Goal: Information Seeking & Learning: Learn about a topic

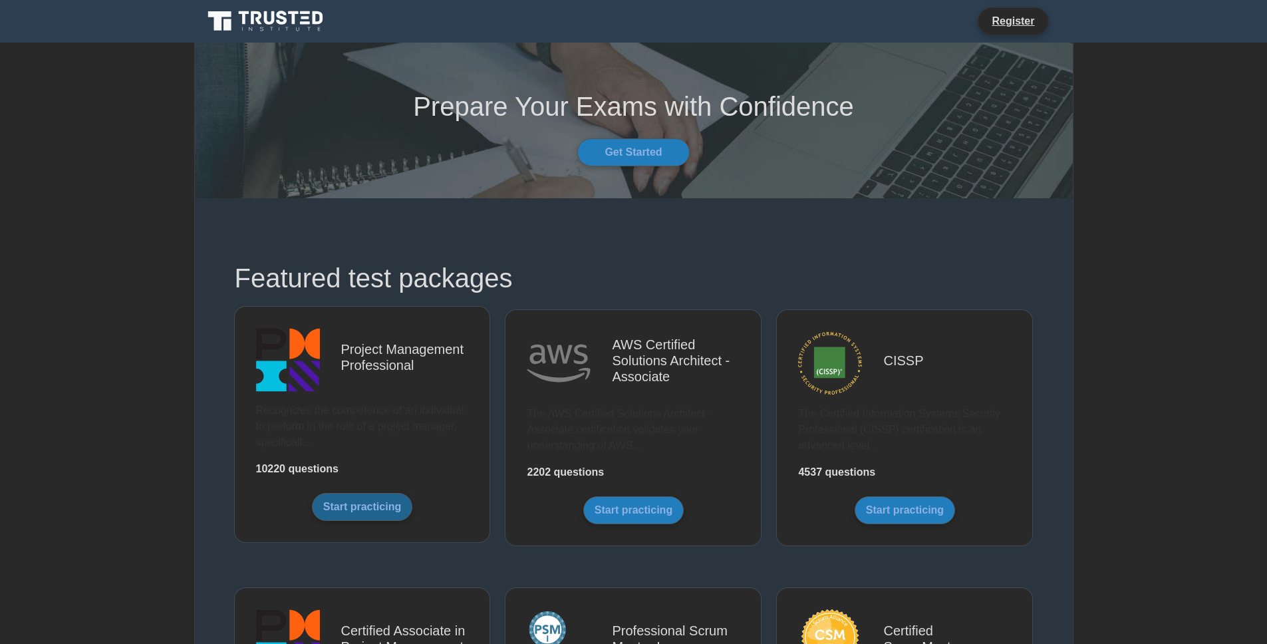
click at [376, 506] on link "Start practicing" at bounding box center [362, 507] width 100 height 28
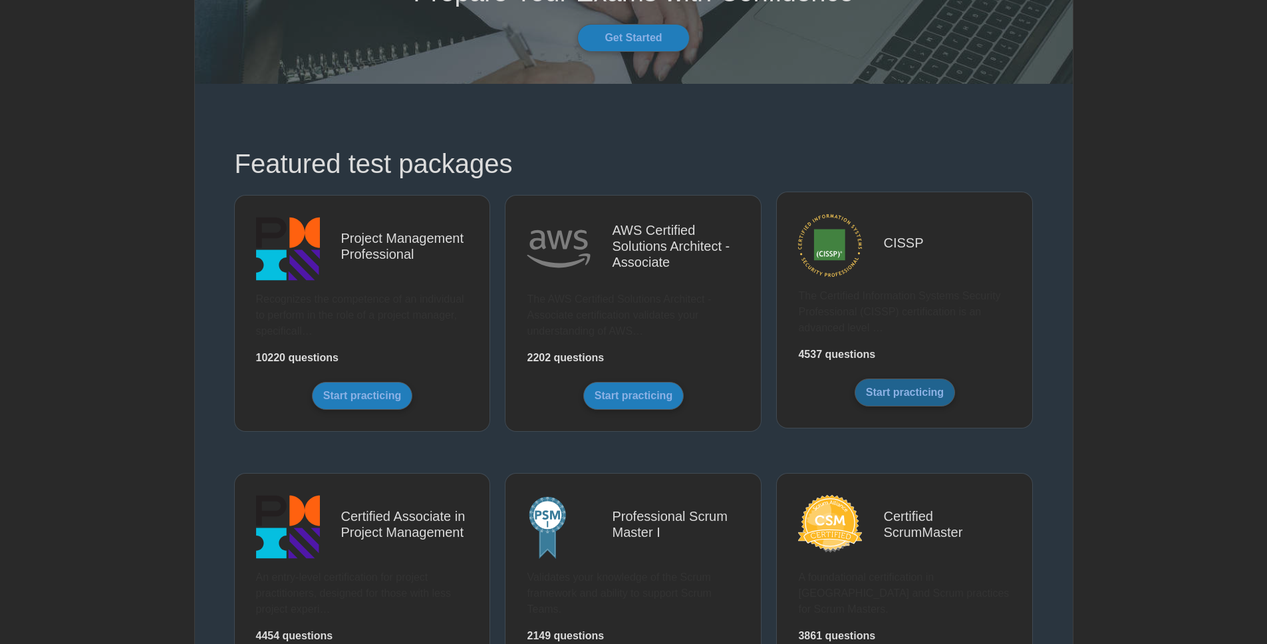
scroll to position [123, 0]
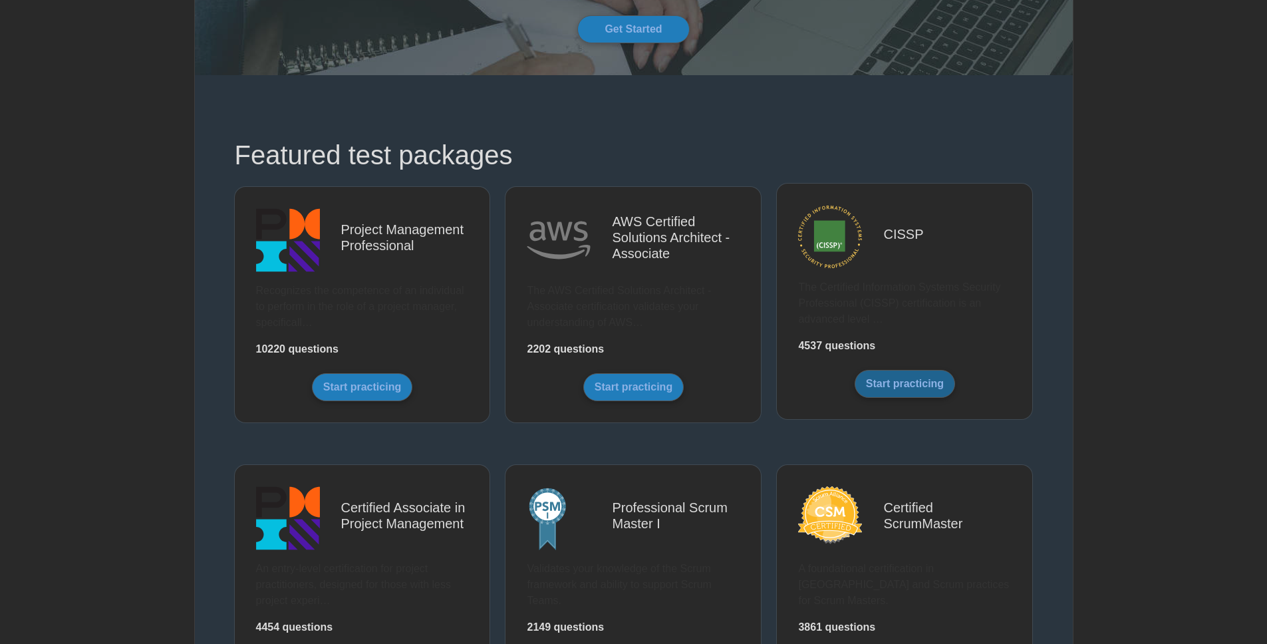
click at [948, 370] on link "Start practicing" at bounding box center [905, 384] width 100 height 28
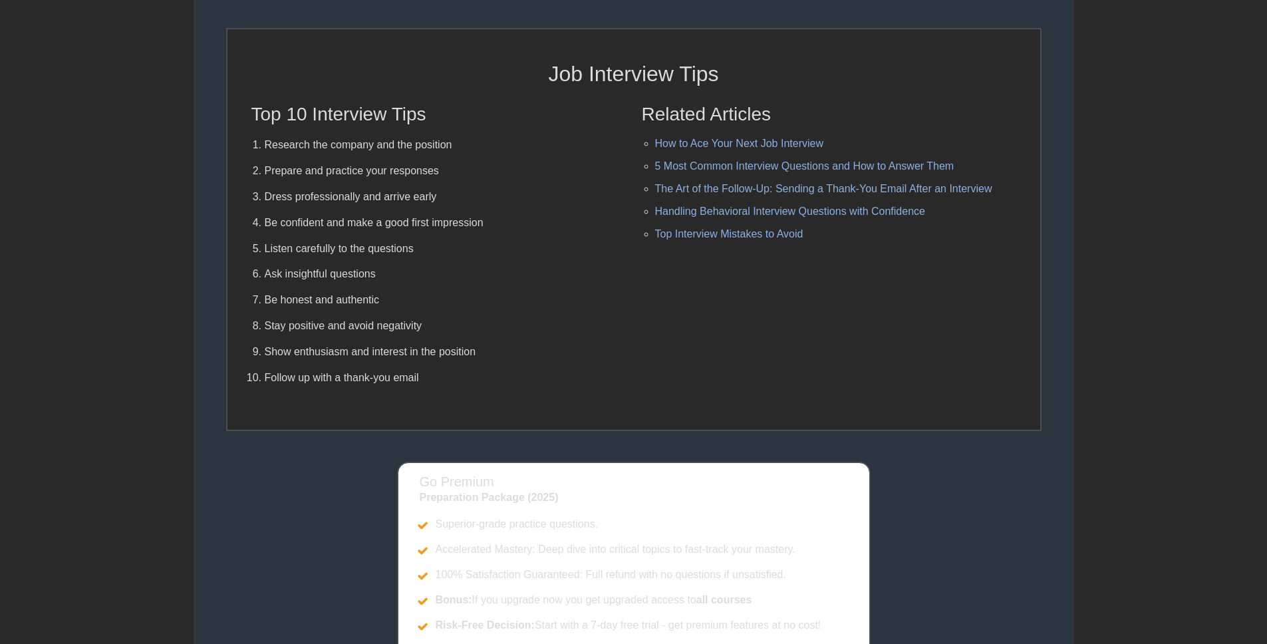
scroll to position [3379, 0]
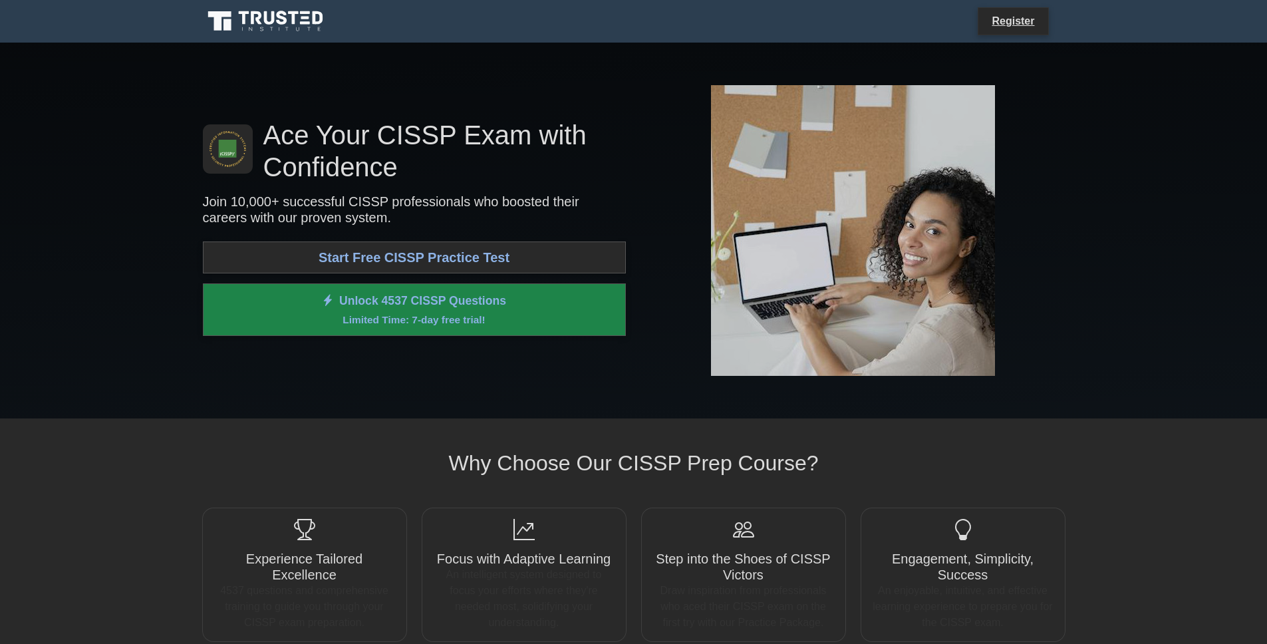
click at [392, 123] on h1 "Ace Your CISSP Exam with Confidence" at bounding box center [414, 151] width 423 height 64
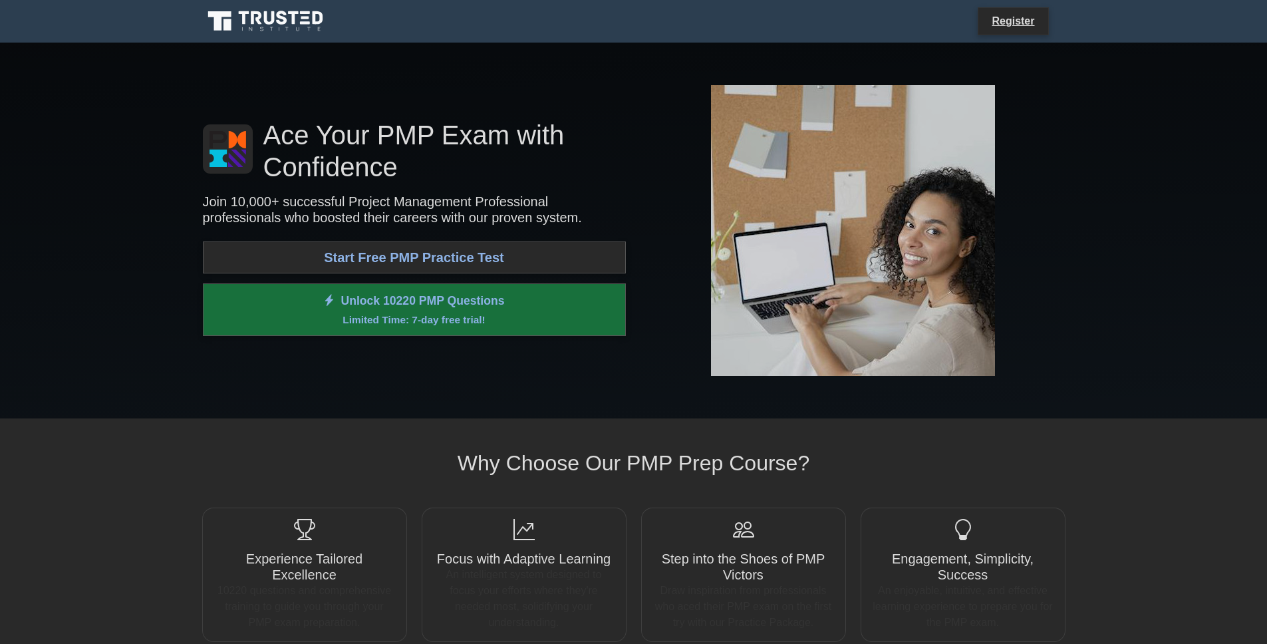
click at [346, 314] on small "Limited Time: 7-day free trial!" at bounding box center [414, 319] width 390 height 15
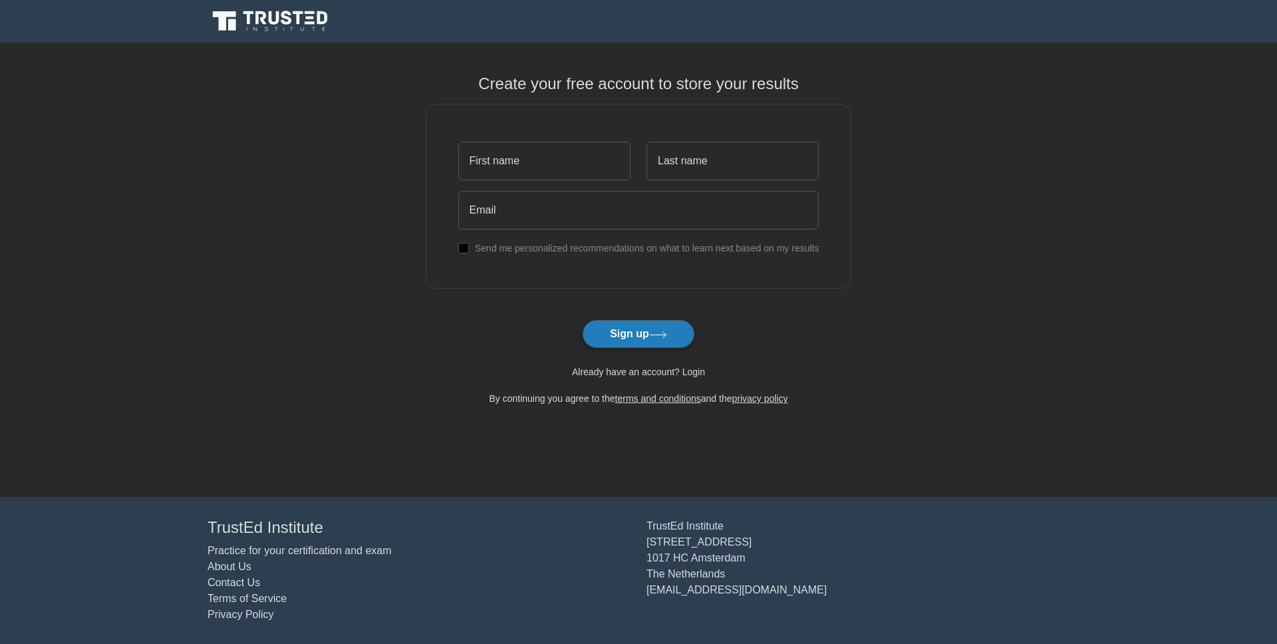
click at [630, 373] on link "Already have an account? Login" at bounding box center [638, 371] width 133 height 11
click at [666, 366] on link "Already have an account? Login" at bounding box center [638, 371] width 133 height 11
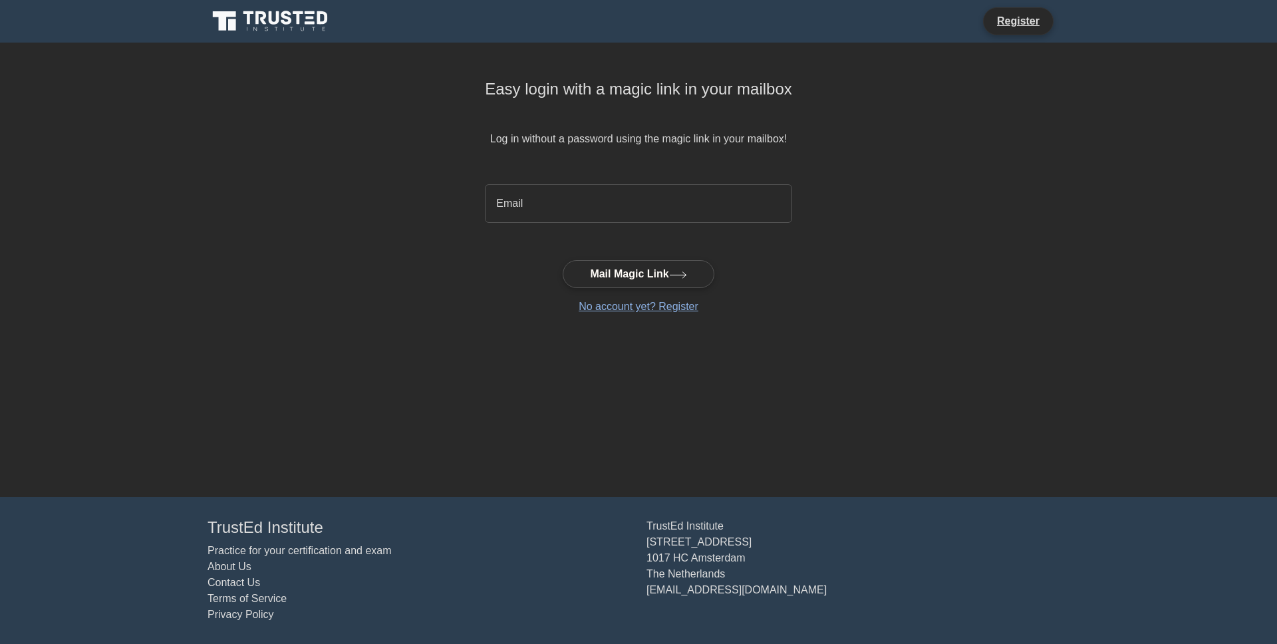
click at [548, 205] on input "email" at bounding box center [638, 203] width 307 height 39
type input "[EMAIL_ADDRESS][DOMAIN_NAME]"
click at [605, 281] on button "Mail Magic Link" at bounding box center [638, 274] width 151 height 28
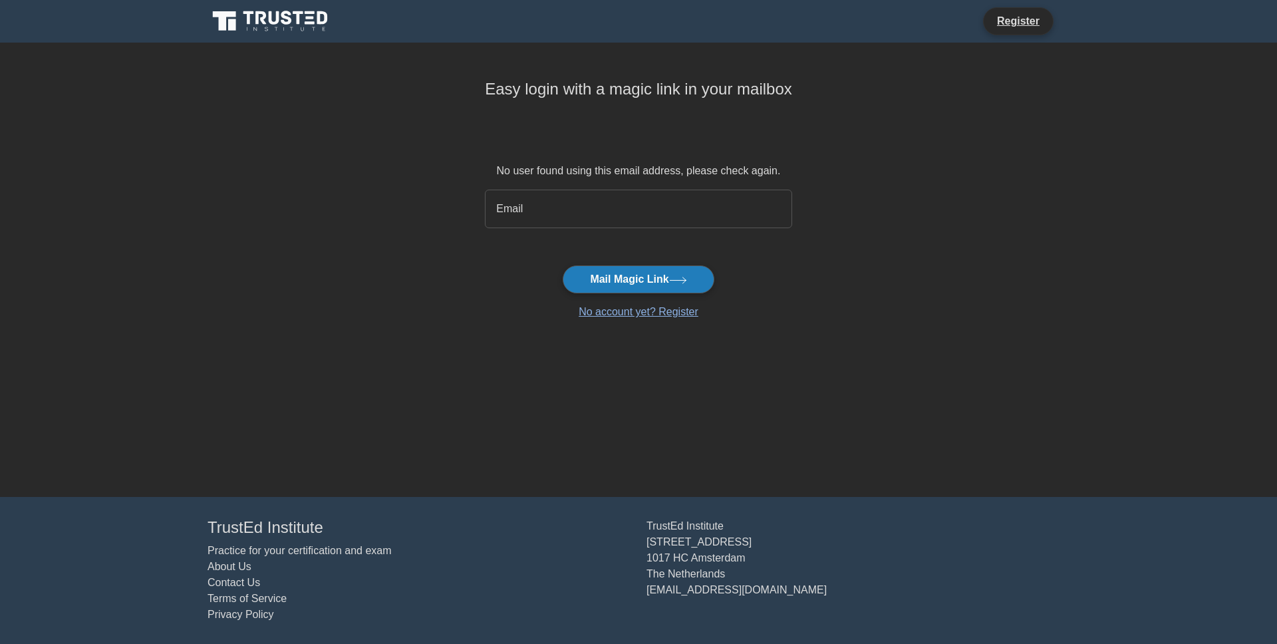
click at [516, 196] on input "email" at bounding box center [638, 209] width 307 height 39
click at [444, 229] on main "Easy login with a magic link in your mailbox No user found using this email add…" at bounding box center [638, 270] width 1277 height 454
click at [559, 199] on input "email" at bounding box center [638, 209] width 307 height 39
type input "pro.alwasel@gmail.com"
click at [622, 287] on button "Mail Magic Link" at bounding box center [638, 279] width 151 height 28
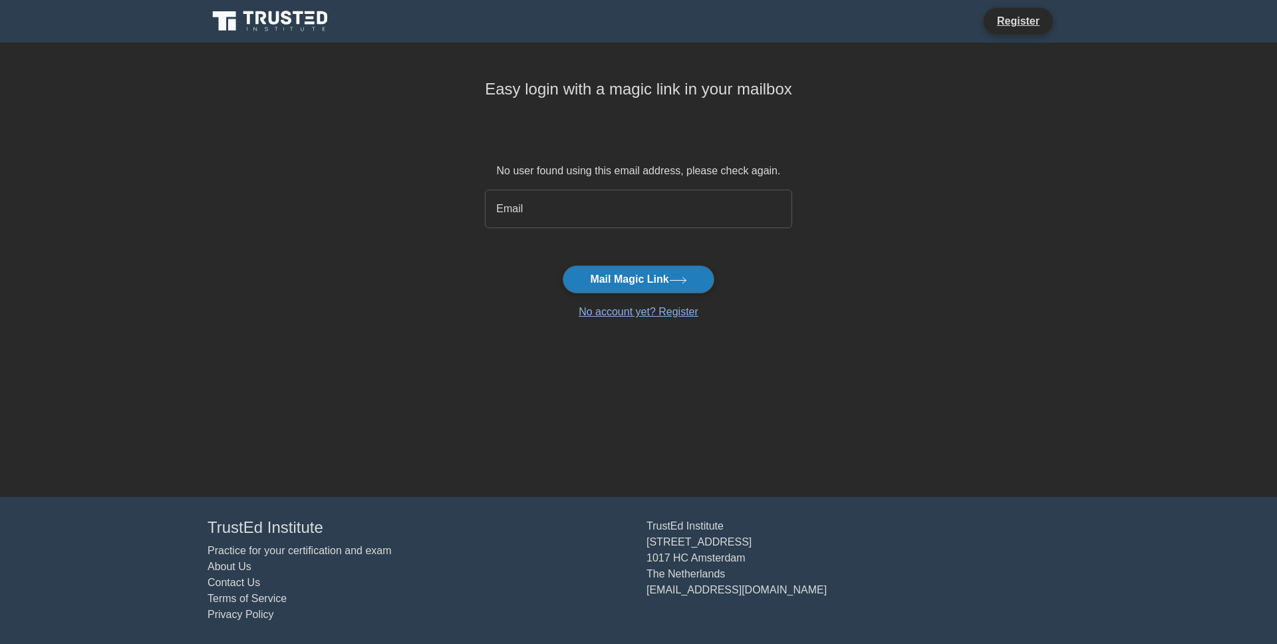
click at [547, 202] on input "email" at bounding box center [638, 209] width 307 height 39
click at [382, 188] on main "Easy login with a magic link in your mailbox No user found using this email add…" at bounding box center [638, 270] width 1277 height 454
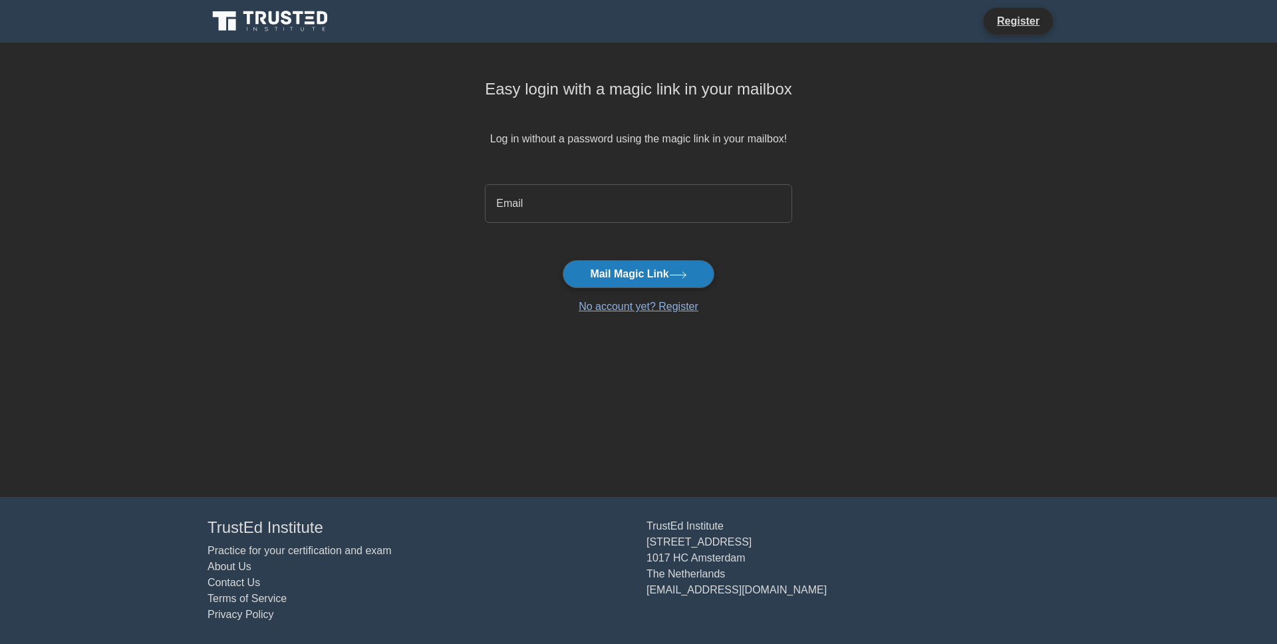
click at [629, 205] on input "email" at bounding box center [638, 203] width 307 height 39
click at [553, 198] on input "[EMAIL_ADDRESS][DOMAIN_NAME]" at bounding box center [638, 203] width 307 height 39
type input "[EMAIL_ADDRESS][DOMAIN_NAME]"
click at [563, 260] on button "Mail Magic Link" at bounding box center [638, 274] width 151 height 28
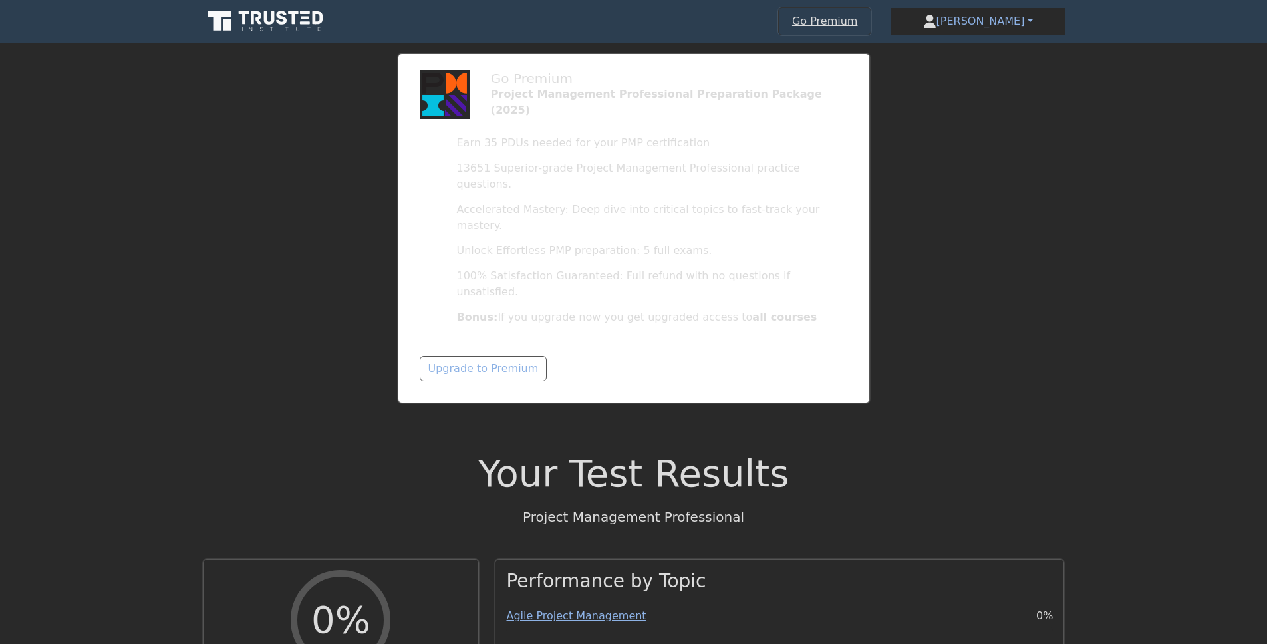
click at [346, 221] on div "Go Premium Project Management Professional Preparation Package (2025) Earn 35 P…" at bounding box center [633, 236] width 1267 height 366
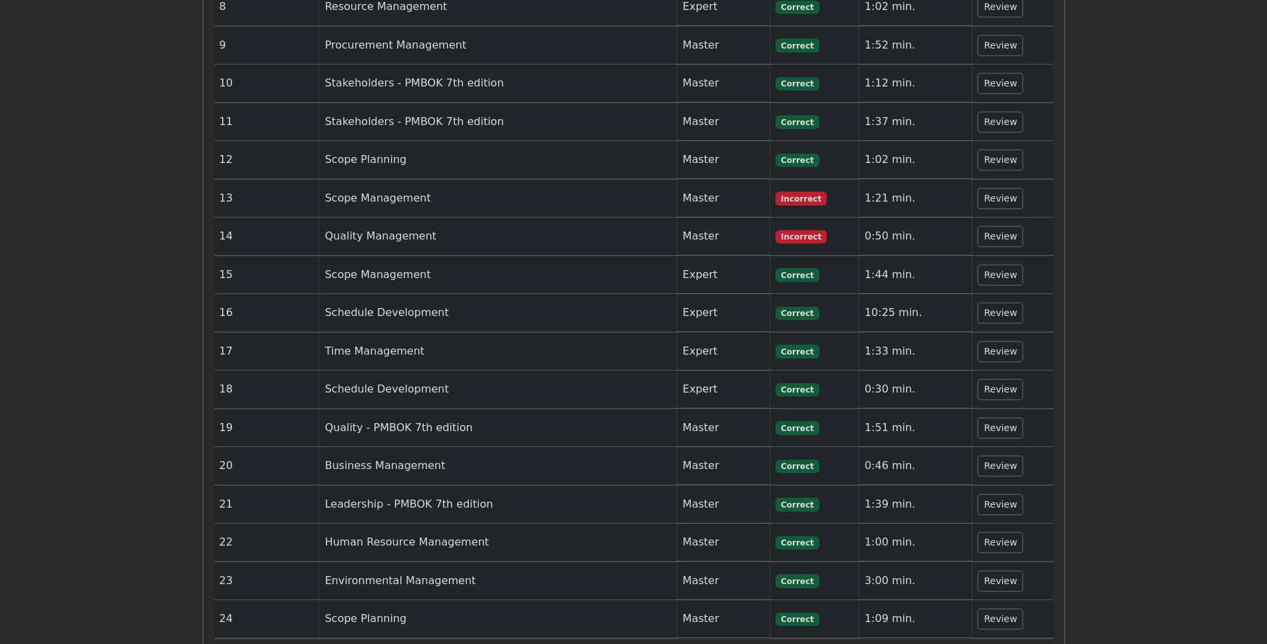
scroll to position [3193, 0]
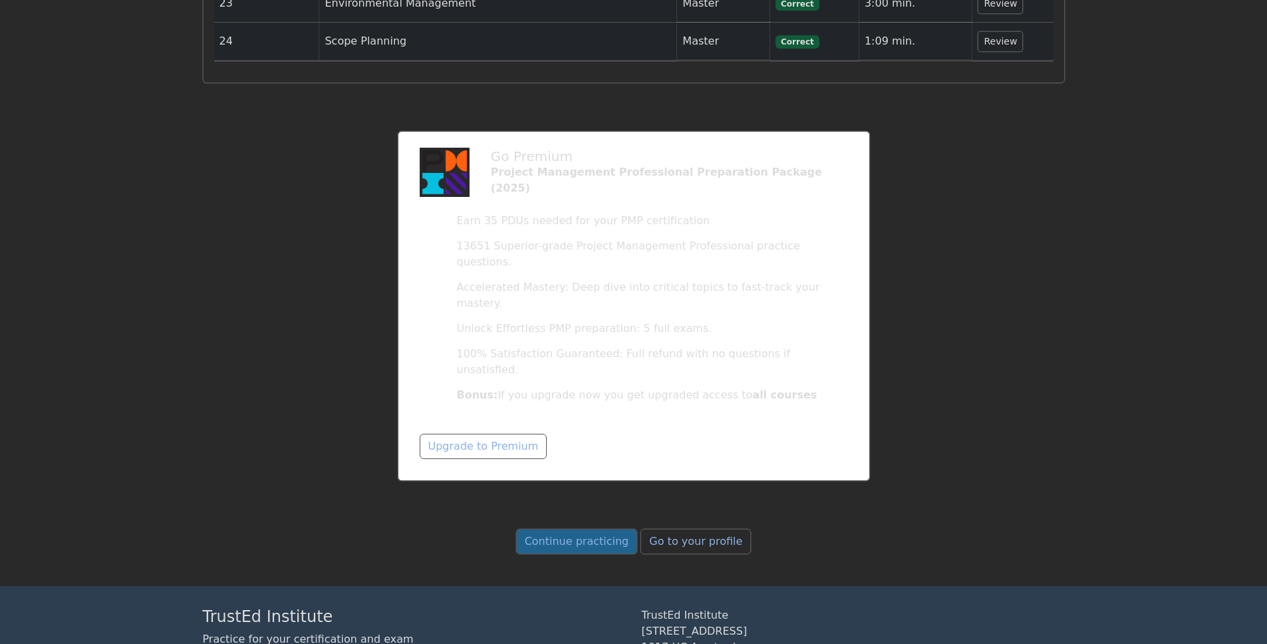
click at [551, 529] on link "Continue practicing" at bounding box center [577, 541] width 122 height 25
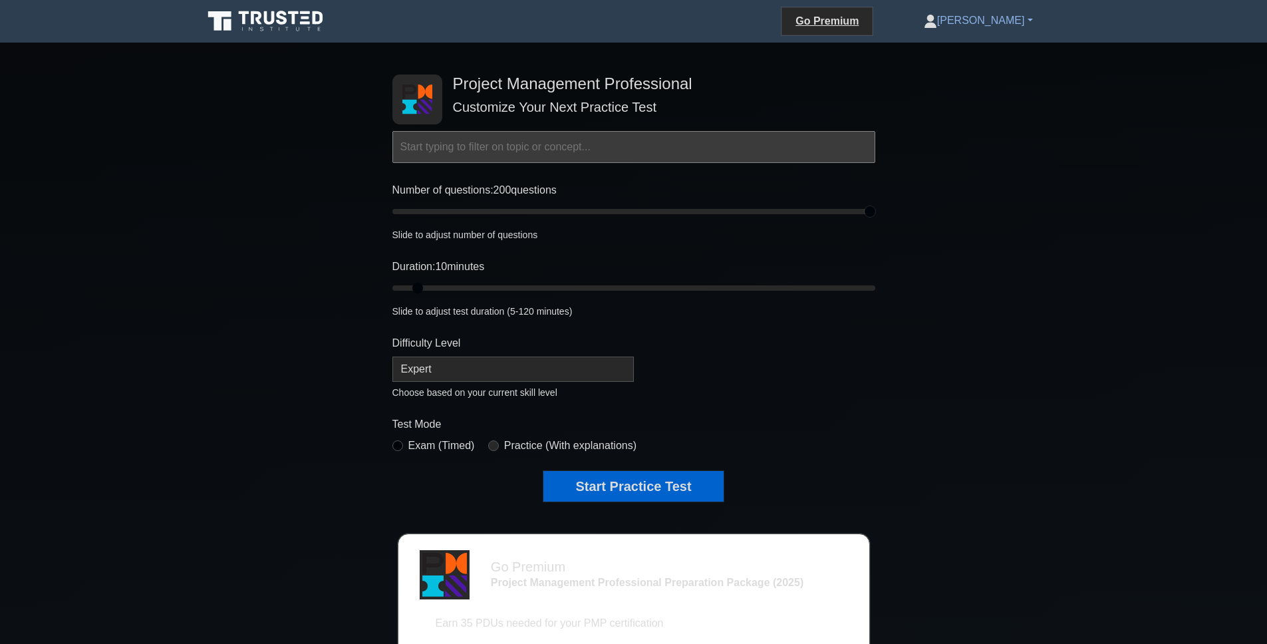
drag, startPoint x: 404, startPoint y: 213, endPoint x: 1010, endPoint y: 229, distance: 606.1
type input "200"
click at [875, 219] on input "Number of questions: 200 questions" at bounding box center [633, 212] width 483 height 16
drag, startPoint x: 404, startPoint y: 293, endPoint x: 887, endPoint y: 305, distance: 483.0
type input "120"
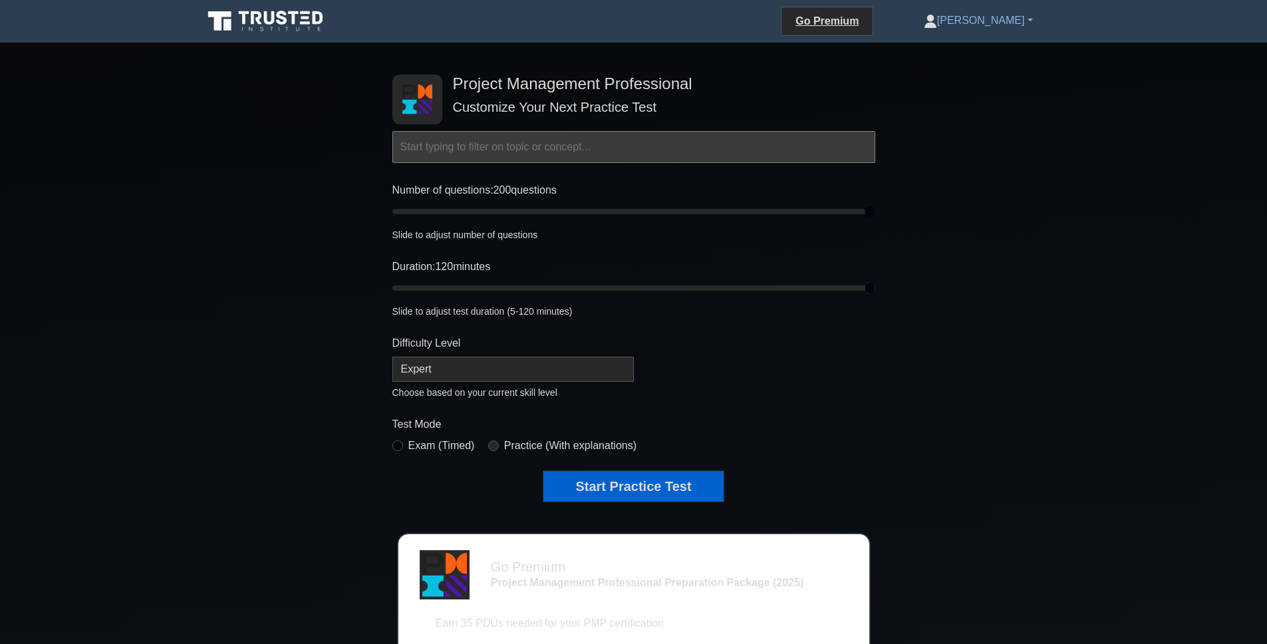
click at [875, 296] on input "Duration: 120 minutes" at bounding box center [633, 288] width 483 height 16
click at [650, 494] on button "Start Practice Test" at bounding box center [633, 486] width 180 height 31
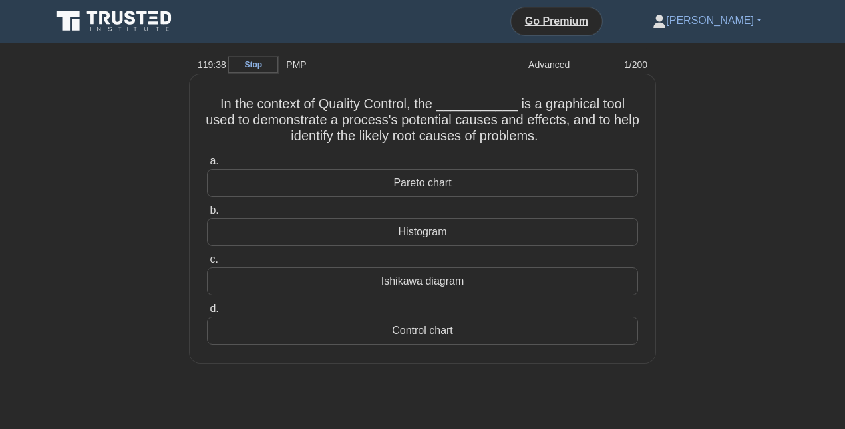
click at [420, 277] on div "Ishikawa diagram" at bounding box center [422, 281] width 431 height 28
click at [207, 264] on input "c. Ishikawa diagram" at bounding box center [207, 259] width 0 height 9
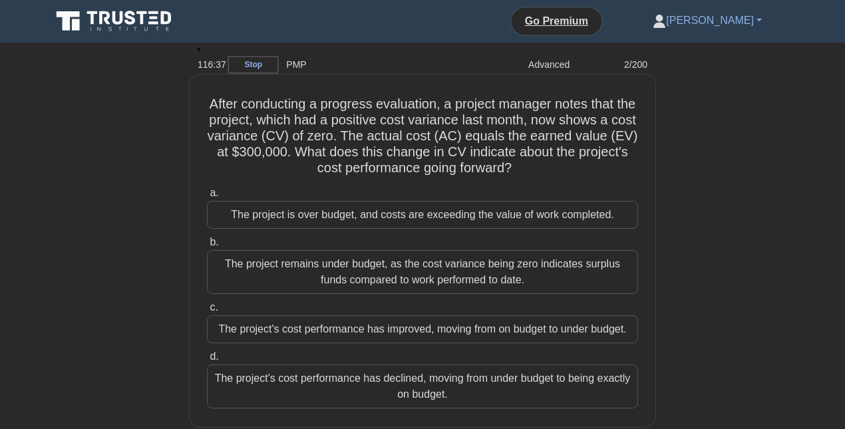
click at [197, 165] on div "After conducting a progress evaluation, a project manager notes that the projec…" at bounding box center [422, 251] width 455 height 342
click at [499, 379] on div "The project's cost performance has declined, moving from under budget to being …" at bounding box center [422, 386] width 431 height 44
click at [207, 361] on input "d. The project's cost performance has declined, moving from under budget to bei…" at bounding box center [207, 356] width 0 height 9
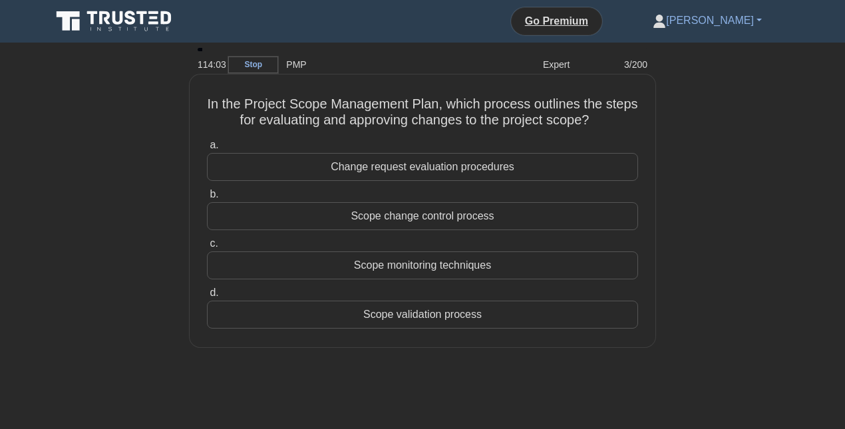
click at [416, 224] on div "Scope change control process" at bounding box center [422, 216] width 431 height 28
click at [207, 199] on input "b. Scope change control process" at bounding box center [207, 194] width 0 height 9
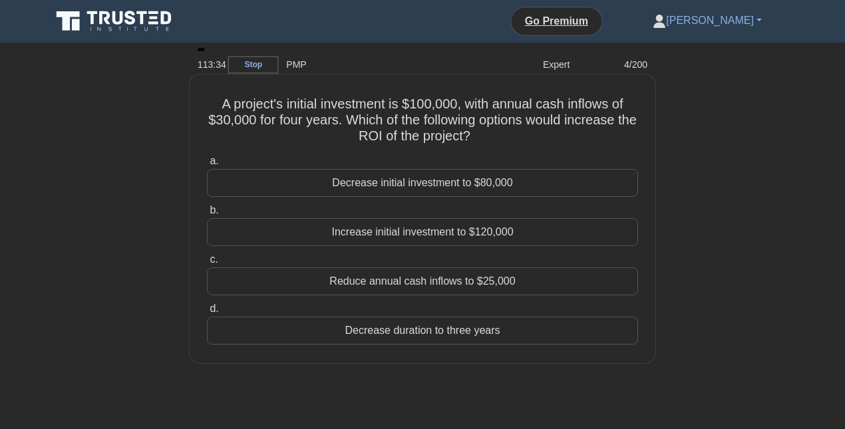
click at [506, 175] on div "Decrease initial investment to $80,000" at bounding box center [422, 183] width 431 height 28
click at [207, 166] on input "a. Decrease initial investment to $80,000" at bounding box center [207, 161] width 0 height 9
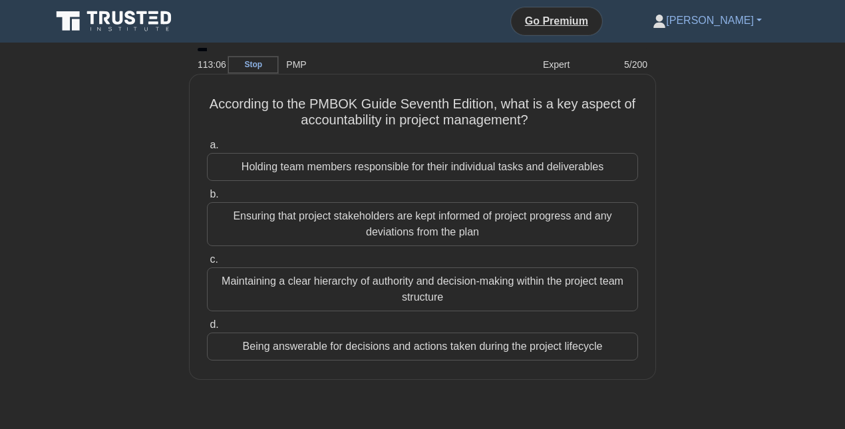
click at [472, 172] on div "Holding team members responsible for their individual tasks and deliverables" at bounding box center [422, 167] width 431 height 28
click at [207, 150] on input "a. Holding team members responsible for their individual tasks and deliverables" at bounding box center [207, 145] width 0 height 9
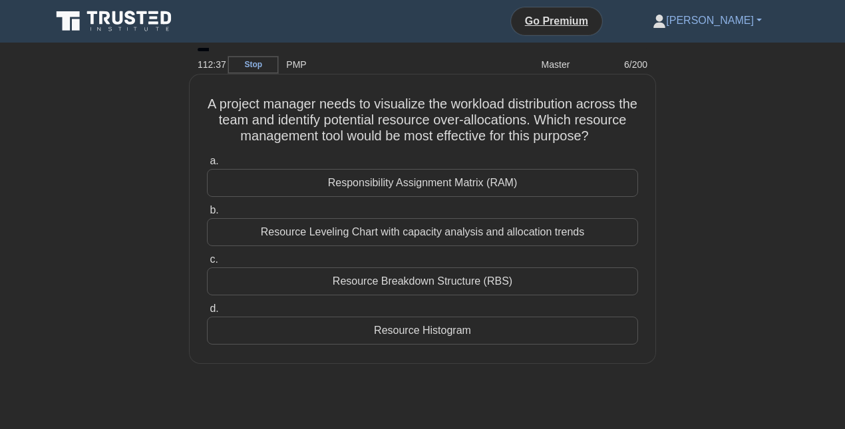
click at [422, 183] on div "Responsibility Assignment Matrix (RAM)" at bounding box center [422, 183] width 431 height 28
click at [207, 166] on input "a. Responsibility Assignment Matrix (RAM)" at bounding box center [207, 161] width 0 height 9
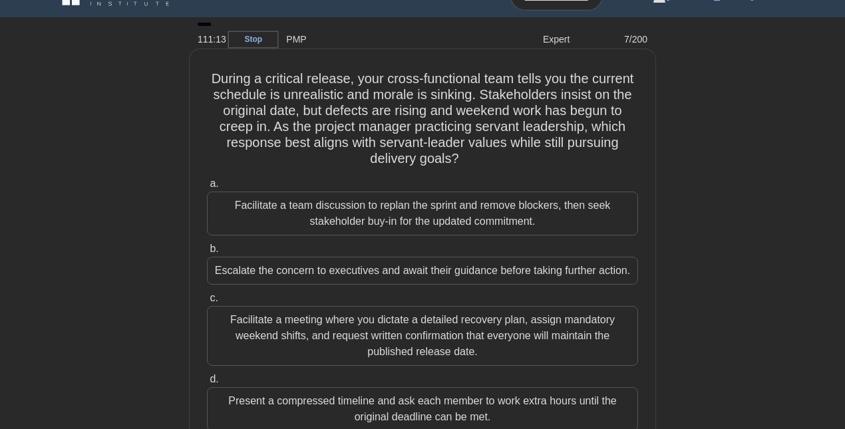
scroll to position [27, 0]
click at [361, 211] on div "Facilitate a team discussion to replan the sprint and remove blockers, then see…" at bounding box center [422, 212] width 431 height 44
click at [207, 187] on input "a. Facilitate a team discussion to replan the sprint and remove blockers, then …" at bounding box center [207, 182] width 0 height 9
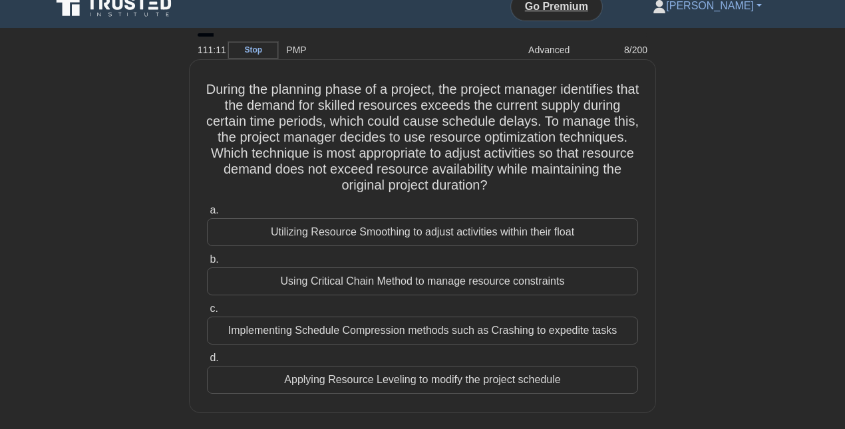
scroll to position [0, 0]
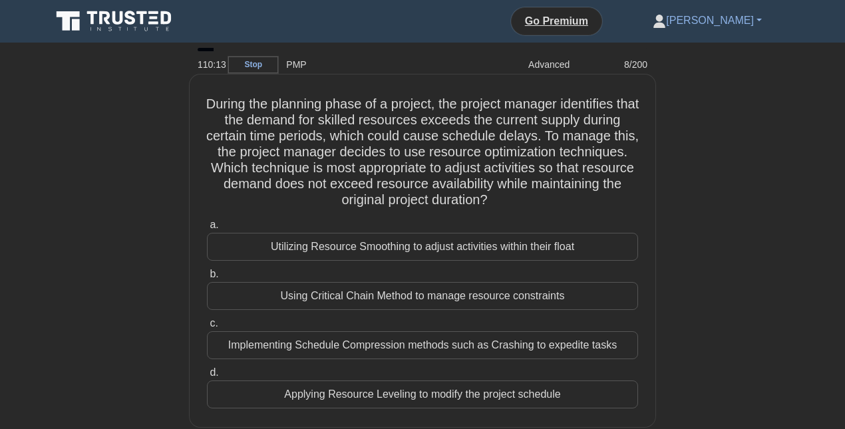
click at [434, 253] on div "Utilizing Resource Smoothing to adjust activities within their float" at bounding box center [422, 247] width 431 height 28
click at [207, 229] on input "a. Utilizing Resource Smoothing to adjust activities within their float" at bounding box center [207, 225] width 0 height 9
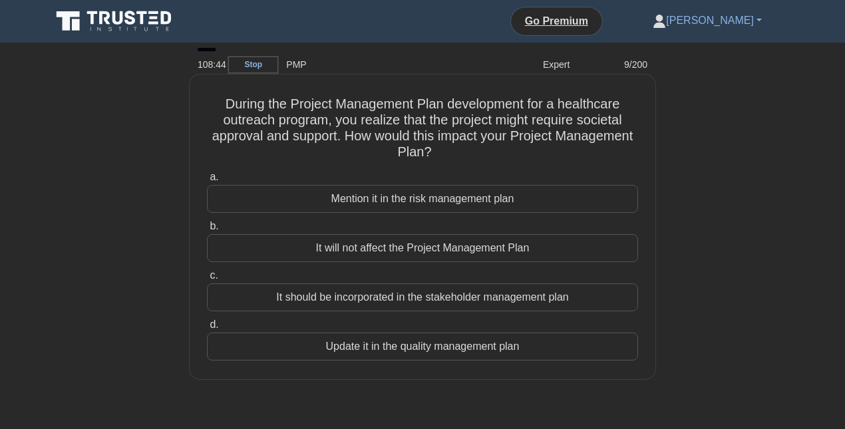
click at [394, 298] on div "It should be incorporated in the stakeholder management plan" at bounding box center [422, 297] width 431 height 28
click at [207, 280] on input "c. It should be incorporated in the stakeholder management plan" at bounding box center [207, 275] width 0 height 9
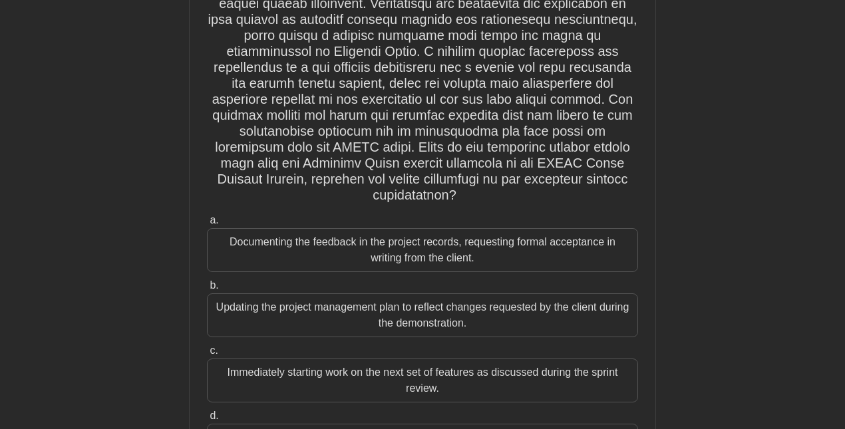
scroll to position [52, 0]
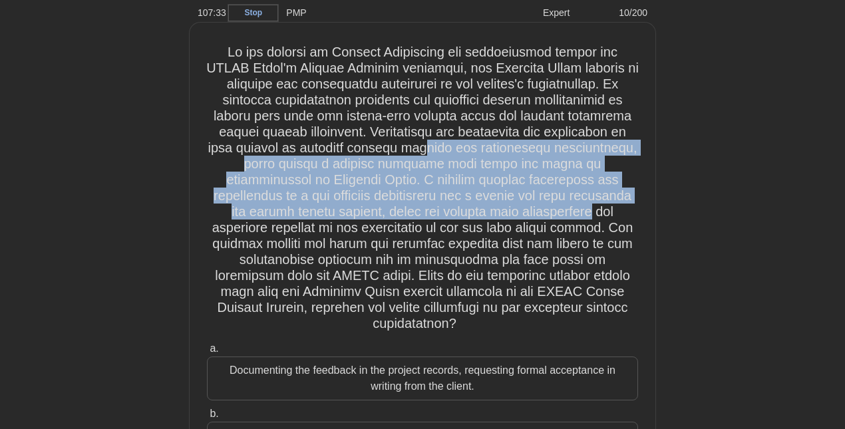
drag, startPoint x: 444, startPoint y: 207, endPoint x: 344, endPoint y: 145, distance: 117.4
click at [344, 145] on h5 ".spinner_0XTQ{transform-origin:center;animation:spinner_y6GP .75s linear infini…" at bounding box center [422, 188] width 434 height 289
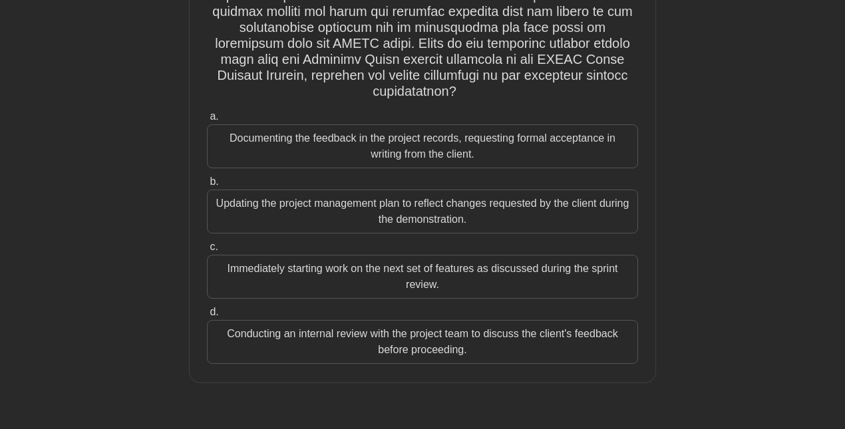
scroll to position [289, 0]
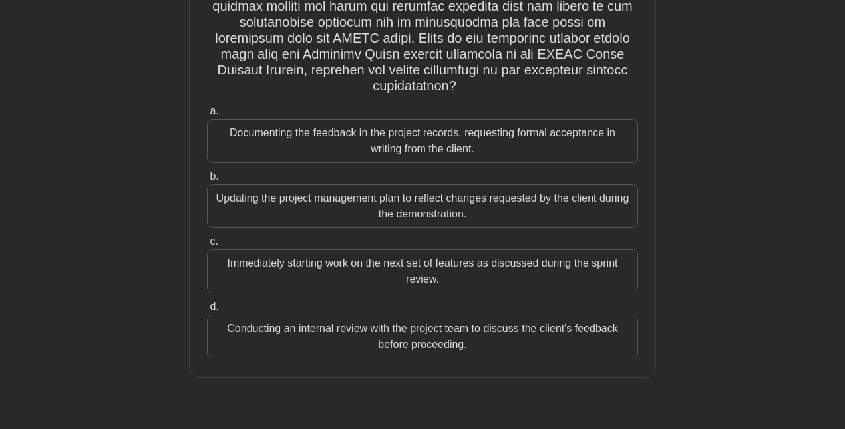
click at [364, 120] on div "Documenting the feedback in the project records, requesting formal acceptance i…" at bounding box center [422, 141] width 431 height 44
click at [207, 116] on input "a. Documenting the feedback in the project records, requesting formal acceptanc…" at bounding box center [207, 111] width 0 height 9
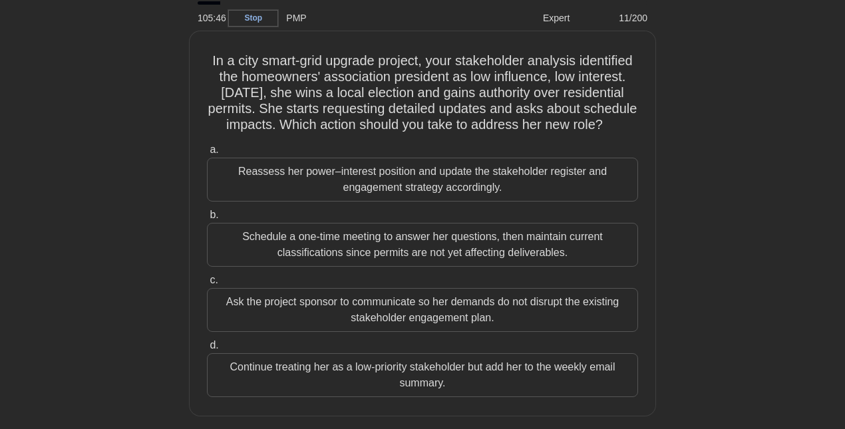
scroll to position [53, 0]
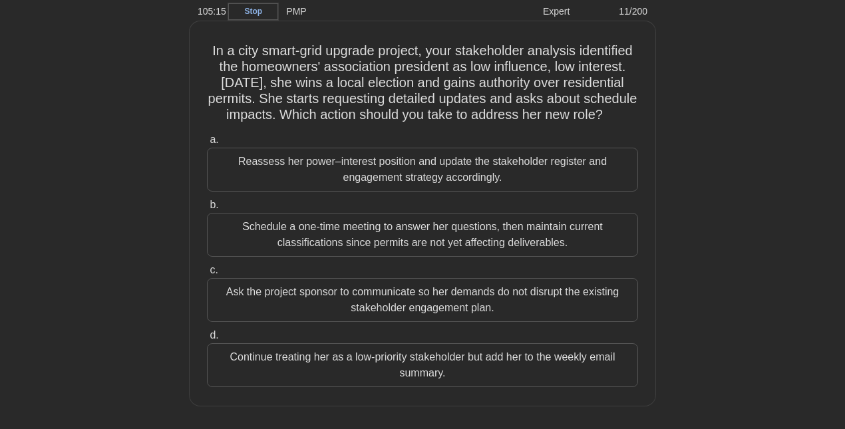
click at [385, 177] on div "Reassess her power–interest position and update the stakeholder register and en…" at bounding box center [422, 170] width 431 height 44
click at [207, 144] on input "a. Reassess her power–interest position and update the stakeholder register and…" at bounding box center [207, 140] width 0 height 9
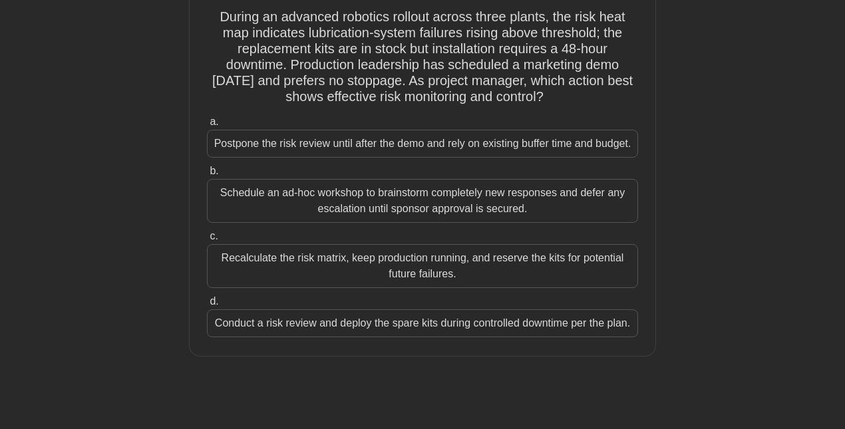
scroll to position [106, 0]
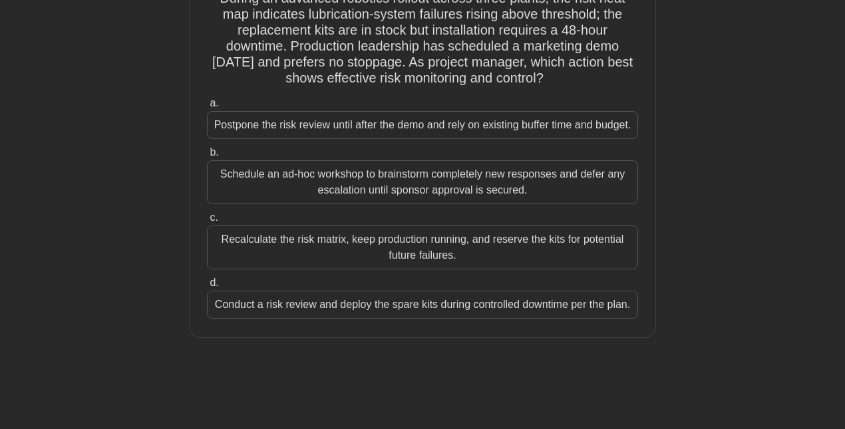
click at [285, 315] on div "Conduct a risk review and deploy the spare kits during controlled downtime per …" at bounding box center [422, 305] width 431 height 28
click at [207, 287] on input "d. Conduct a risk review and deploy the spare kits during controlled downtime p…" at bounding box center [207, 283] width 0 height 9
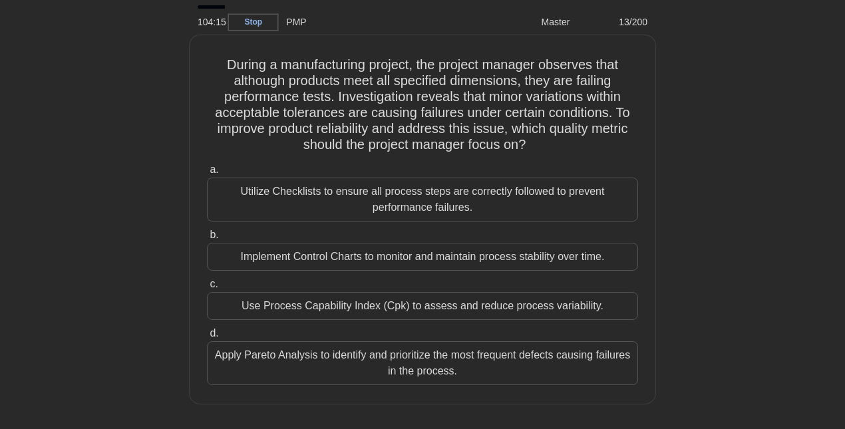
scroll to position [52, 0]
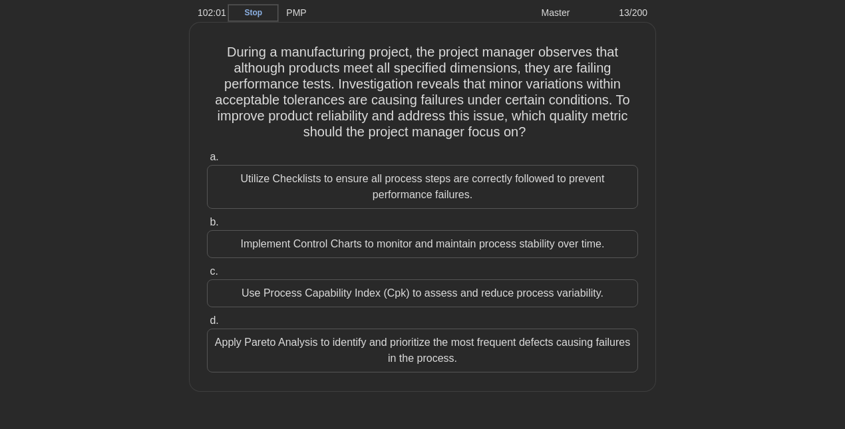
click at [281, 299] on div "Use Process Capability Index (Cpk) to assess and reduce process variability." at bounding box center [422, 293] width 431 height 28
click at [207, 276] on input "c. Use Process Capability Index (Cpk) to assess and reduce process variability." at bounding box center [207, 271] width 0 height 9
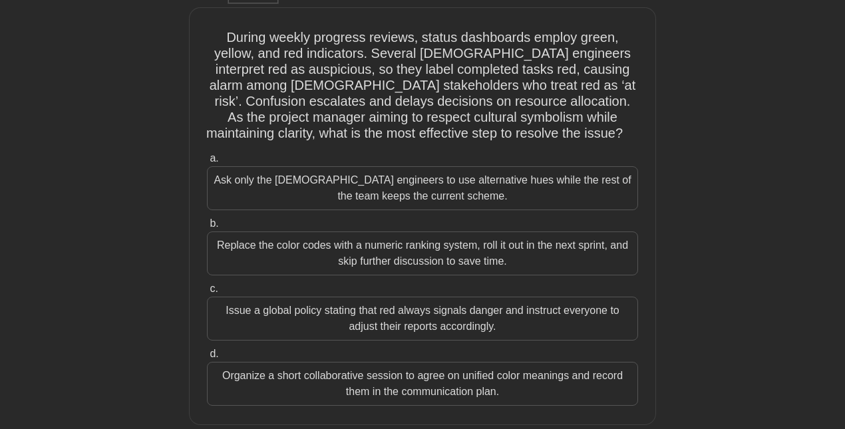
scroll to position [78, 0]
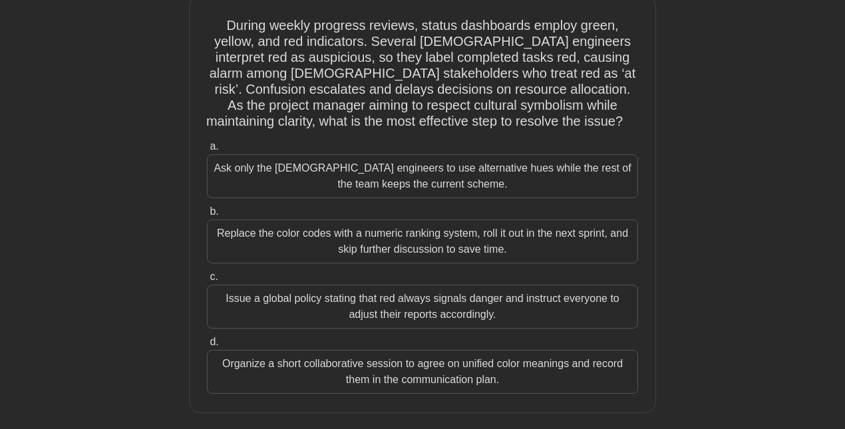
click at [358, 229] on div "Replace the color codes with a numeric ranking system, roll it out in the next …" at bounding box center [422, 241] width 431 height 44
click at [207, 216] on input "b. Replace the color codes with a numeric ranking system, roll it out in the ne…" at bounding box center [207, 211] width 0 height 9
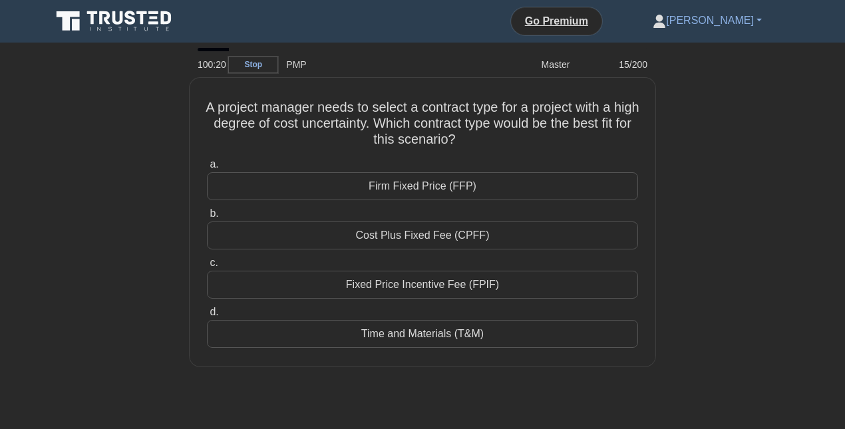
scroll to position [11, 0]
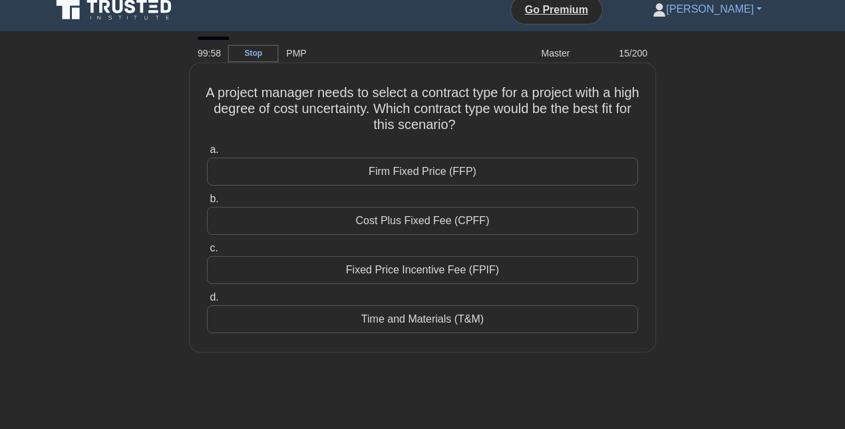
click at [445, 317] on div "Time and Materials (T&M)" at bounding box center [422, 319] width 431 height 28
click at [207, 302] on input "d. Time and Materials (T&M)" at bounding box center [207, 297] width 0 height 9
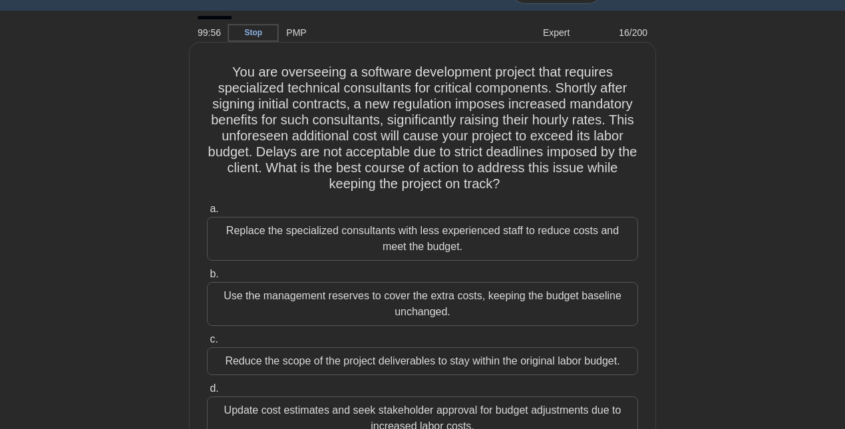
scroll to position [36, 0]
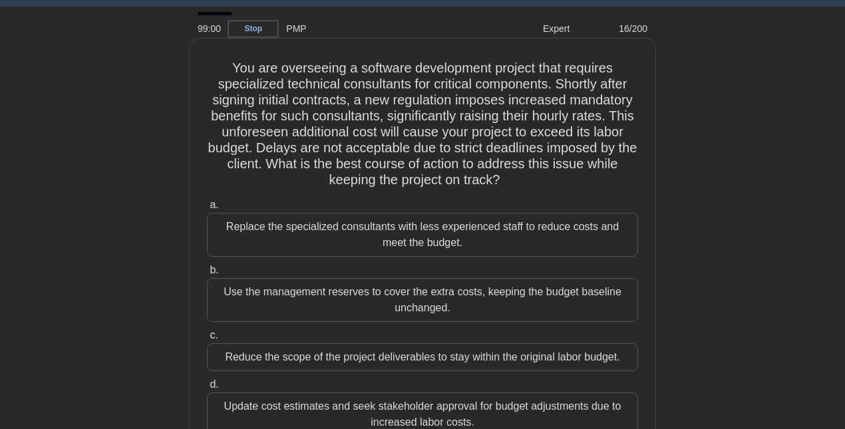
click at [354, 295] on div "Use the management reserves to cover the extra costs, keeping the budget baseli…" at bounding box center [422, 300] width 431 height 44
click at [207, 275] on input "b. Use the management reserves to cover the extra costs, keeping the budget bas…" at bounding box center [207, 270] width 0 height 9
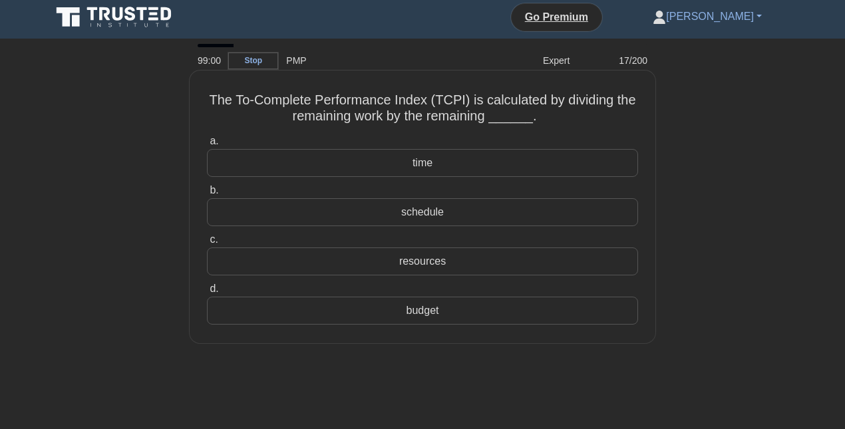
scroll to position [0, 0]
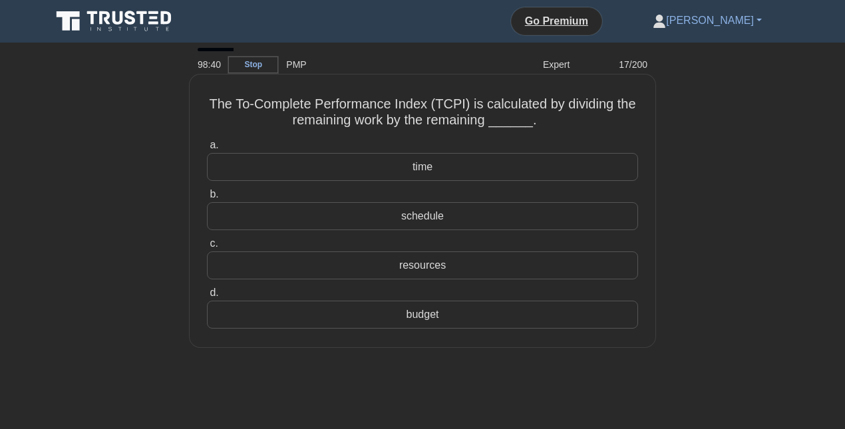
click at [417, 314] on div "budget" at bounding box center [422, 315] width 431 height 28
click at [207, 297] on input "d. budget" at bounding box center [207, 293] width 0 height 9
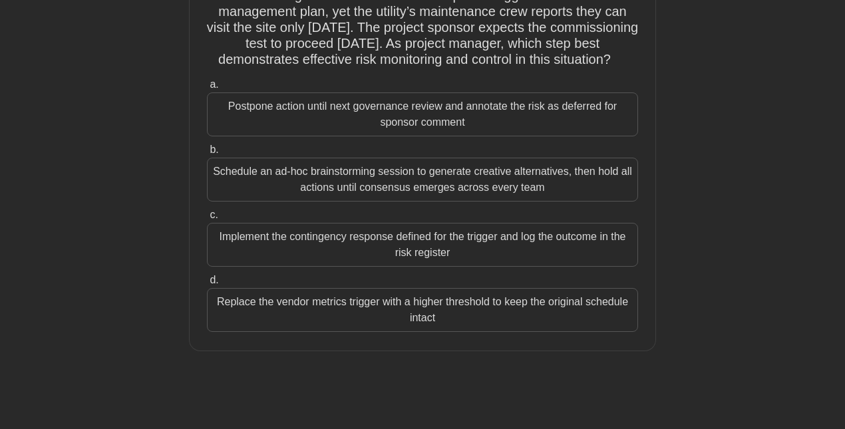
scroll to position [128, 0]
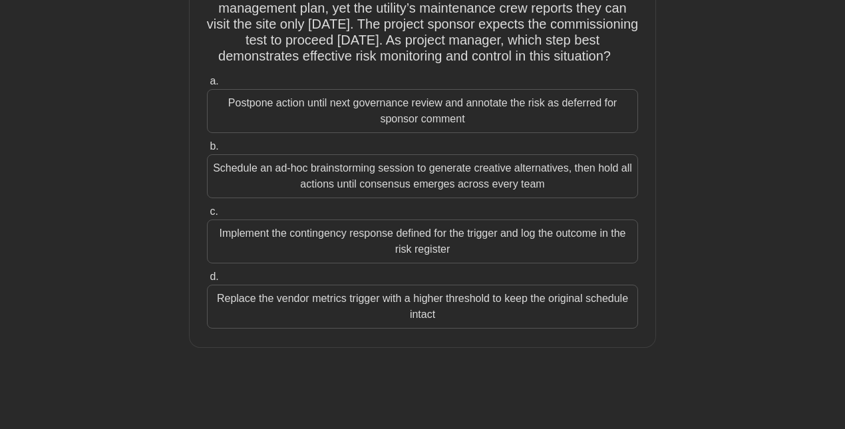
click at [444, 263] on div "Implement the contingency response defined for the trigger and log the outcome …" at bounding box center [422, 241] width 431 height 44
click at [207, 216] on input "c. Implement the contingency response defined for the trigger and log the outco…" at bounding box center [207, 211] width 0 height 9
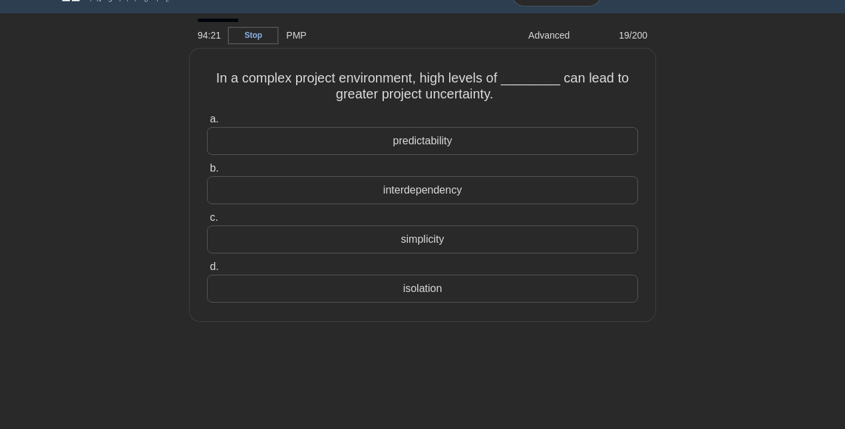
scroll to position [29, 0]
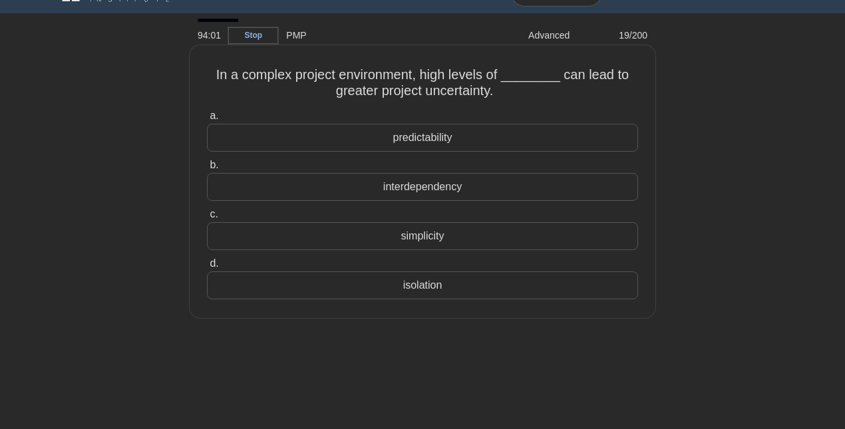
click at [422, 189] on div "interdependency" at bounding box center [422, 187] width 431 height 28
click at [207, 170] on input "b. interdependency" at bounding box center [207, 165] width 0 height 9
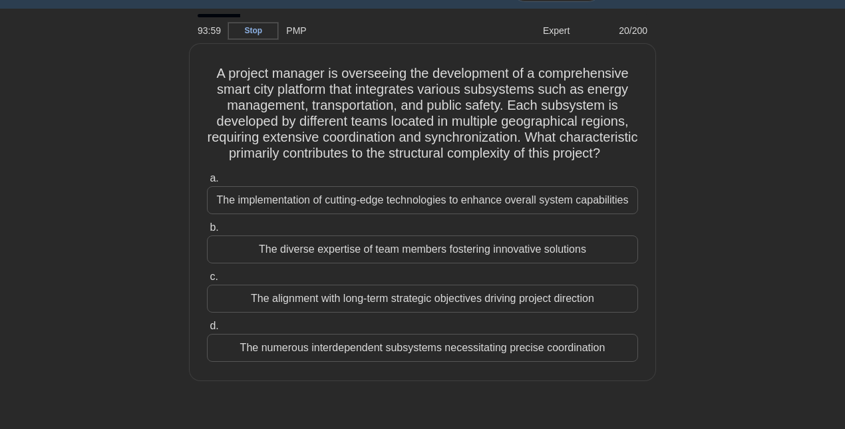
scroll to position [41, 0]
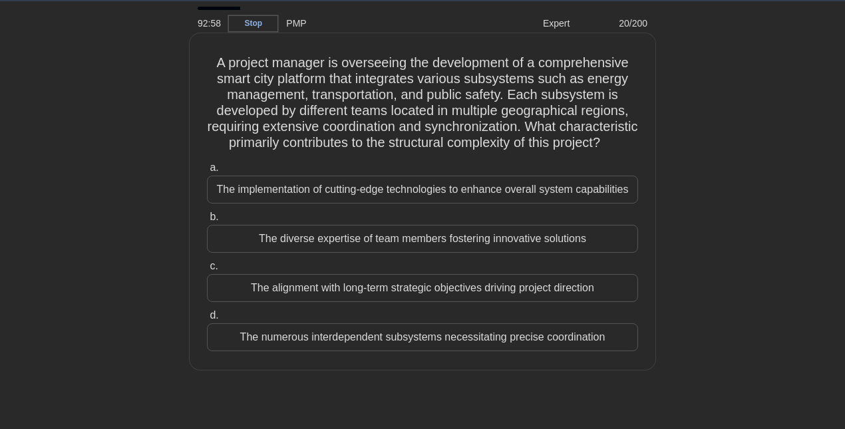
click at [268, 339] on div "The numerous interdependent subsystems necessitating precise coordination" at bounding box center [422, 337] width 431 height 28
click at [207, 320] on input "d. The numerous interdependent subsystems necessitating precise coordination" at bounding box center [207, 315] width 0 height 9
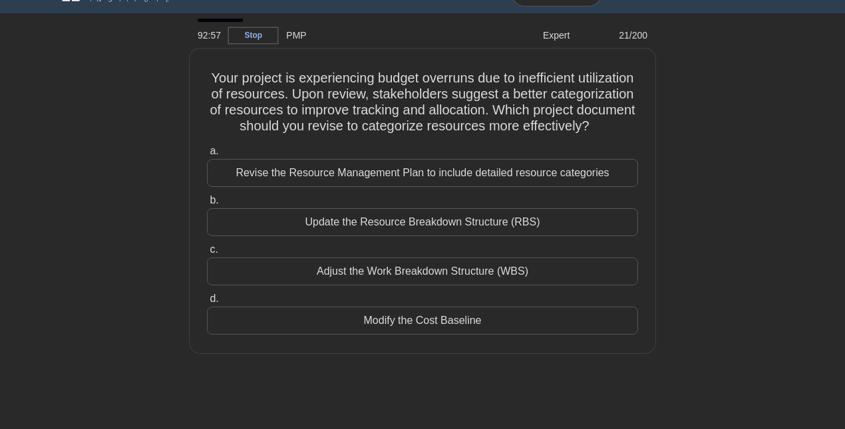
scroll to position [44, 0]
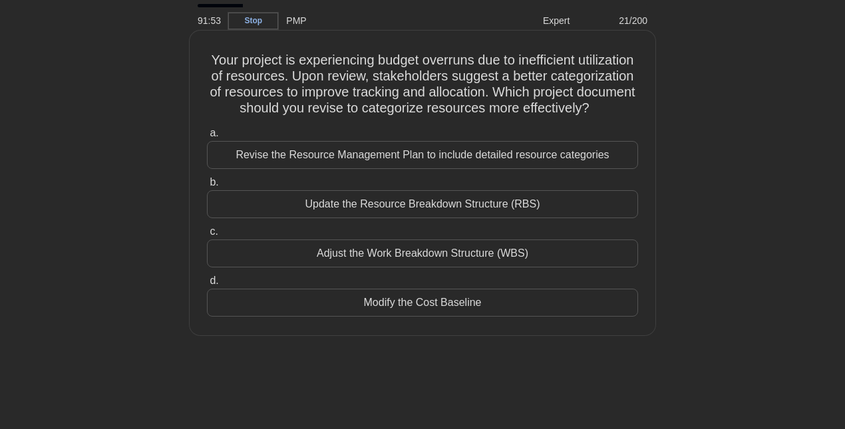
click at [344, 149] on div "Revise the Resource Management Plan to include detailed resource categories" at bounding box center [422, 155] width 431 height 28
click at [207, 138] on input "a. Revise the Resource Management Plan to include detailed resource categories" at bounding box center [207, 133] width 0 height 9
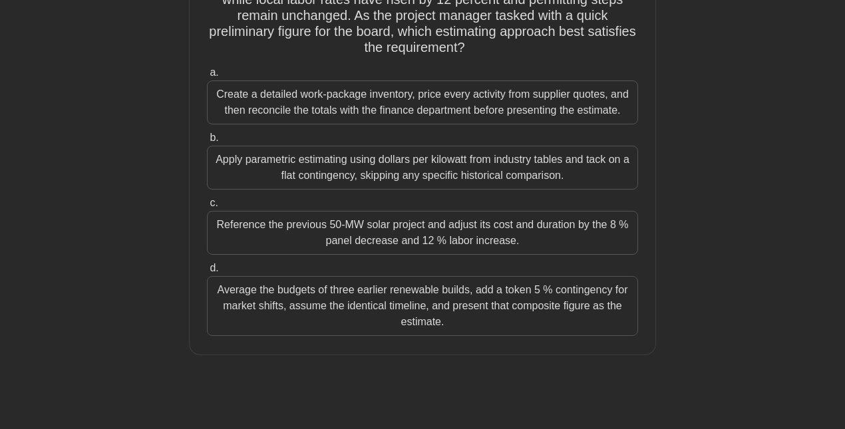
scroll to position [152, 0]
click at [289, 230] on div "Reference the previous 50-MW solar project and adjust its cost and duration by …" at bounding box center [422, 233] width 431 height 44
click at [207, 208] on input "c. Reference the previous 50-MW solar project and adjust its cost and duration …" at bounding box center [207, 204] width 0 height 9
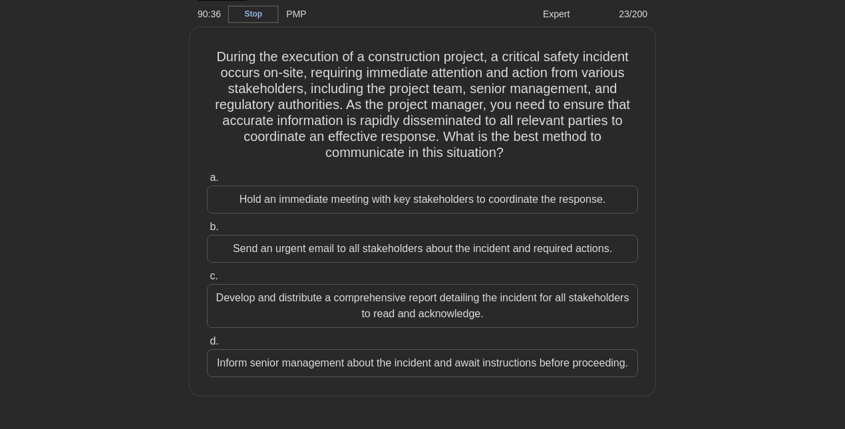
scroll to position [58, 0]
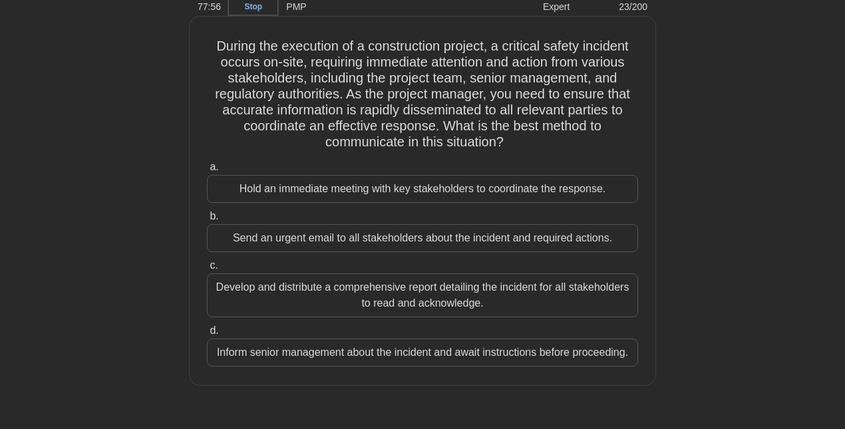
click at [368, 295] on div "Develop and distribute a comprehensive report detailing the incident for all st…" at bounding box center [422, 295] width 431 height 44
click at [207, 270] on input "c. Develop and distribute a comprehensive report detailing the incident for all…" at bounding box center [207, 265] width 0 height 9
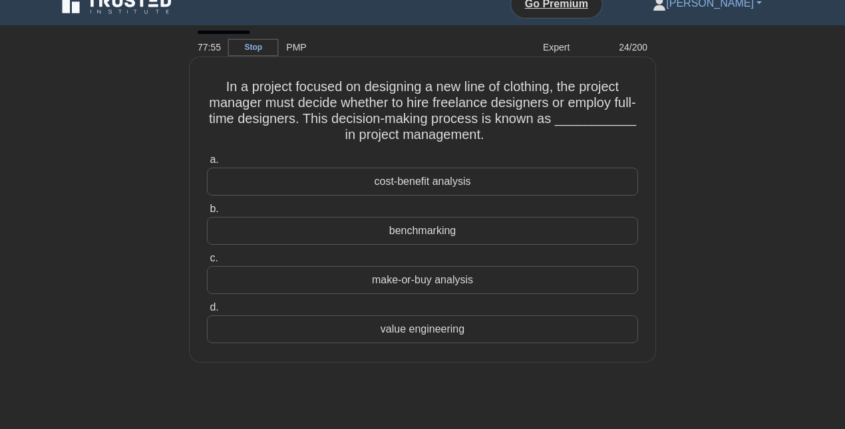
scroll to position [55, 0]
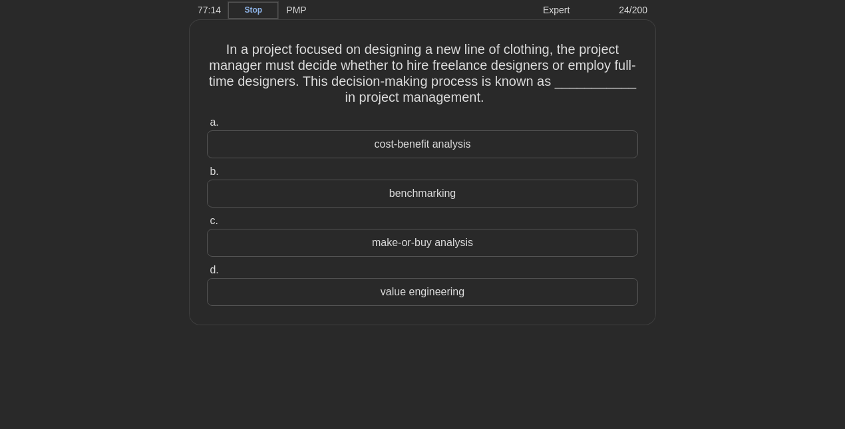
click at [455, 145] on div "cost-benefit analysis" at bounding box center [422, 144] width 431 height 28
click at [207, 127] on input "a. cost-benefit analysis" at bounding box center [207, 122] width 0 height 9
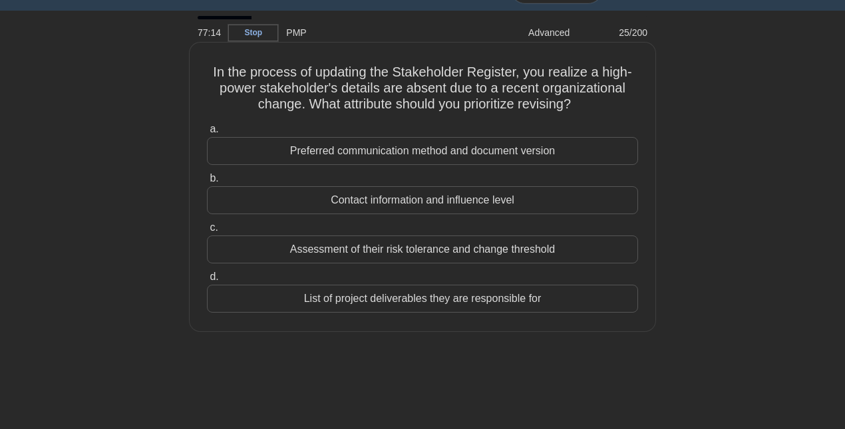
scroll to position [0, 0]
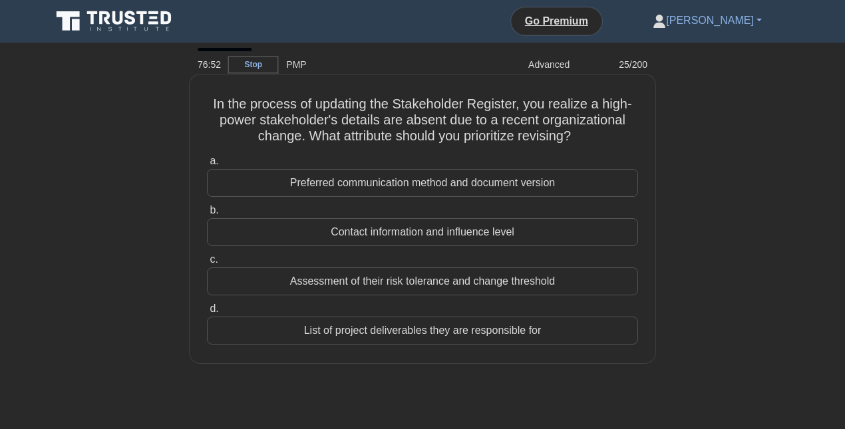
click at [423, 283] on div "Assessment of their risk tolerance and change threshold" at bounding box center [422, 281] width 431 height 28
click at [207, 264] on input "c. Assessment of their risk tolerance and change threshold" at bounding box center [207, 259] width 0 height 9
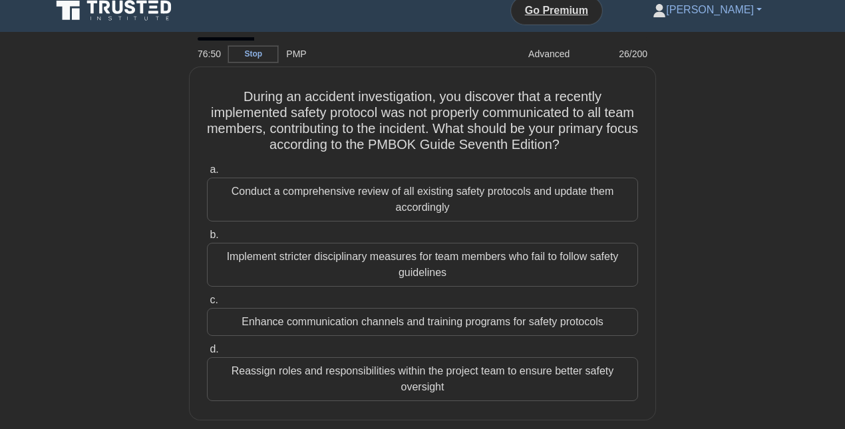
scroll to position [11, 0]
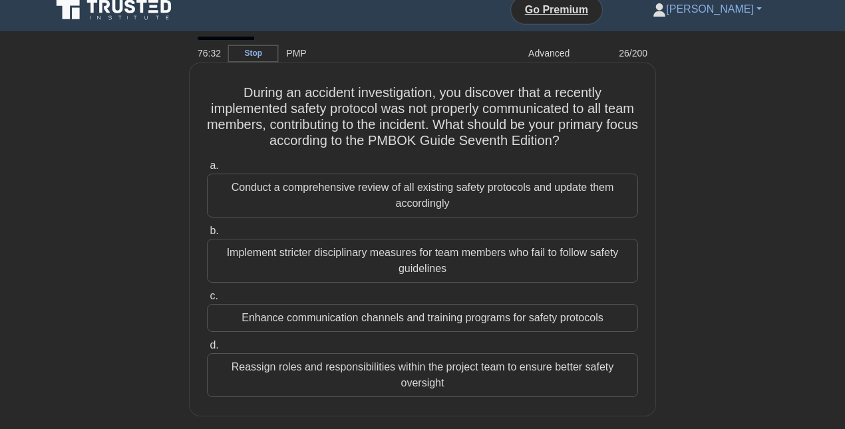
click at [398, 318] on div "Enhance communication channels and training programs for safety protocols" at bounding box center [422, 318] width 431 height 28
click at [331, 312] on div "Enhance communication channels and training programs for safety protocols" at bounding box center [422, 318] width 431 height 28
click at [207, 301] on input "c. Enhance communication channels and training programs for safety protocols" at bounding box center [207, 296] width 0 height 9
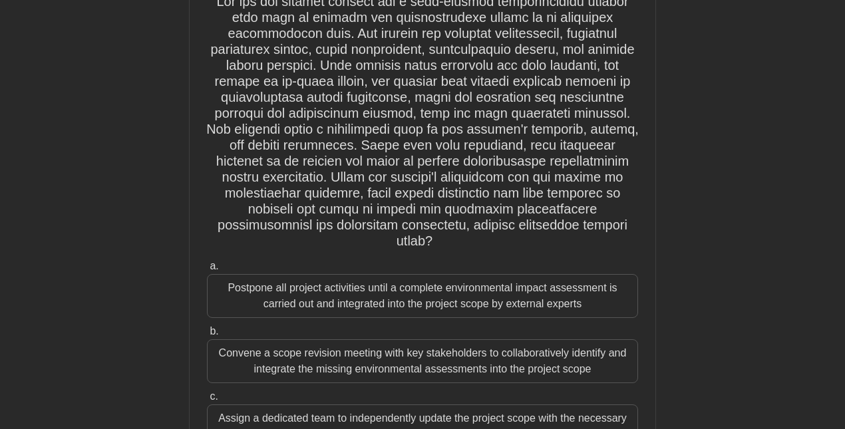
scroll to position [219, 0]
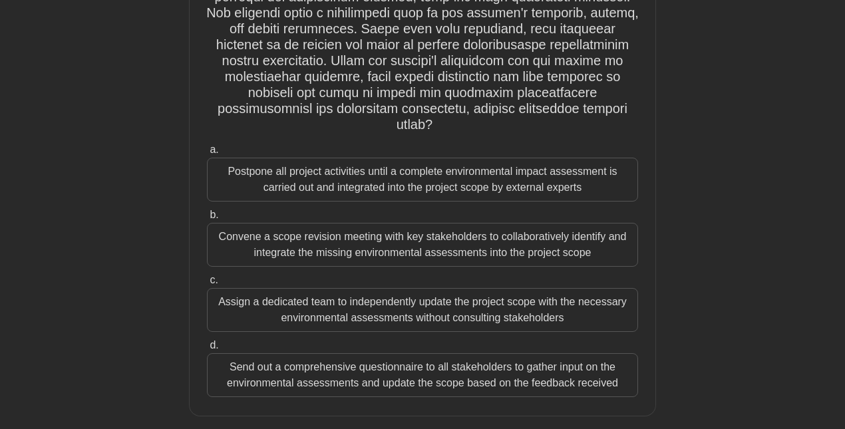
click at [343, 226] on div "Convene a scope revision meeting with key stakeholders to collaboratively ident…" at bounding box center [422, 245] width 431 height 44
click at [207, 219] on input "b. Convene a scope revision meeting with key stakeholders to collaboratively id…" at bounding box center [207, 215] width 0 height 9
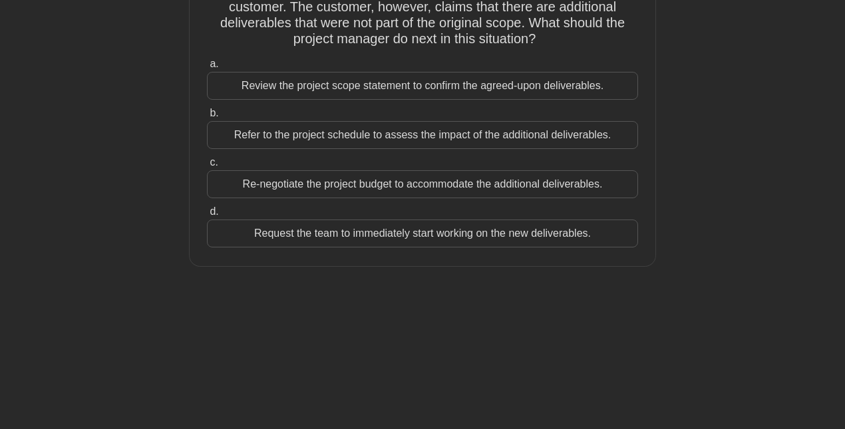
scroll to position [0, 0]
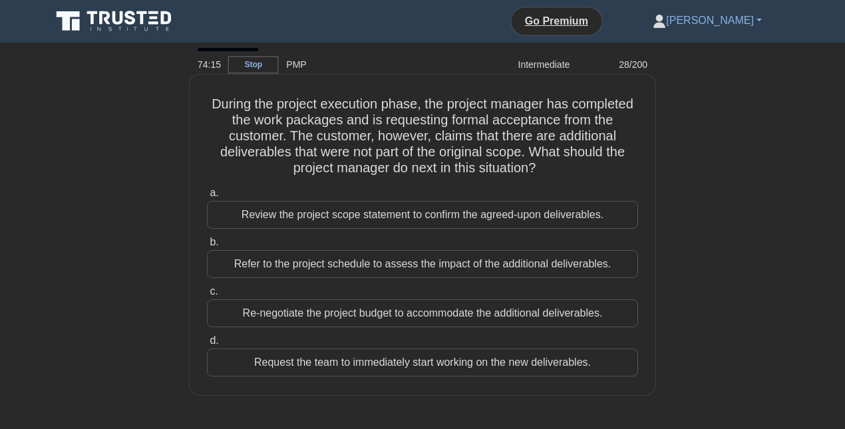
click at [430, 216] on div "Review the project scope statement to confirm the agreed-upon deliverables." at bounding box center [422, 215] width 431 height 28
click at [207, 198] on input "a. Review the project scope statement to confirm the agreed-upon deliverables." at bounding box center [207, 193] width 0 height 9
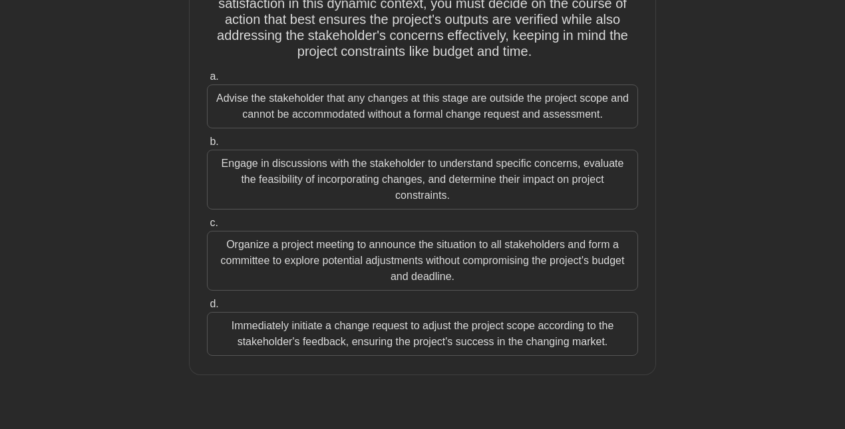
scroll to position [202, 0]
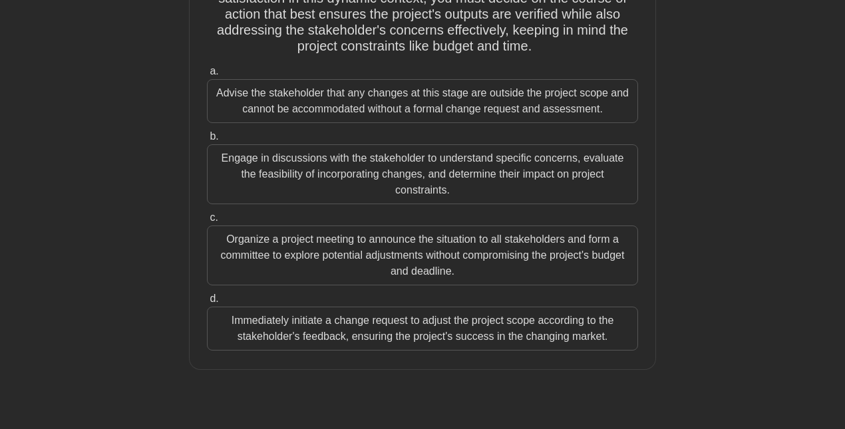
click at [329, 171] on div "Engage in discussions with the stakeholder to understand specific concerns, eva…" at bounding box center [422, 174] width 431 height 60
click at [207, 141] on input "b. Engage in discussions with the stakeholder to understand specific concerns, …" at bounding box center [207, 136] width 0 height 9
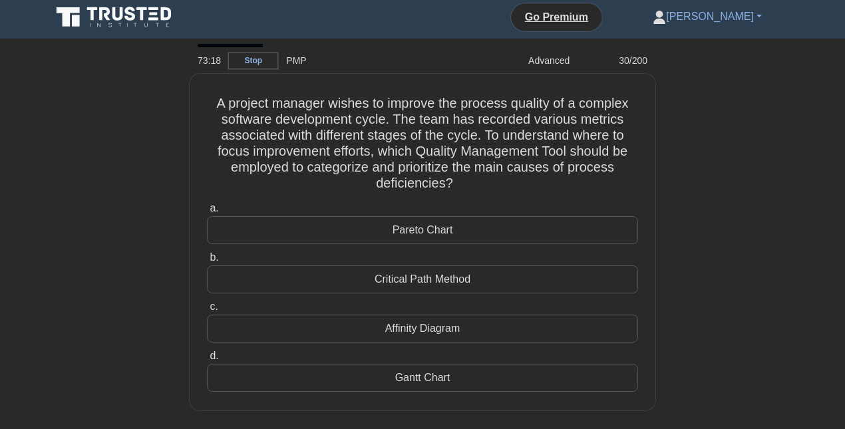
scroll to position [11, 0]
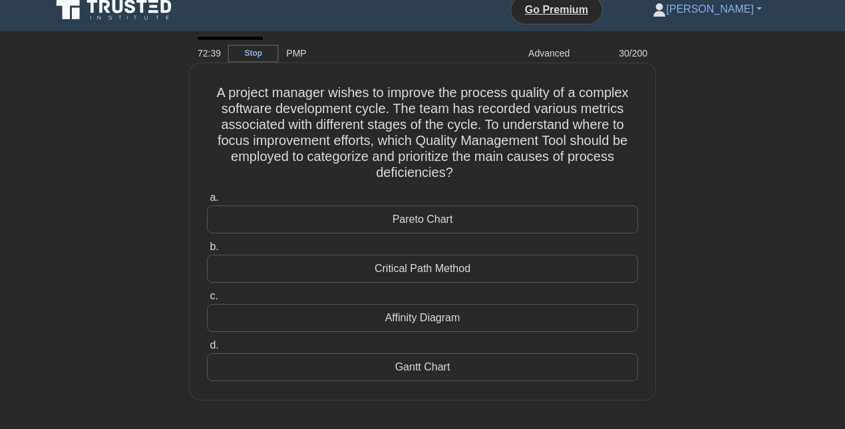
click at [425, 217] on div "Pareto Chart" at bounding box center [422, 219] width 431 height 28
click at [207, 202] on input "a. Pareto Chart" at bounding box center [207, 198] width 0 height 9
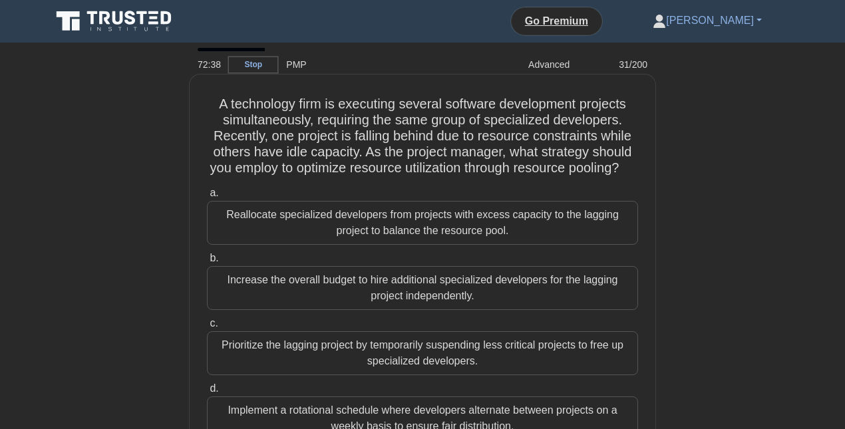
scroll to position [14, 0]
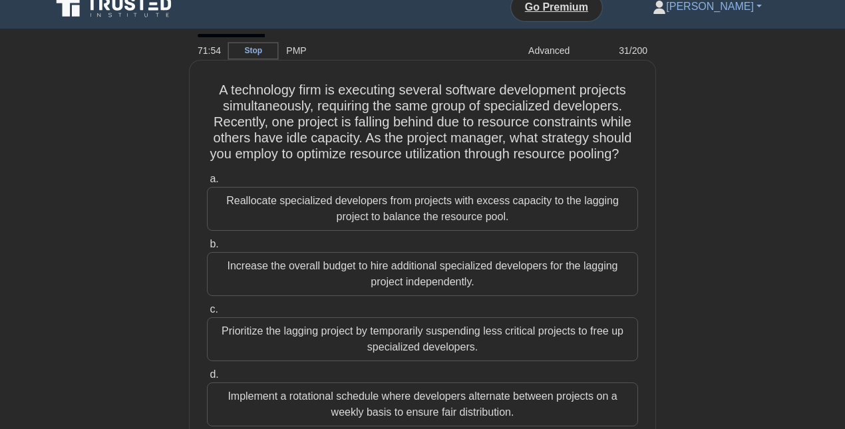
click at [300, 206] on div "Reallocate specialized developers from projects with excess capacity to the lag…" at bounding box center [422, 209] width 431 height 44
click at [207, 184] on input "a. Reallocate specialized developers from projects with excess capacity to the …" at bounding box center [207, 179] width 0 height 9
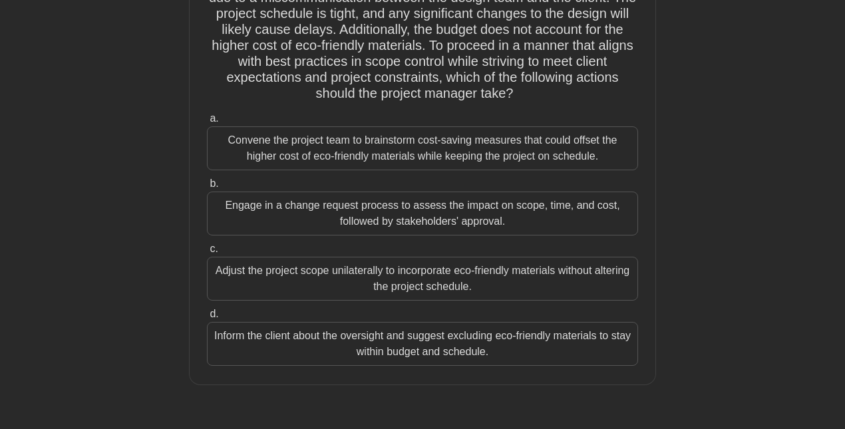
scroll to position [176, 0]
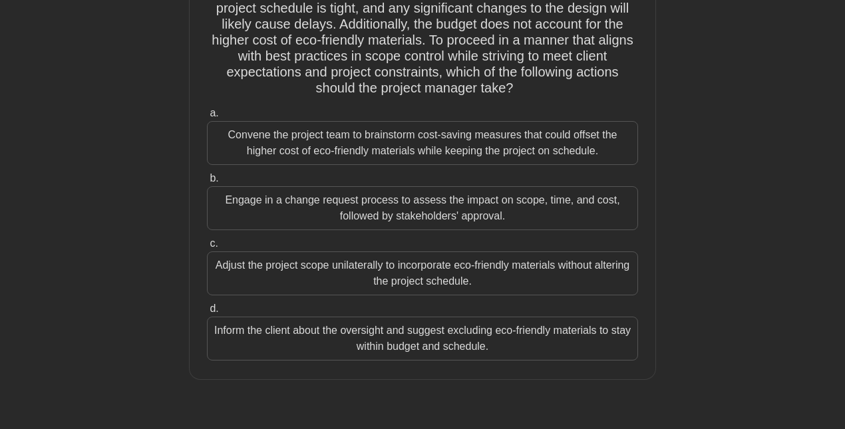
click at [291, 131] on div "Convene the project team to brainstorm cost-saving measures that could offset t…" at bounding box center [422, 143] width 431 height 44
click at [207, 118] on input "a. Convene the project team to brainstorm cost-saving measures that could offse…" at bounding box center [207, 113] width 0 height 9
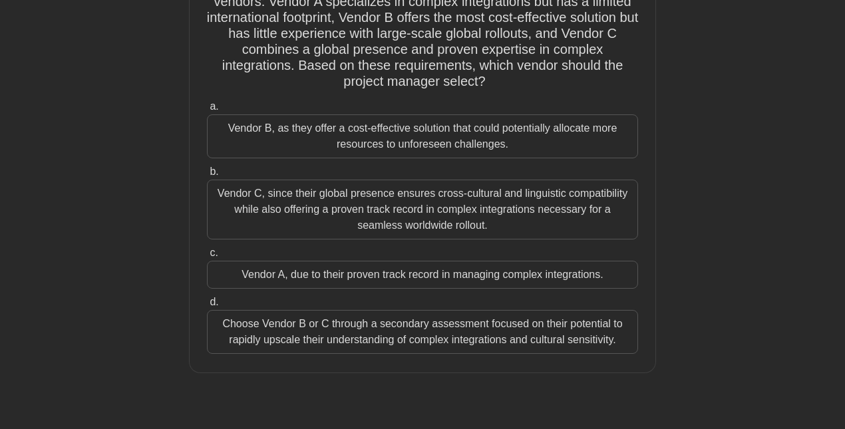
scroll to position [134, 0]
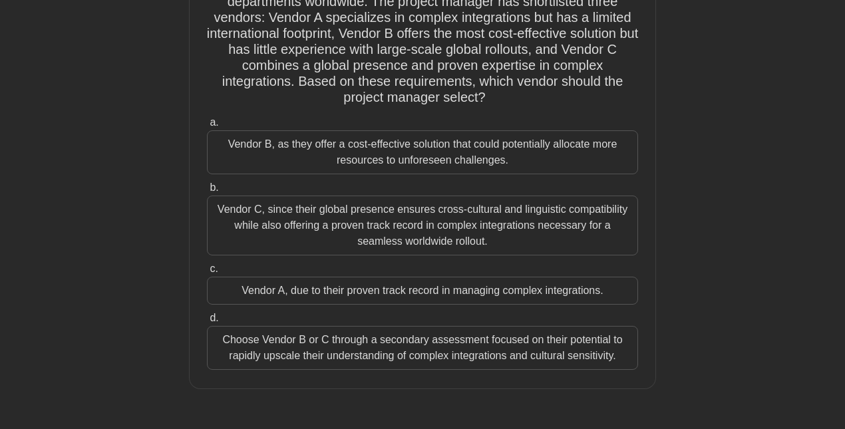
click at [261, 218] on div "Vendor C, since their global presence ensures cross-cultural and linguistic com…" at bounding box center [422, 226] width 431 height 60
click at [207, 192] on input "b. Vendor C, since their global presence ensures cross-cultural and linguistic …" at bounding box center [207, 188] width 0 height 9
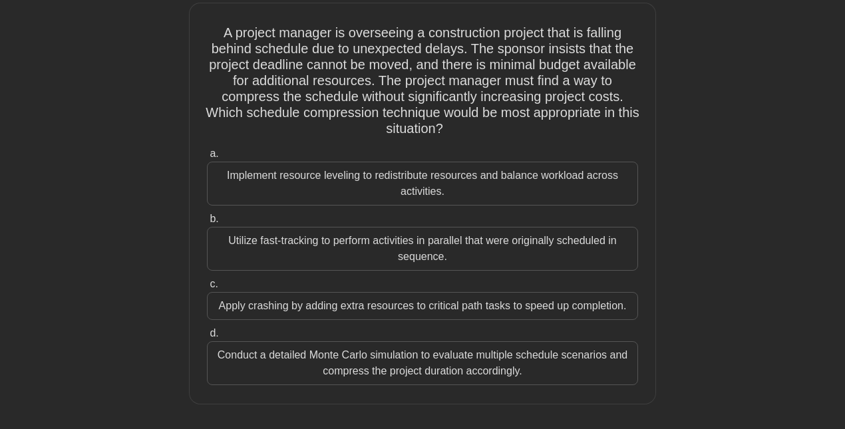
scroll to position [0, 0]
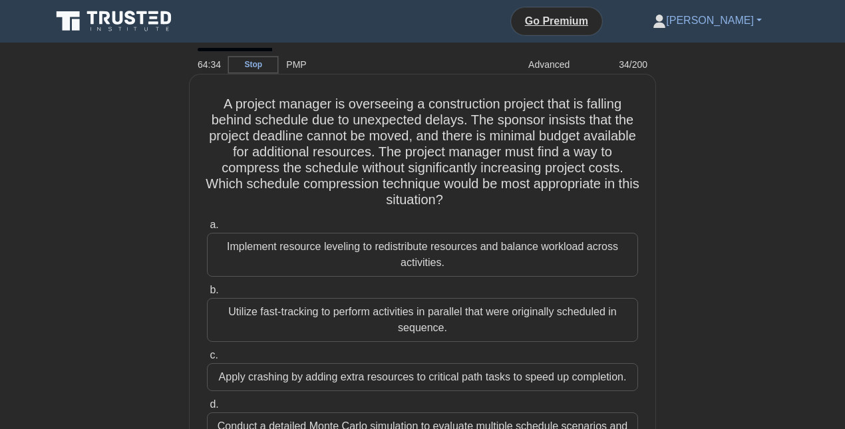
click at [257, 311] on div "Utilize fast-tracking to perform activities in parallel that were originally sc…" at bounding box center [422, 320] width 431 height 44
click at [207, 295] on input "b. Utilize fast-tracking to perform activities in parallel that were originally…" at bounding box center [207, 290] width 0 height 9
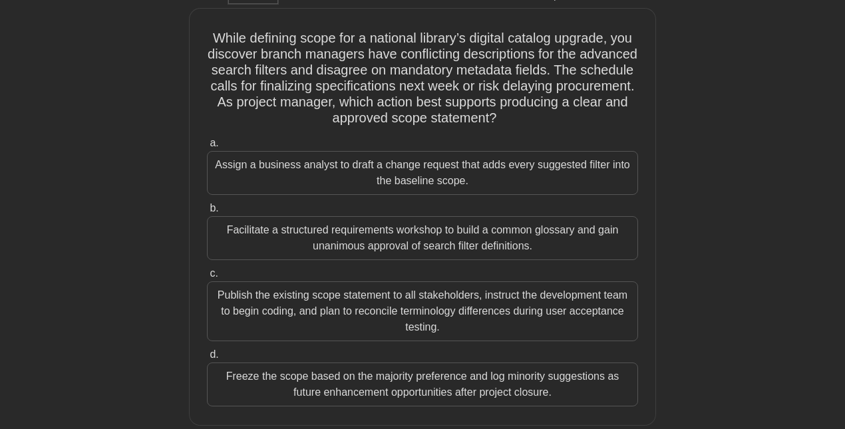
scroll to position [70, 0]
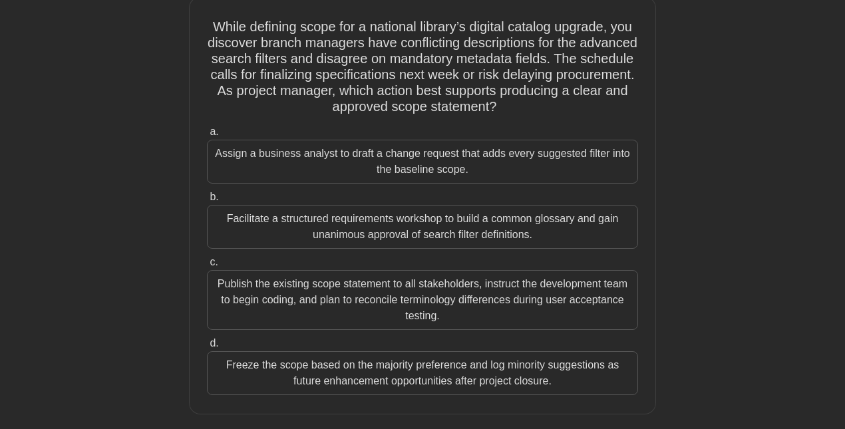
click at [346, 218] on div "Facilitate a structured requirements workshop to build a common glossary and ga…" at bounding box center [422, 227] width 431 height 44
click at [207, 202] on input "b. Facilitate a structured requirements workshop to build a common glossary and…" at bounding box center [207, 197] width 0 height 9
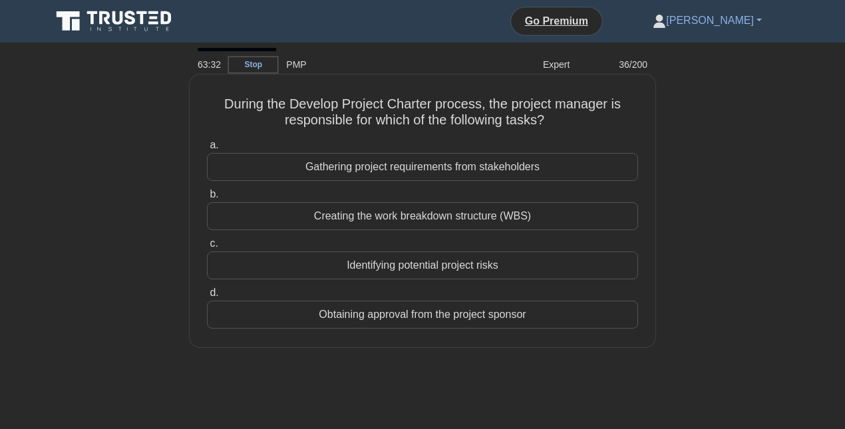
scroll to position [1, 0]
click at [398, 166] on div "Gathering project requirements from stakeholders" at bounding box center [422, 166] width 431 height 28
click at [207, 148] on input "a. Gathering project requirements from stakeholders" at bounding box center [207, 144] width 0 height 9
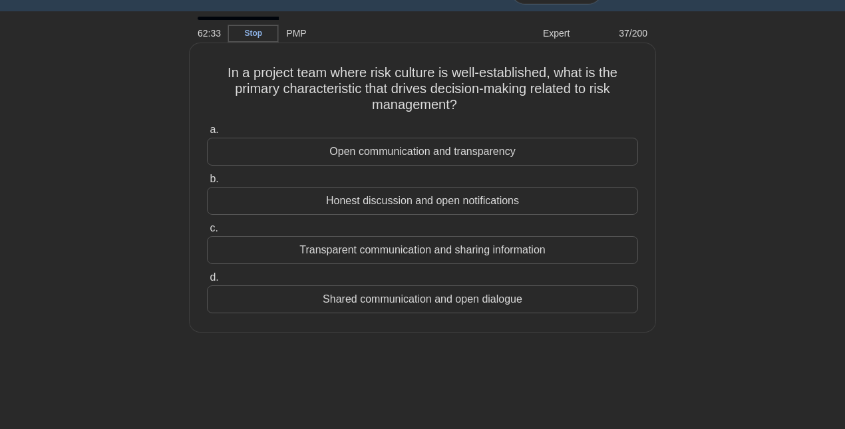
scroll to position [28, 0]
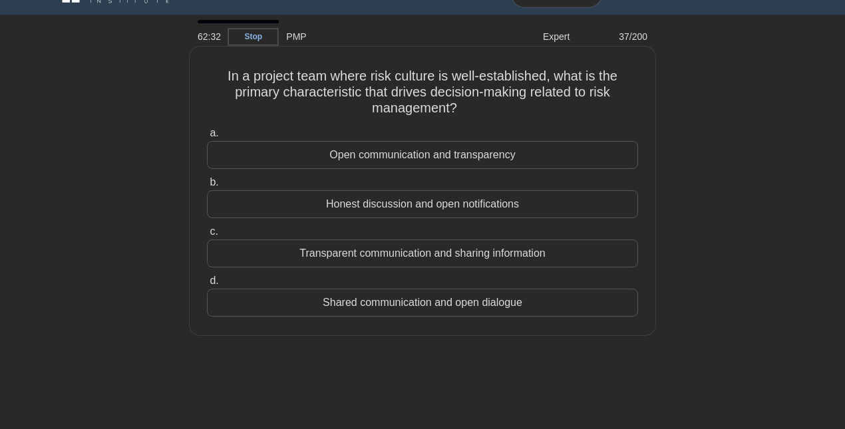
click at [453, 154] on div "Open communication and transparency" at bounding box center [422, 155] width 431 height 28
click at [207, 138] on input "a. Open communication and transparency" at bounding box center [207, 133] width 0 height 9
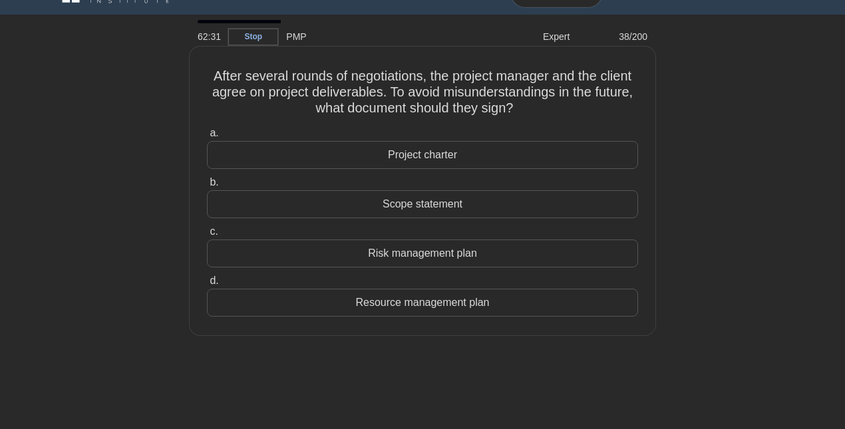
scroll to position [0, 0]
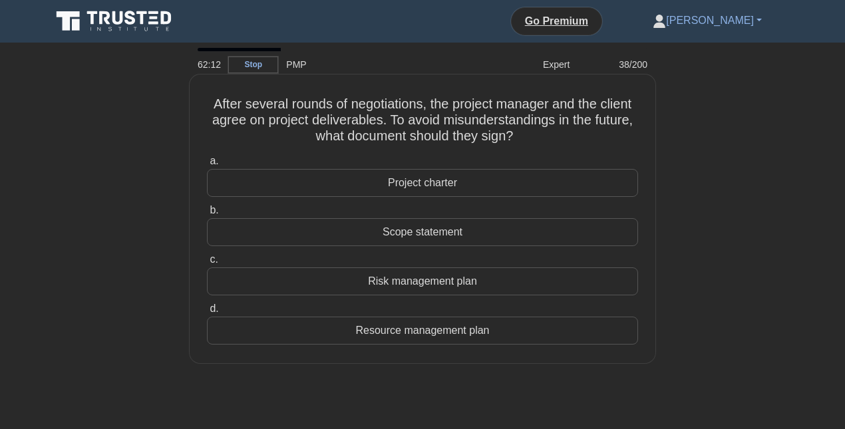
click at [443, 228] on div "Scope statement" at bounding box center [422, 232] width 431 height 28
click at [207, 215] on input "b. Scope statement" at bounding box center [207, 210] width 0 height 9
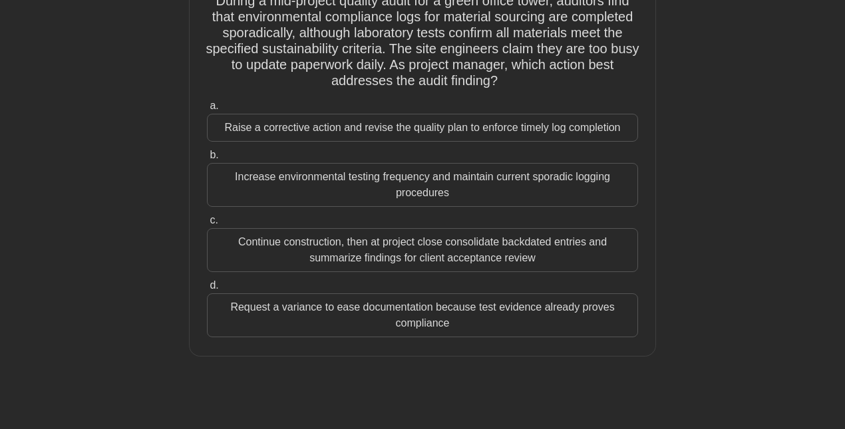
scroll to position [67, 0]
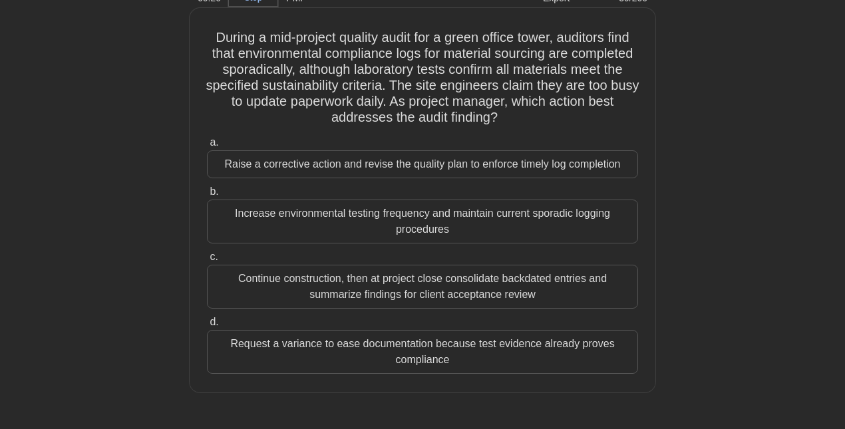
click at [543, 166] on div "Raise a corrective action and revise the quality plan to enforce timely log com…" at bounding box center [422, 164] width 431 height 28
click at [207, 147] on input "a. Raise a corrective action and revise the quality plan to enforce timely log …" at bounding box center [207, 142] width 0 height 9
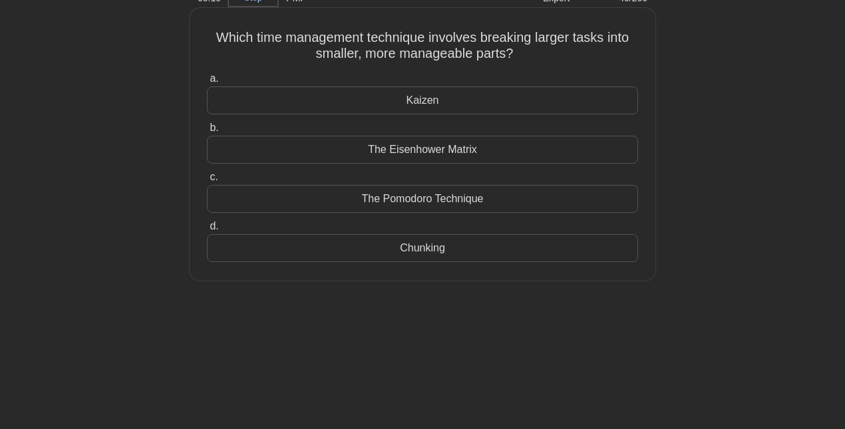
scroll to position [0, 0]
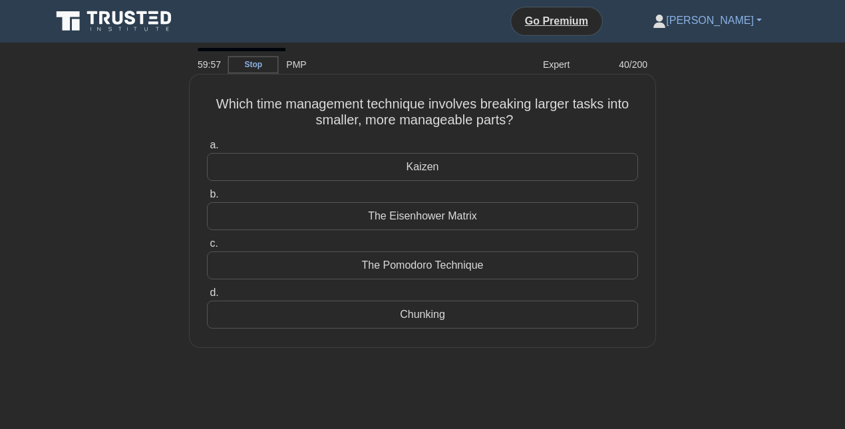
click at [426, 314] on div "Chunking" at bounding box center [422, 315] width 431 height 28
click at [207, 297] on input "d. Chunking" at bounding box center [207, 293] width 0 height 9
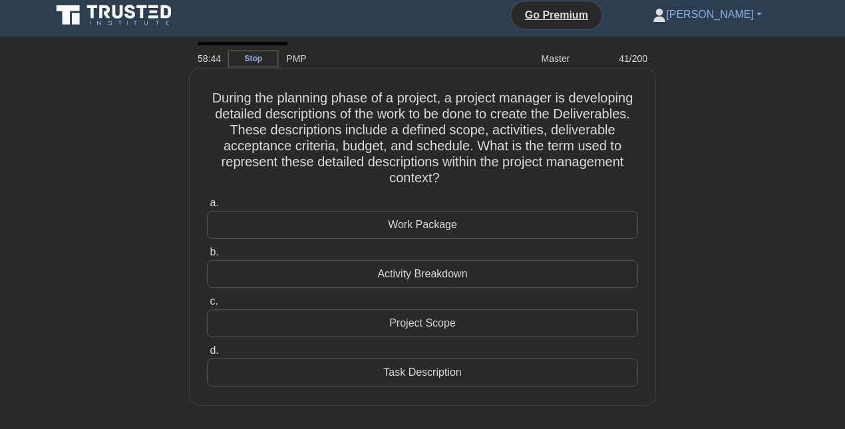
scroll to position [13, 0]
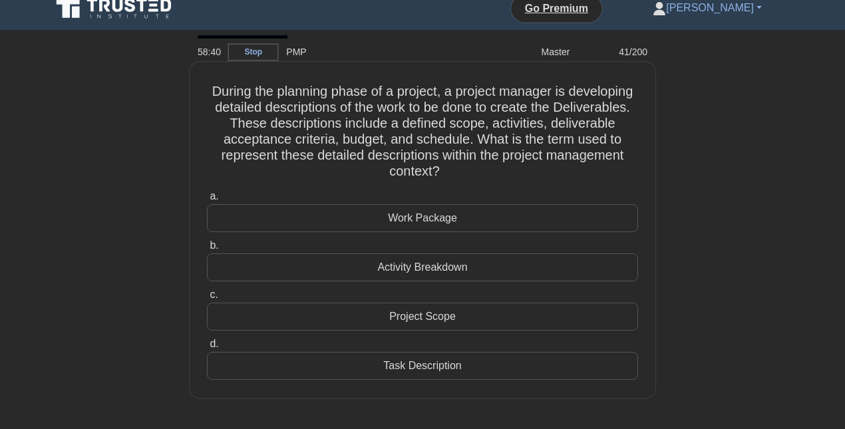
click at [430, 222] on div "Work Package" at bounding box center [422, 218] width 431 height 28
click at [207, 201] on input "a. Work Package" at bounding box center [207, 196] width 0 height 9
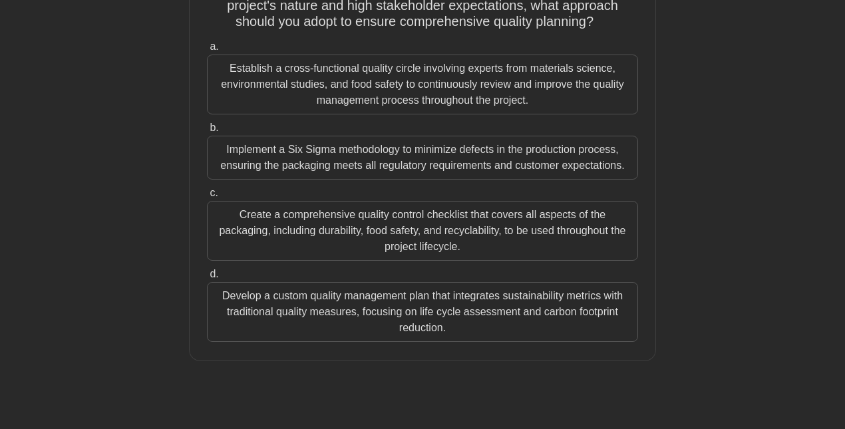
scroll to position [170, 0]
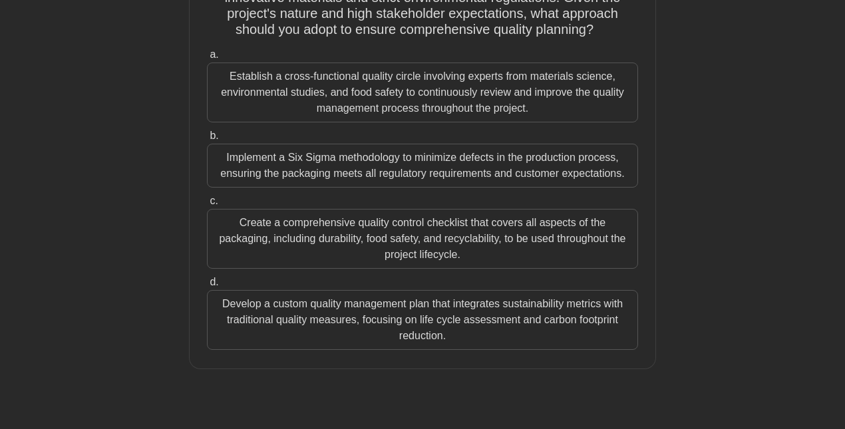
click at [352, 312] on div "Develop a custom quality management plan that integrates sustainability metrics…" at bounding box center [422, 320] width 431 height 60
click at [207, 287] on input "d. Develop a custom quality management plan that integrates sustainability metr…" at bounding box center [207, 282] width 0 height 9
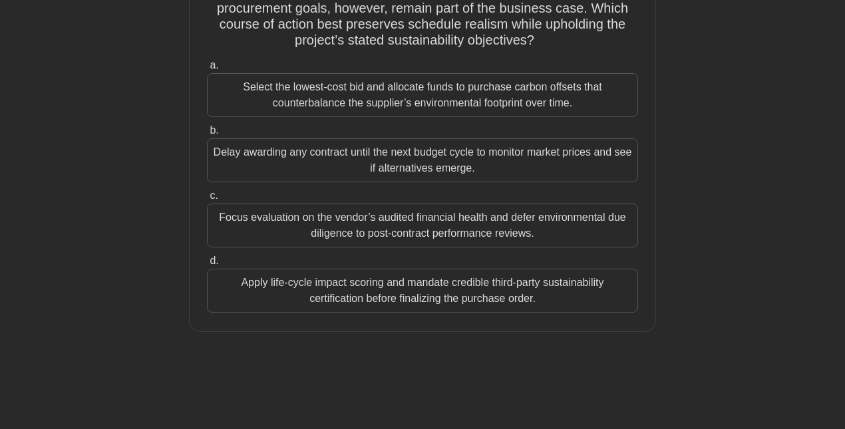
scroll to position [164, 0]
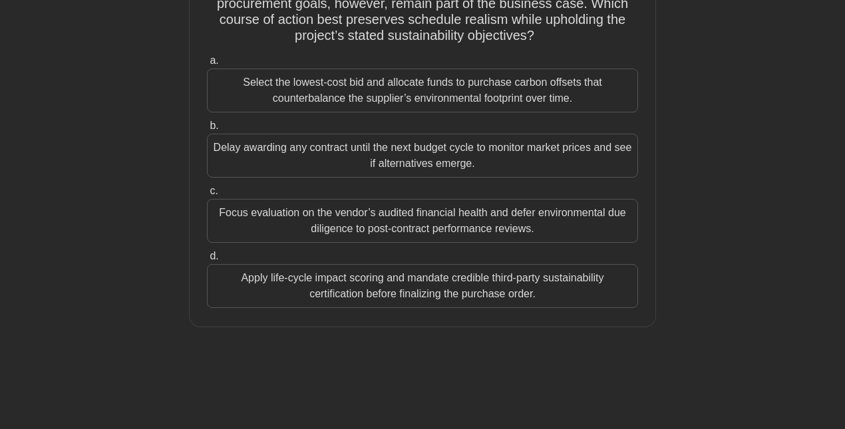
click at [304, 85] on div "Select the lowest-cost bid and allocate funds to purchase carbon offsets that c…" at bounding box center [422, 90] width 431 height 44
click at [207, 65] on input "a. Select the lowest-cost bid and allocate funds to purchase carbon offsets tha…" at bounding box center [207, 61] width 0 height 9
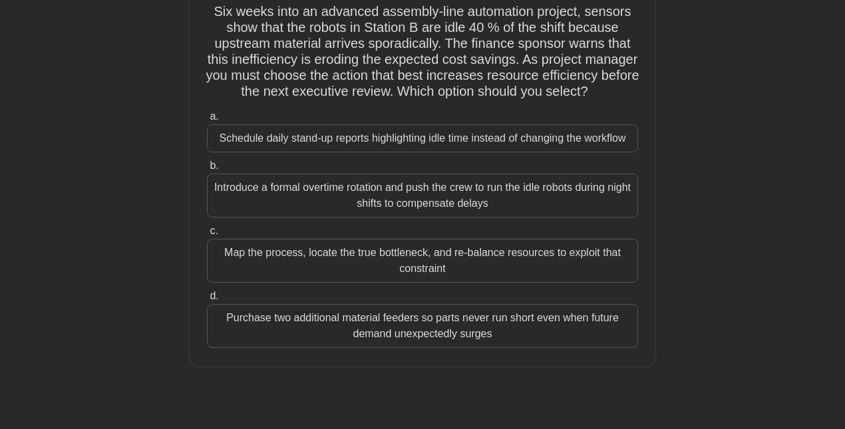
scroll to position [74, 0]
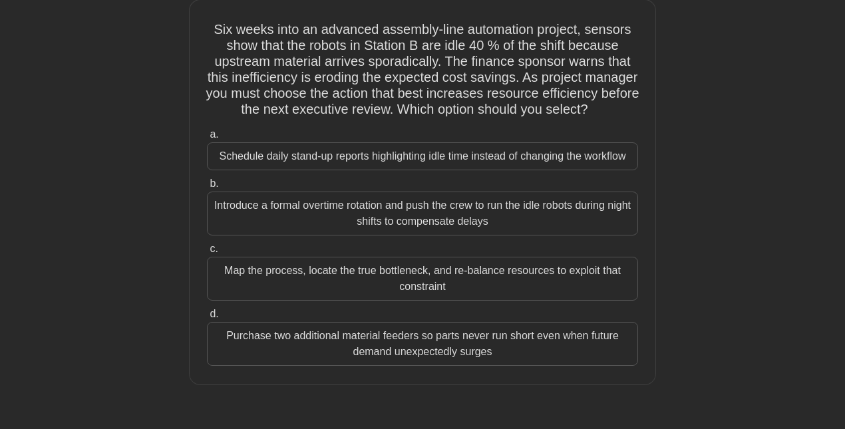
click at [416, 272] on div "Map the process, locate the true bottleneck, and re-balance resources to exploi…" at bounding box center [422, 279] width 431 height 44
click at [207, 253] on input "c. Map the process, locate the true bottleneck, and re-balance resources to exp…" at bounding box center [207, 249] width 0 height 9
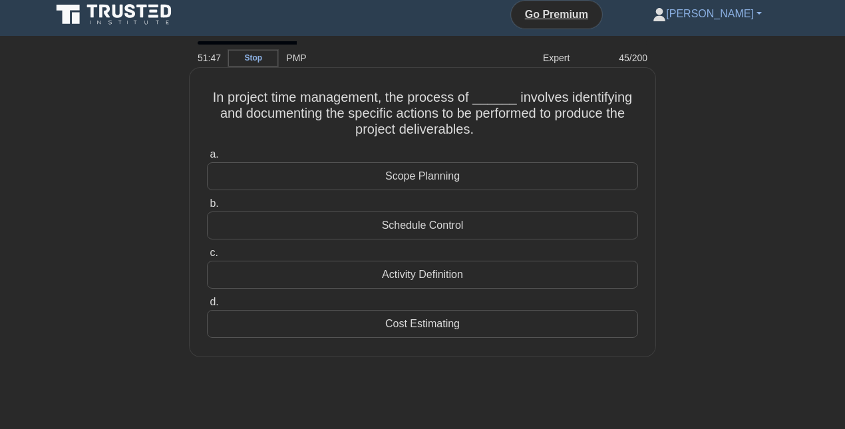
scroll to position [13, 0]
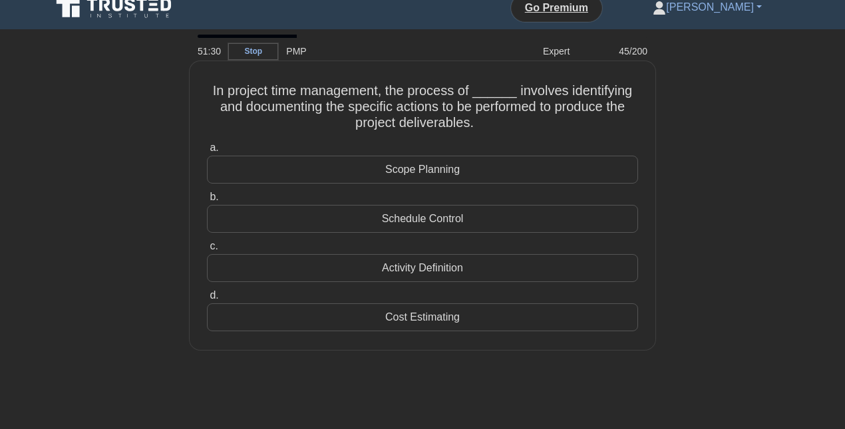
click at [444, 265] on div "Activity Definition" at bounding box center [422, 268] width 431 height 28
click at [207, 251] on input "c. Activity Definition" at bounding box center [207, 246] width 0 height 9
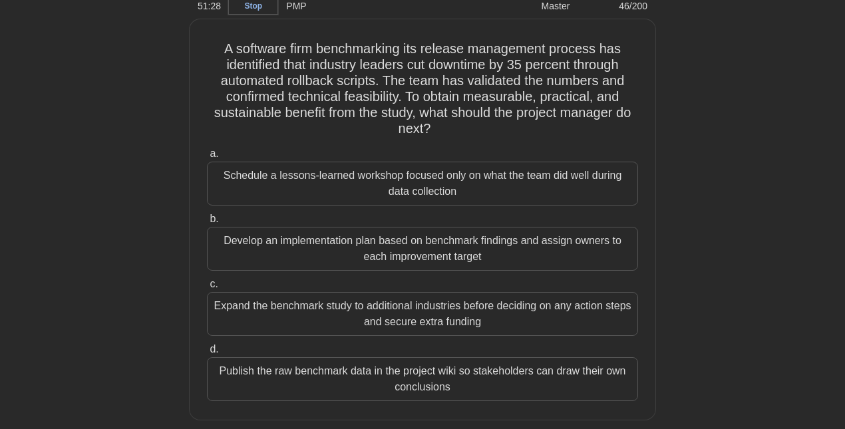
scroll to position [74, 0]
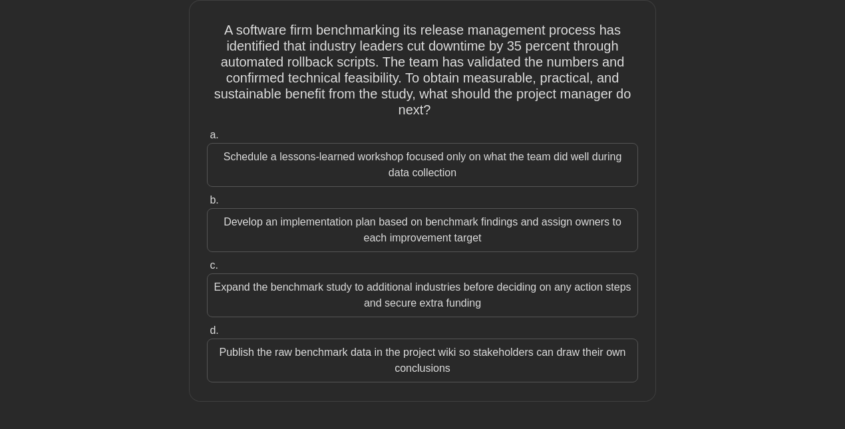
click at [371, 231] on div "Develop an implementation plan based on benchmark findings and assign owners to…" at bounding box center [422, 230] width 431 height 44
click at [207, 205] on input "b. Develop an implementation plan based on benchmark findings and assign owners…" at bounding box center [207, 200] width 0 height 9
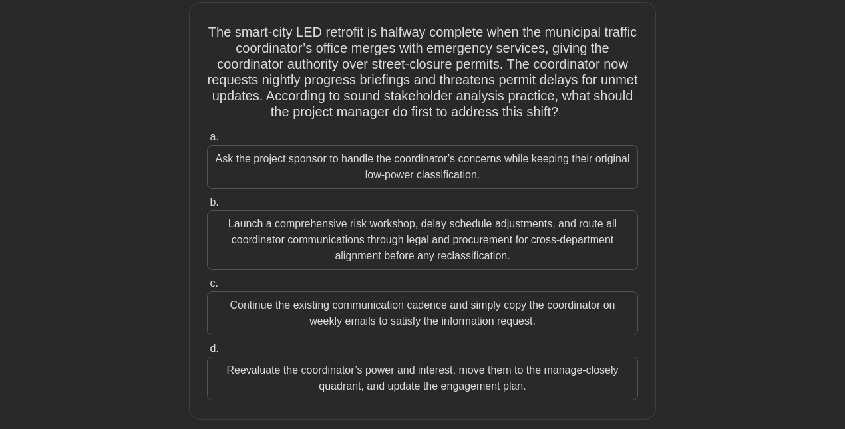
scroll to position [77, 0]
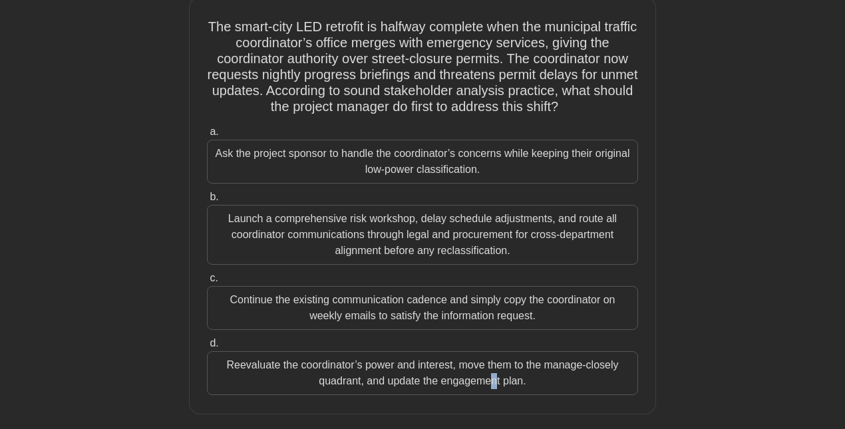
click at [251, 358] on div "Reevaluate the coordinator’s power and interest, move them to the manage-closel…" at bounding box center [422, 373] width 431 height 44
click at [234, 370] on div "Reevaluate the coordinator’s power and interest, move them to the manage-closel…" at bounding box center [422, 373] width 431 height 44
click at [207, 348] on input "d. Reevaluate the coordinator’s power and interest, move them to the manage-clo…" at bounding box center [207, 343] width 0 height 9
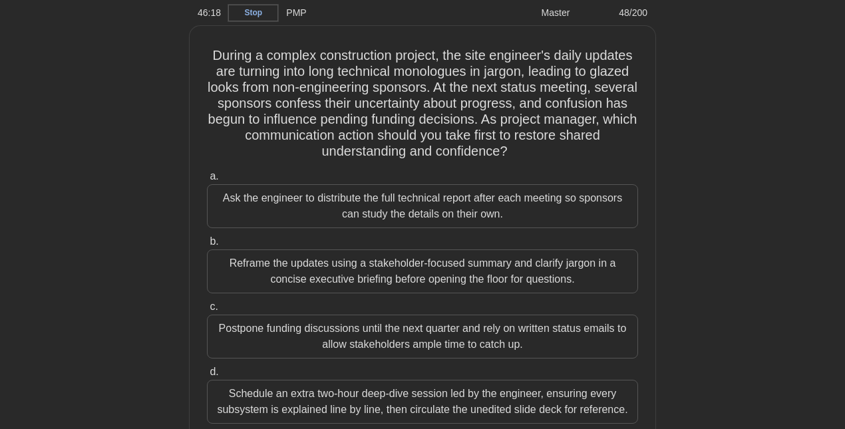
scroll to position [88, 0]
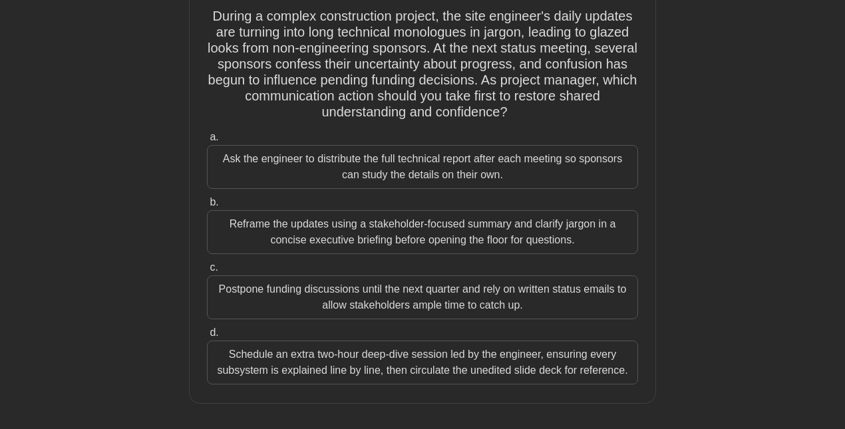
click at [313, 233] on div "Reframe the updates using a stakeholder-focused summary and clarify jargon in a…" at bounding box center [422, 232] width 431 height 44
click at [207, 207] on input "b. Reframe the updates using a stakeholder-focused summary and clarify jargon i…" at bounding box center [207, 202] width 0 height 9
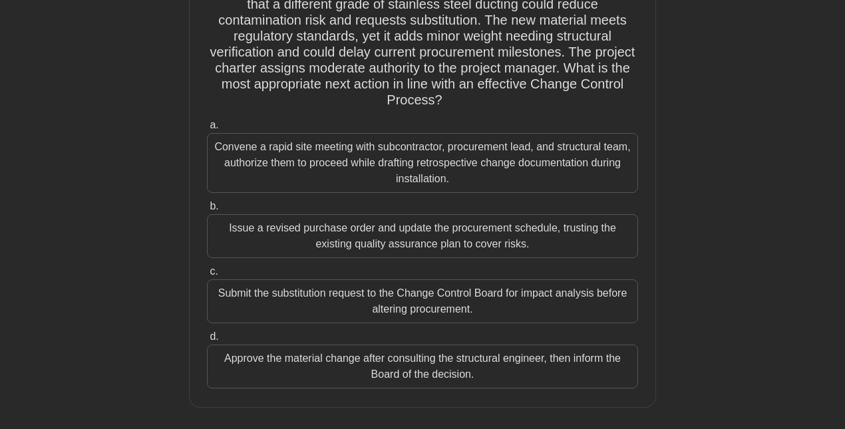
scroll to position [102, 0]
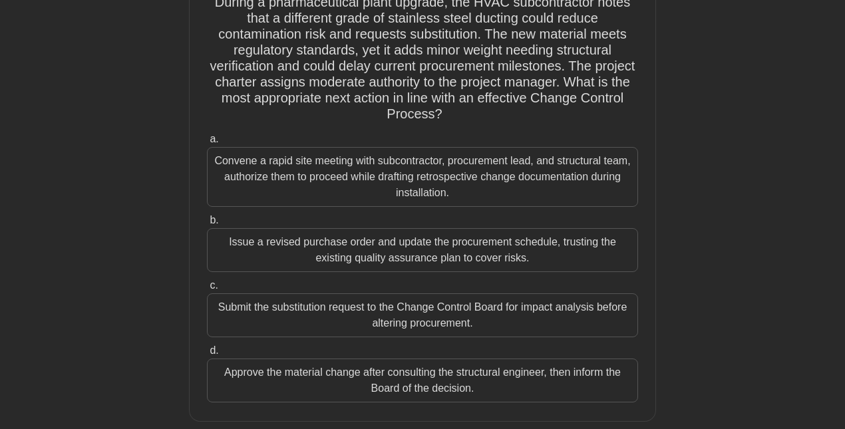
click at [342, 379] on div "Approve the material change after consulting the structural engineer, then info…" at bounding box center [422, 380] width 431 height 44
click at [207, 355] on input "d. Approve the material change after consulting the structural engineer, then i…" at bounding box center [207, 350] width 0 height 9
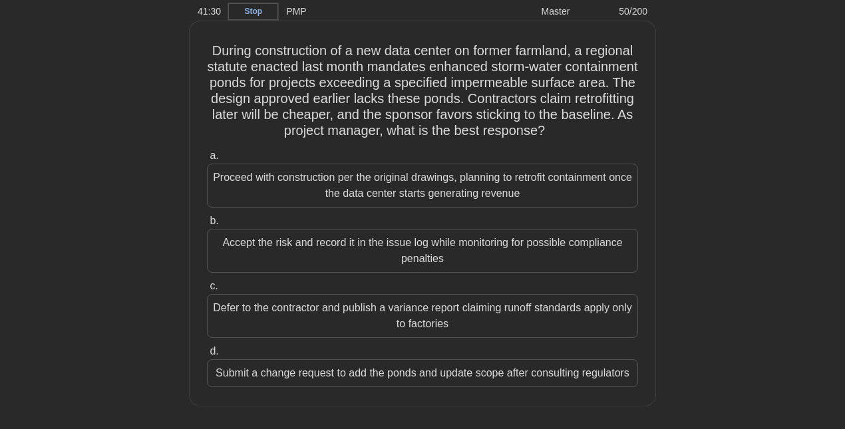
scroll to position [51, 0]
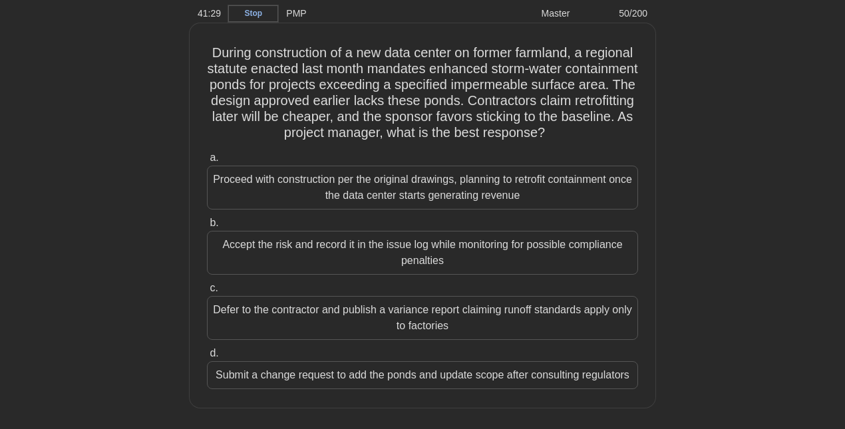
click at [261, 376] on div "Submit a change request to add the ponds and update scope after consulting regu…" at bounding box center [422, 375] width 431 height 28
click at [207, 358] on input "d. Submit a change request to add the ponds and update scope after consulting r…" at bounding box center [207, 353] width 0 height 9
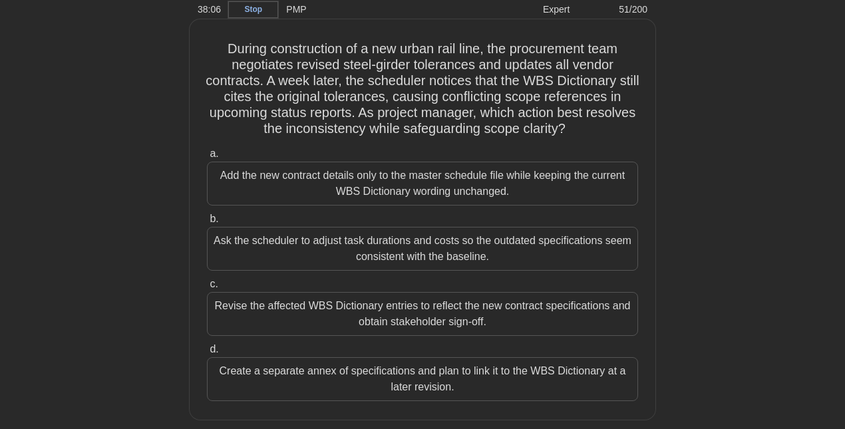
scroll to position [53, 0]
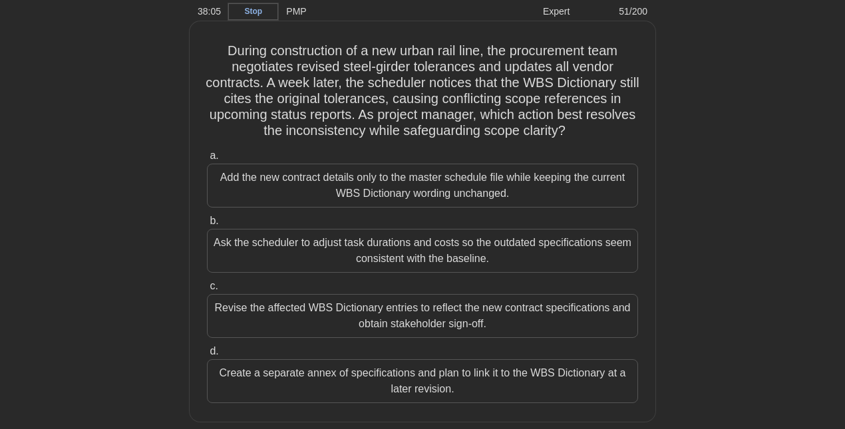
click at [354, 313] on div "Revise the affected WBS Dictionary entries to reflect the new contract specific…" at bounding box center [422, 316] width 431 height 44
click at [207, 291] on input "c. Revise the affected WBS Dictionary entries to reflect the new contract speci…" at bounding box center [207, 286] width 0 height 9
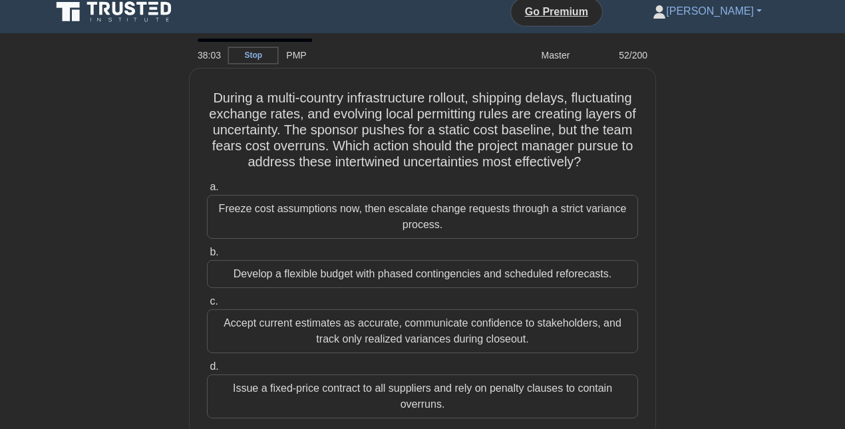
scroll to position [16, 0]
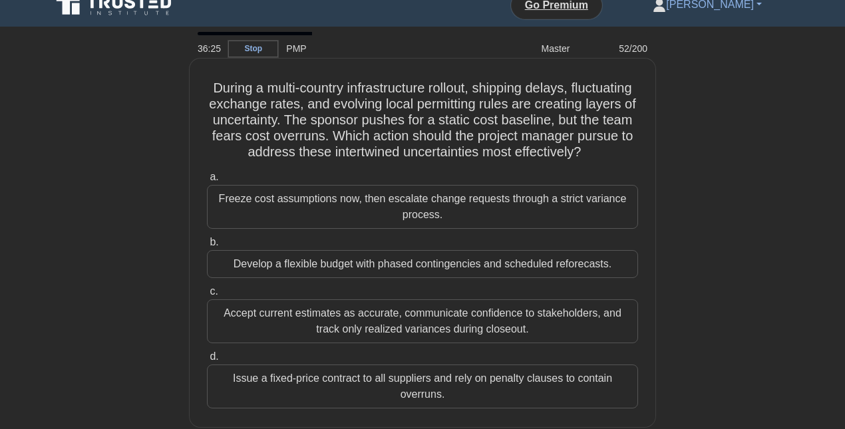
click at [275, 268] on div "Develop a flexible budget with phased contingencies and scheduled reforecasts." at bounding box center [422, 264] width 431 height 28
click at [207, 247] on input "b. Develop a flexible budget with phased contingencies and scheduled reforecast…" at bounding box center [207, 242] width 0 height 9
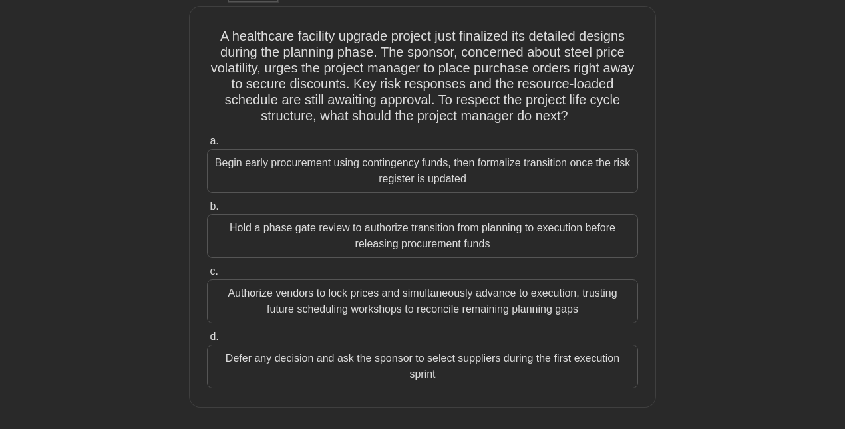
scroll to position [72, 0]
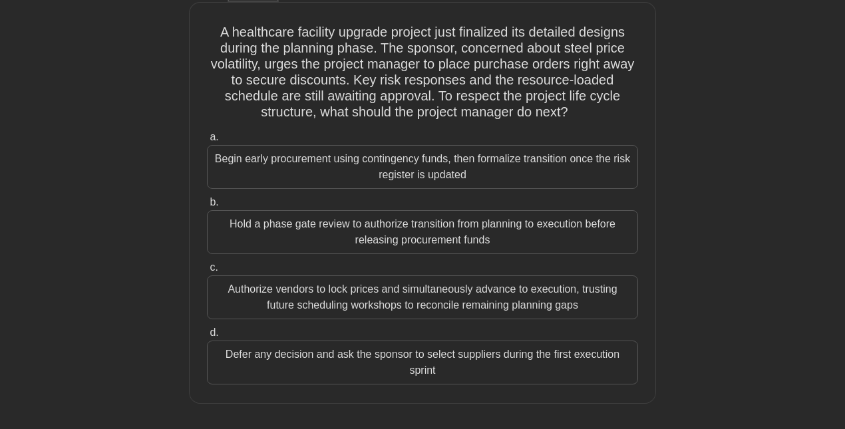
click at [325, 294] on div "Authorize vendors to lock prices and simultaneously advance to execution, trust…" at bounding box center [422, 297] width 431 height 44
click at [207, 272] on input "c. Authorize vendors to lock prices and simultaneously advance to execution, tr…" at bounding box center [207, 267] width 0 height 9
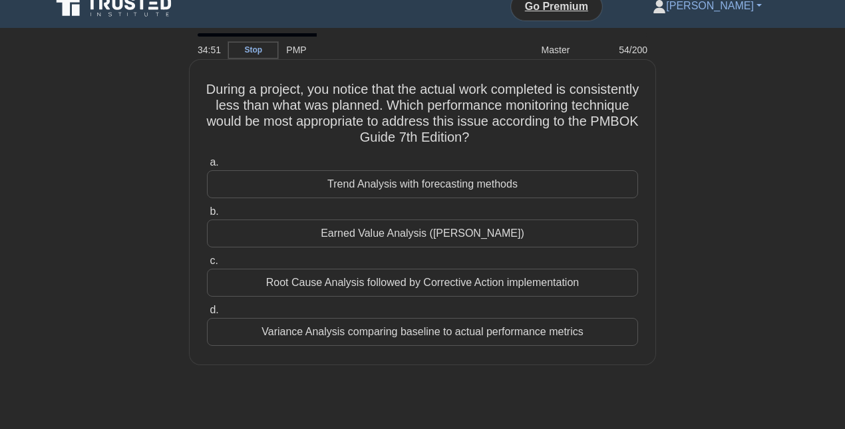
scroll to position [19, 0]
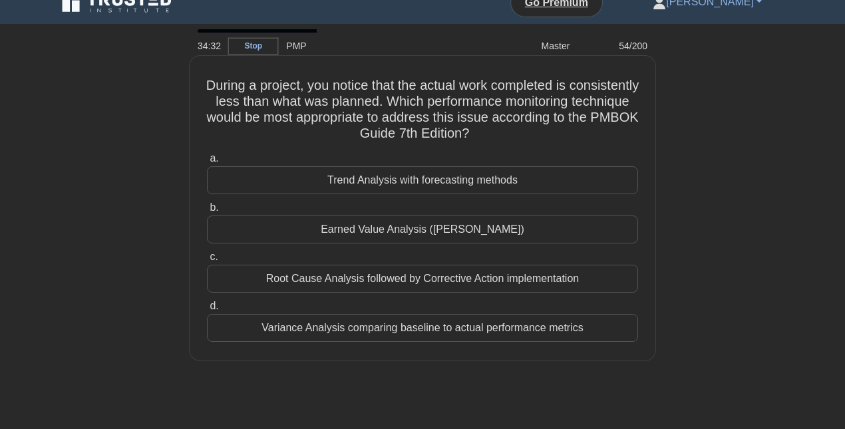
click at [426, 231] on div "Earned Value Analysis (EVA)" at bounding box center [422, 229] width 431 height 28
click at [207, 212] on input "b. Earned Value Analysis (EVA)" at bounding box center [207, 208] width 0 height 9
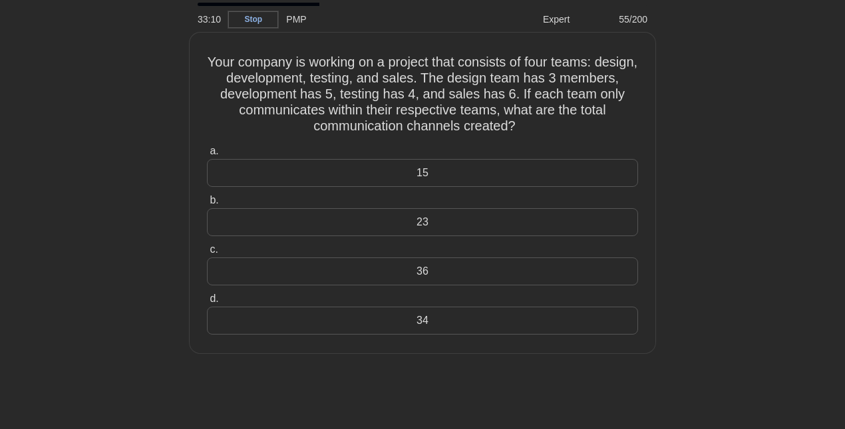
scroll to position [47, 0]
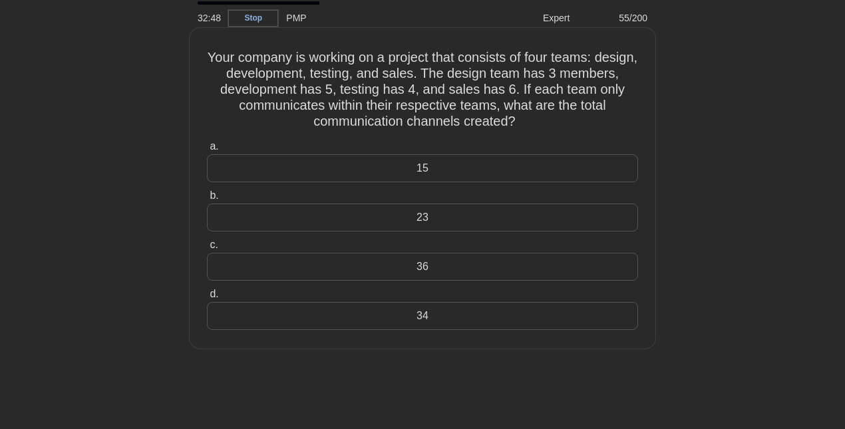
click at [424, 315] on div "34" at bounding box center [422, 316] width 431 height 28
click at [207, 299] on input "d. 34" at bounding box center [207, 294] width 0 height 9
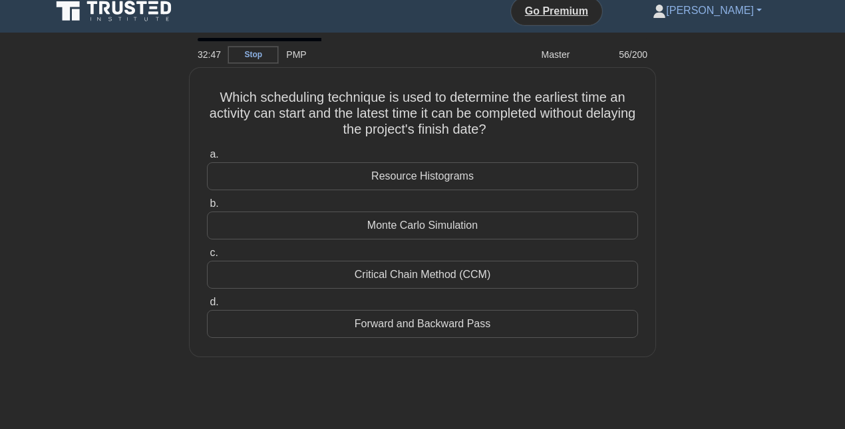
scroll to position [0, 0]
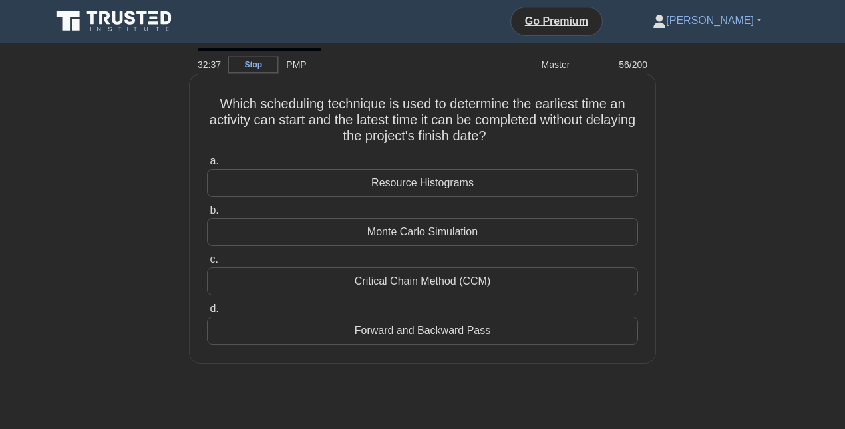
click at [399, 282] on div "Critical Chain Method (CCM)" at bounding box center [422, 281] width 431 height 28
click at [207, 264] on input "c. Critical Chain Method (CCM)" at bounding box center [207, 259] width 0 height 9
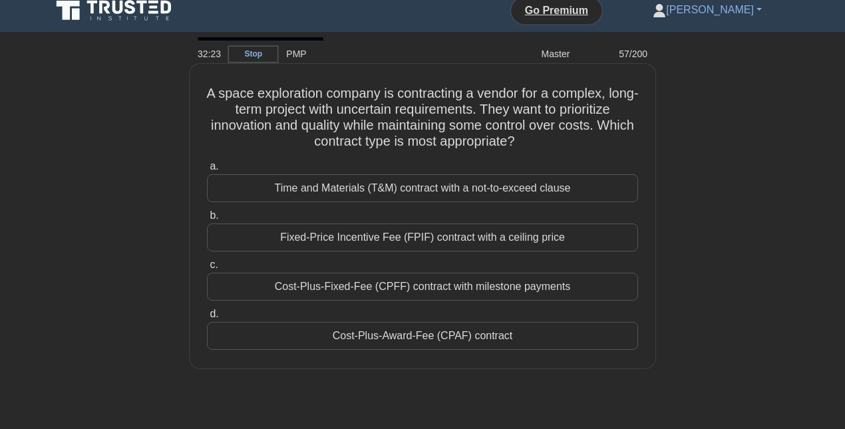
scroll to position [9, 0]
click at [380, 340] on div "Cost-Plus-Award-Fee (CPAF) contract" at bounding box center [422, 337] width 431 height 28
click at [207, 320] on input "d. Cost-Plus-Award-Fee (CPAF) contract" at bounding box center [207, 315] width 0 height 9
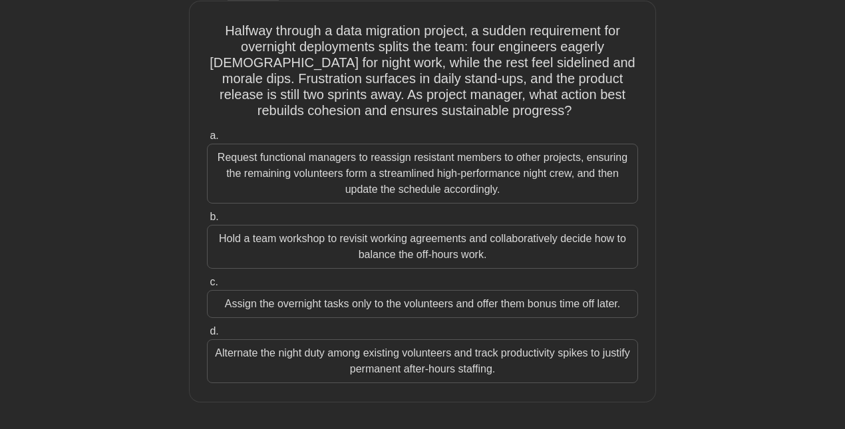
scroll to position [79, 0]
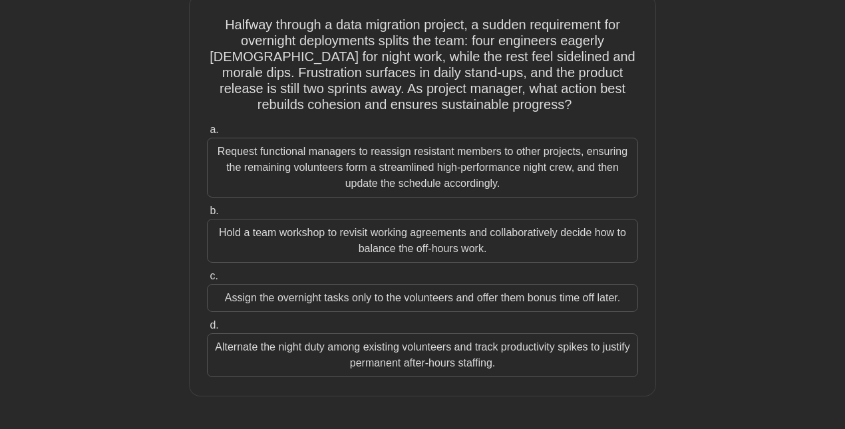
click at [370, 232] on div "Hold a team workshop to revisit working agreements and collaboratively decide h…" at bounding box center [422, 241] width 431 height 44
click at [207, 215] on input "b. Hold a team workshop to revisit working agreements and collaboratively decid…" at bounding box center [207, 211] width 0 height 9
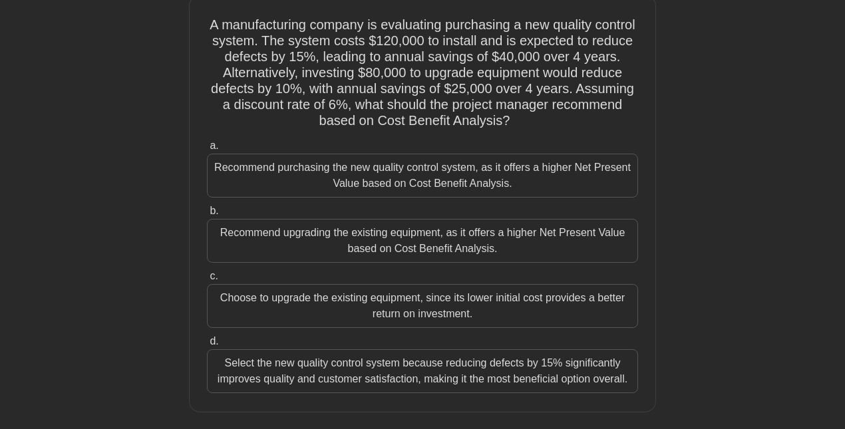
scroll to position [121, 0]
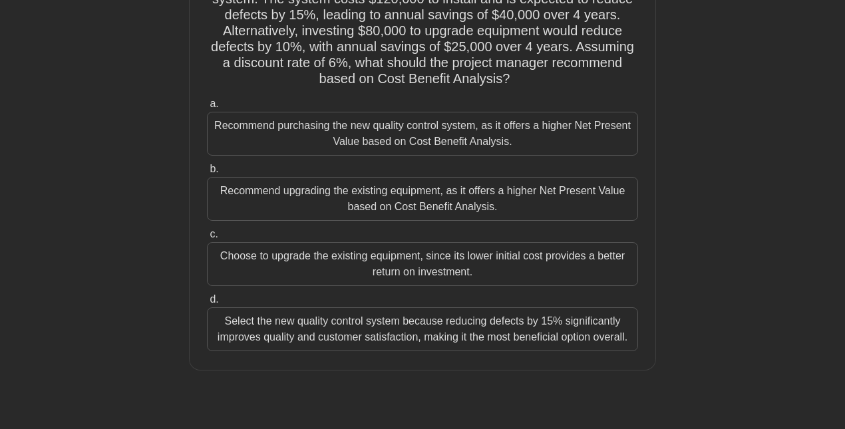
click at [323, 141] on div "Recommend purchasing the new quality control system, as it offers a higher Net …" at bounding box center [422, 134] width 431 height 44
click at [207, 108] on input "a. Recommend purchasing the new quality control system, as it offers a higher N…" at bounding box center [207, 104] width 0 height 9
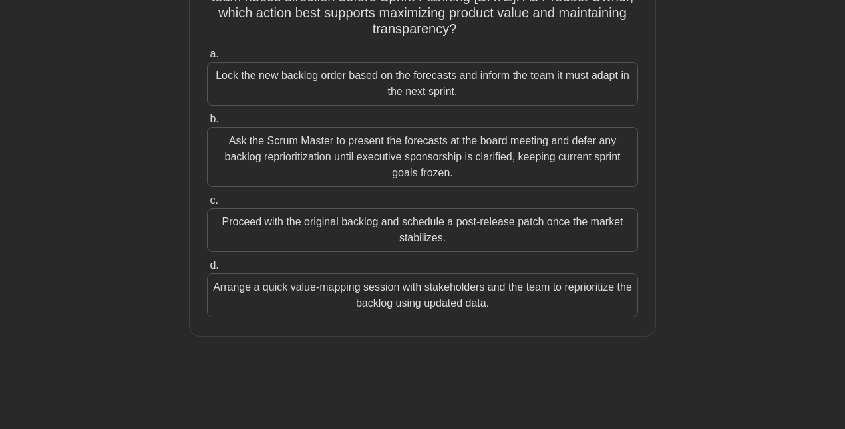
scroll to position [289, 0]
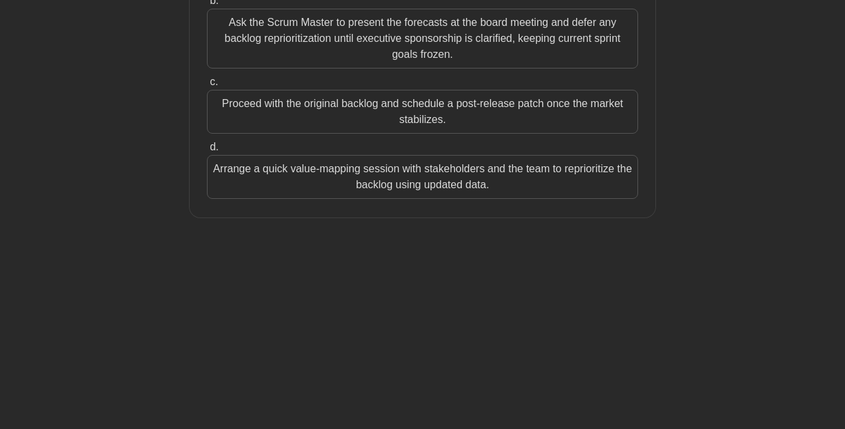
click at [422, 175] on div "Arrange a quick value-mapping session with stakeholders and the team to reprior…" at bounding box center [422, 177] width 431 height 44
click at [207, 152] on input "d. Arrange a quick value-mapping session with stakeholders and the team to repr…" at bounding box center [207, 147] width 0 height 9
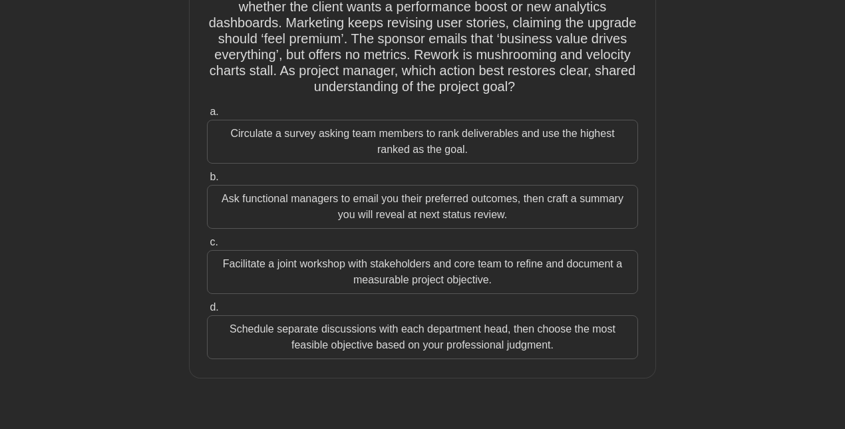
scroll to position [112, 0]
click at [423, 272] on div "Facilitate a joint workshop with stakeholders and core team to refine and docum…" at bounding box center [422, 273] width 431 height 44
click at [207, 248] on input "c. Facilitate a joint workshop with stakeholders and core team to refine and do…" at bounding box center [207, 243] width 0 height 9
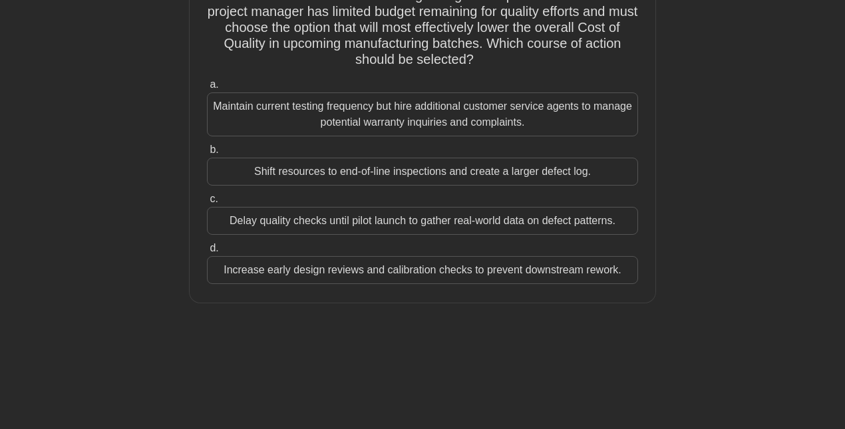
scroll to position [144, 0]
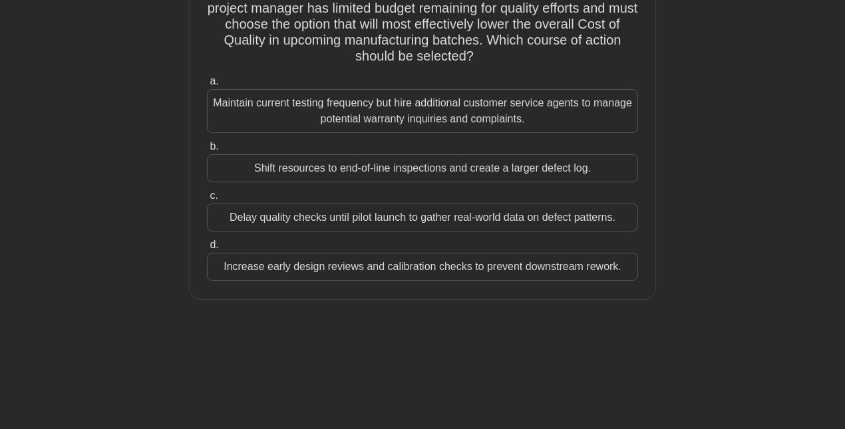
click at [551, 265] on div "Increase early design reviews and calibration checks to prevent downstream rewo…" at bounding box center [422, 267] width 431 height 28
click at [207, 249] on input "d. Increase early design reviews and calibration checks to prevent downstream r…" at bounding box center [207, 245] width 0 height 9
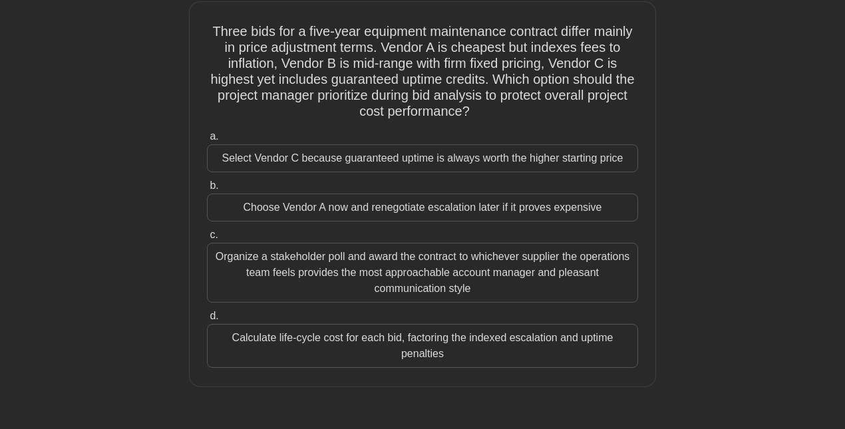
scroll to position [74, 0]
click at [391, 334] on div "Calculate life-cycle cost for each bid, factoring the indexed escalation and up…" at bounding box center [422, 345] width 431 height 44
click at [207, 319] on input "d. Calculate life-cycle cost for each bid, factoring the indexed escalation and…" at bounding box center [207, 315] width 0 height 9
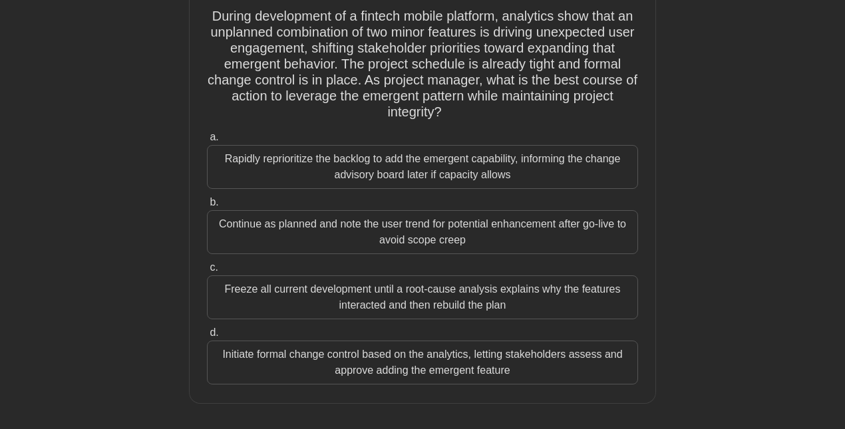
scroll to position [90, 0]
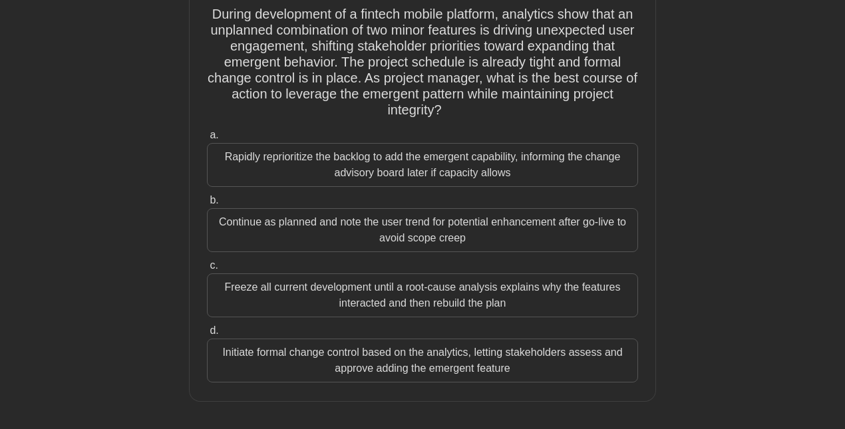
click at [486, 357] on div "Initiate formal change control based on the analytics, letting stakeholders ass…" at bounding box center [422, 361] width 431 height 44
click at [207, 335] on input "d. Initiate formal change control based on the analytics, letting stakeholders …" at bounding box center [207, 331] width 0 height 9
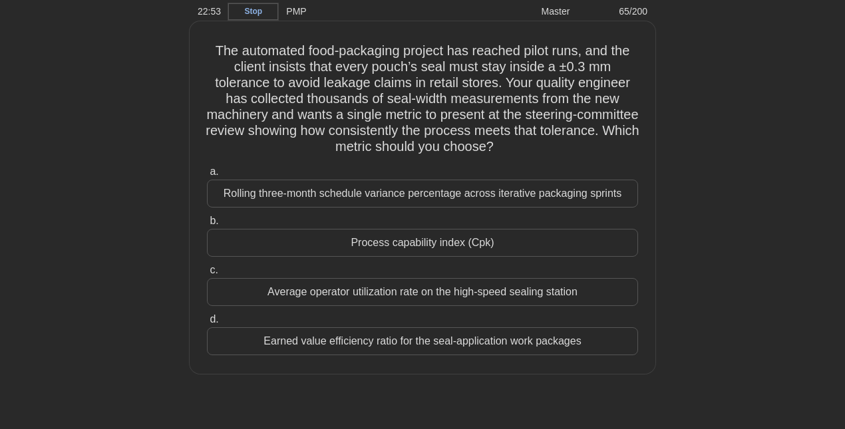
scroll to position [59, 0]
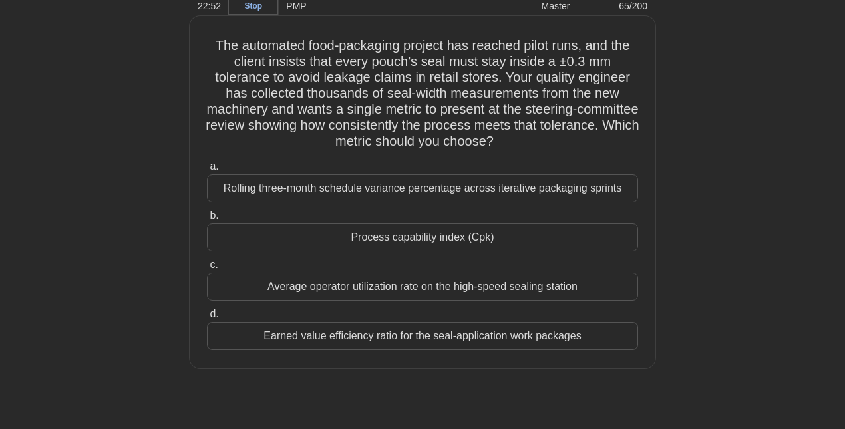
click at [446, 239] on div "Process capability index (Cpk)" at bounding box center [422, 237] width 431 height 28
click at [207, 220] on input "b. Process capability index (Cpk)" at bounding box center [207, 215] width 0 height 9
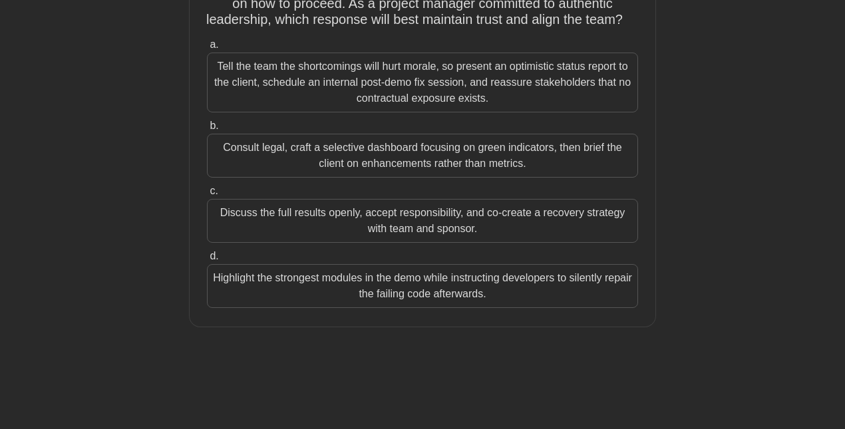
scroll to position [162, 0]
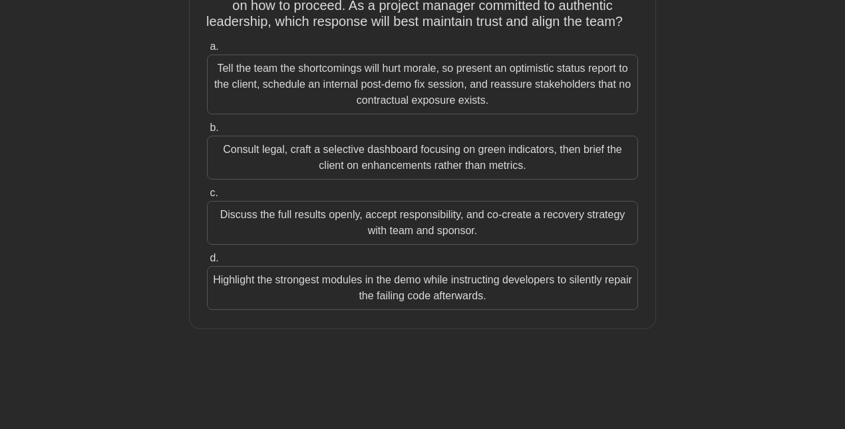
click at [507, 240] on div "Discuss the full results openly, accept responsibility, and co-create a recover…" at bounding box center [422, 223] width 431 height 44
click at [207, 198] on input "c. Discuss the full results openly, accept responsibility, and co-create a reco…" at bounding box center [207, 193] width 0 height 9
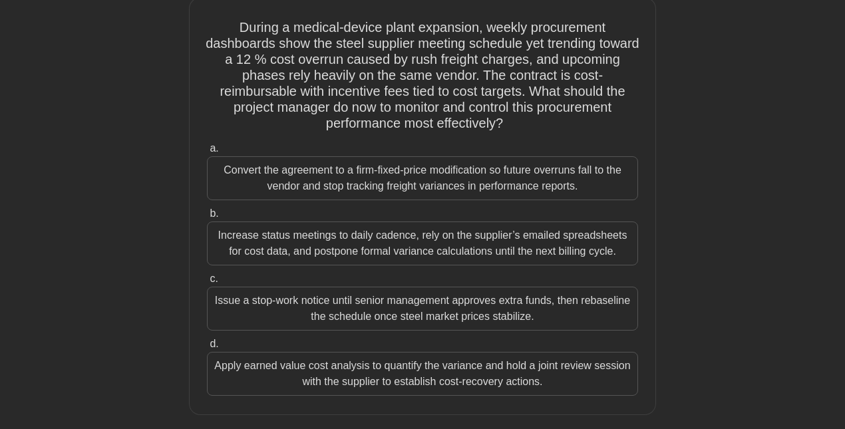
scroll to position [82, 0]
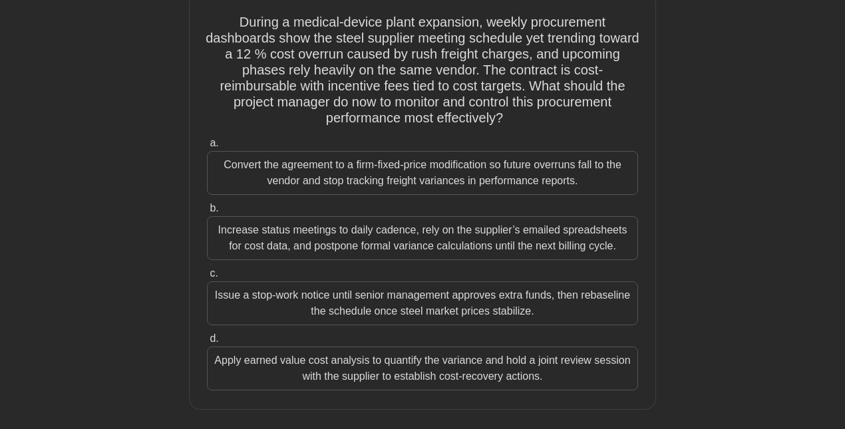
click at [504, 360] on div "Apply earned value cost analysis to quantify the variance and hold a joint revi…" at bounding box center [422, 368] width 431 height 44
click at [207, 343] on input "d. Apply earned value cost analysis to quantify the variance and hold a joint r…" at bounding box center [207, 339] width 0 height 9
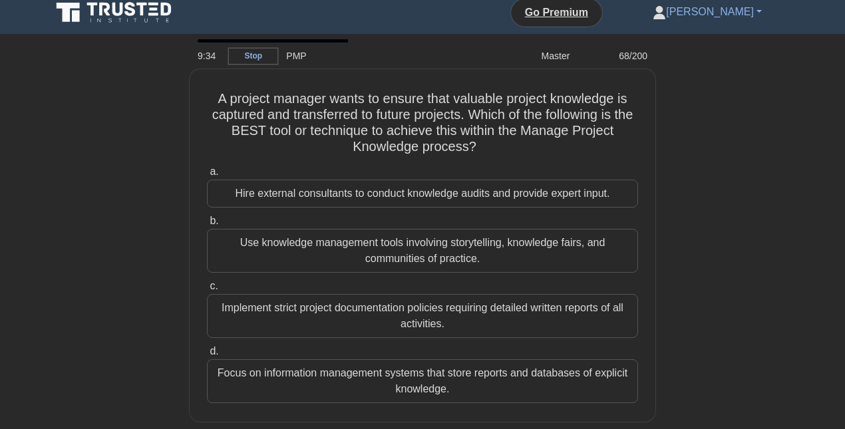
scroll to position [9, 0]
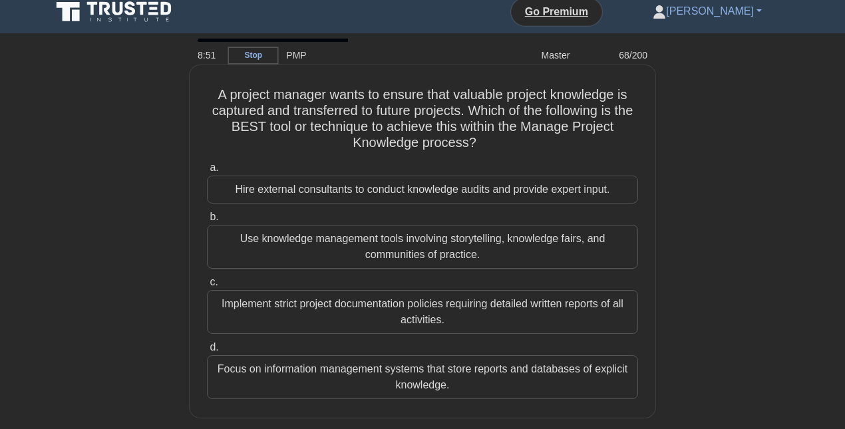
click at [298, 366] on div "Focus on information management systems that store reports and databases of exp…" at bounding box center [422, 377] width 431 height 44
click at [207, 352] on input "d. Focus on information management systems that store reports and databases of …" at bounding box center [207, 347] width 0 height 9
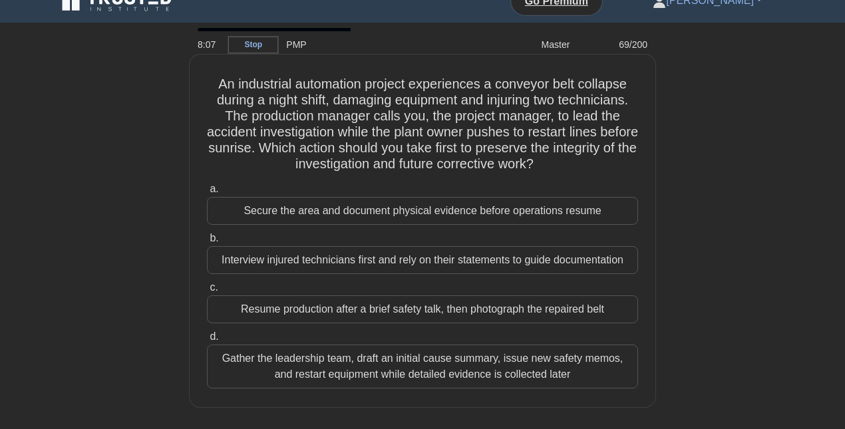
scroll to position [22, 0]
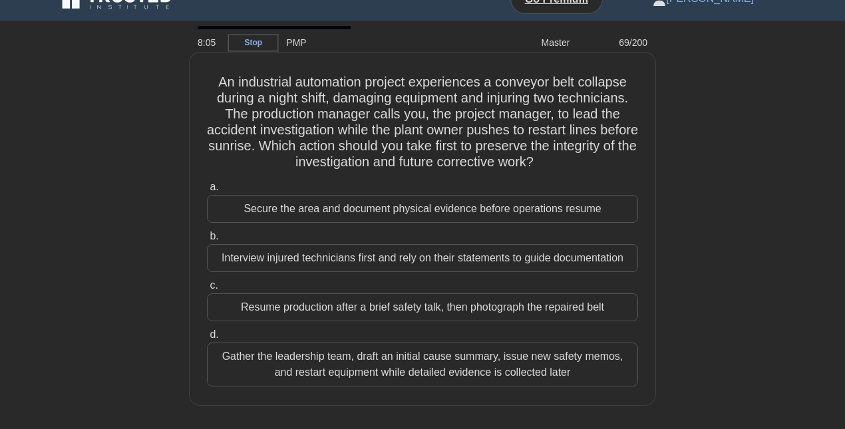
click at [396, 210] on div "Secure the area and document physical evidence before operations resume" at bounding box center [422, 209] width 431 height 28
click at [207, 192] on input "a. Secure the area and document physical evidence before operations resume" at bounding box center [207, 187] width 0 height 9
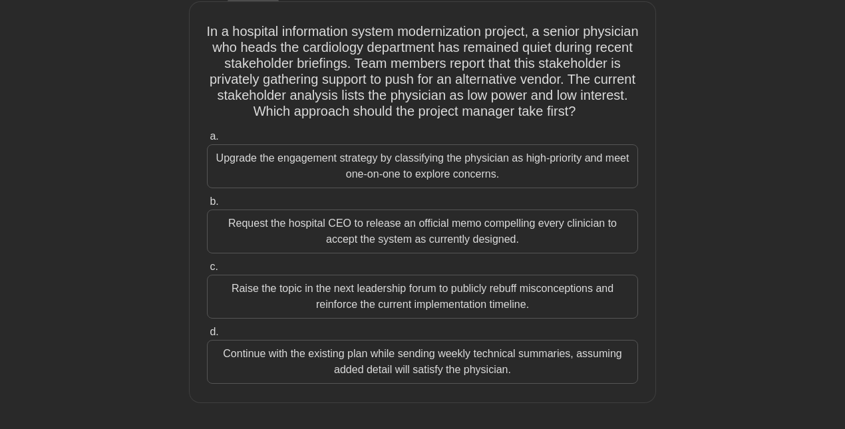
scroll to position [79, 0]
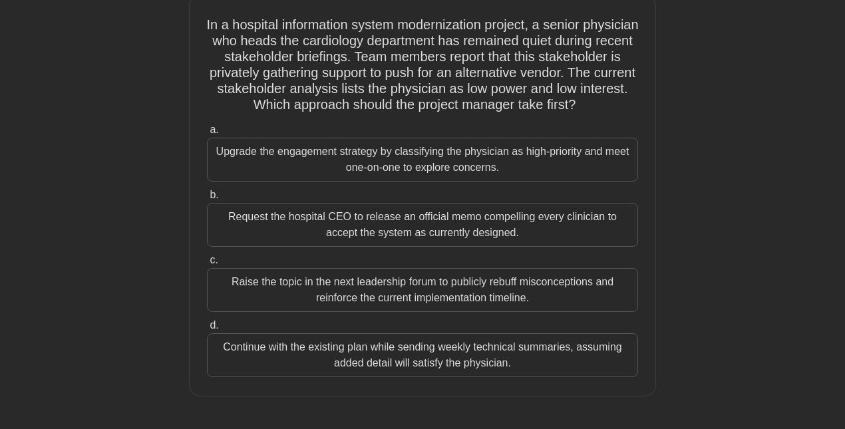
click at [444, 178] on div "Upgrade the engagement strategy by classifying the physician as high-priority a…" at bounding box center [422, 160] width 431 height 44
click at [207, 134] on input "a. Upgrade the engagement strategy by classifying the physician as high-priorit…" at bounding box center [207, 130] width 0 height 9
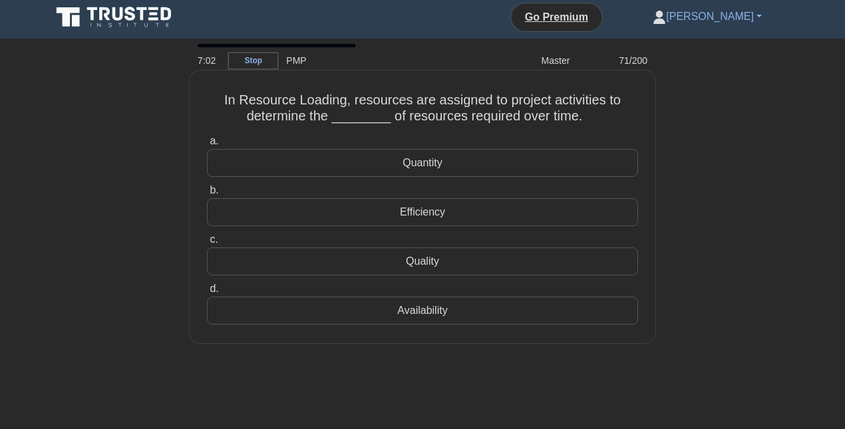
scroll to position [11, 0]
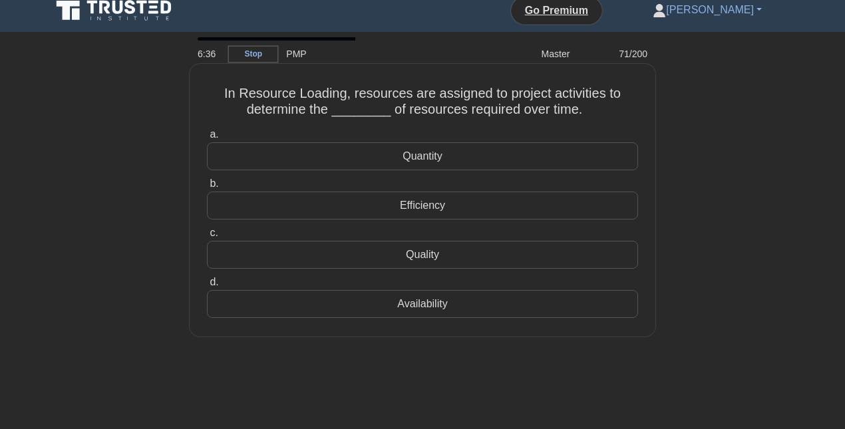
click at [402, 202] on div "Efficiency" at bounding box center [422, 206] width 431 height 28
click at [207, 188] on input "b. Efficiency" at bounding box center [207, 184] width 0 height 9
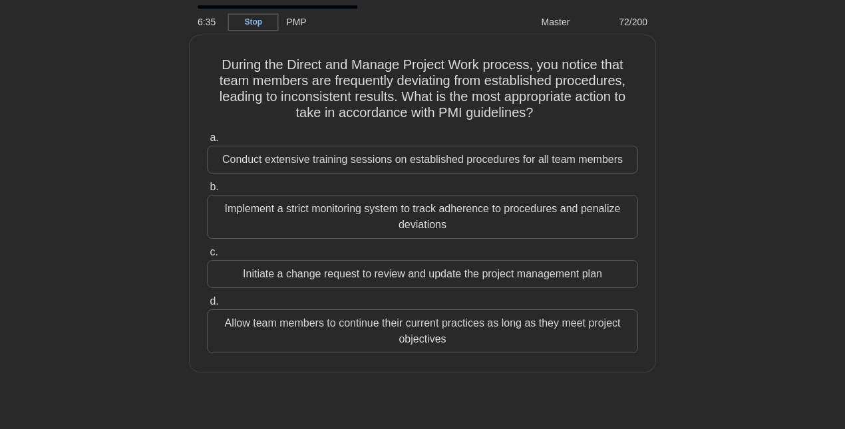
scroll to position [35, 0]
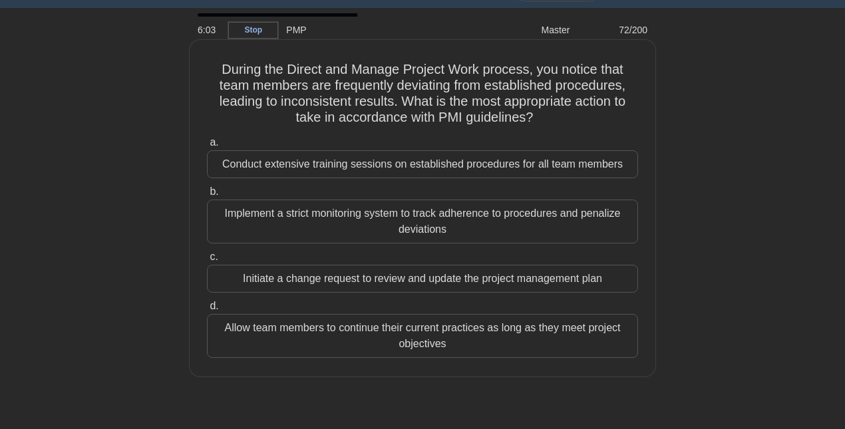
click at [523, 226] on div "Implement a strict monitoring system to track adherence to procedures and penal…" at bounding box center [422, 222] width 431 height 44
click at [207, 196] on input "b. Implement a strict monitoring system to track adherence to procedures and pe…" at bounding box center [207, 192] width 0 height 9
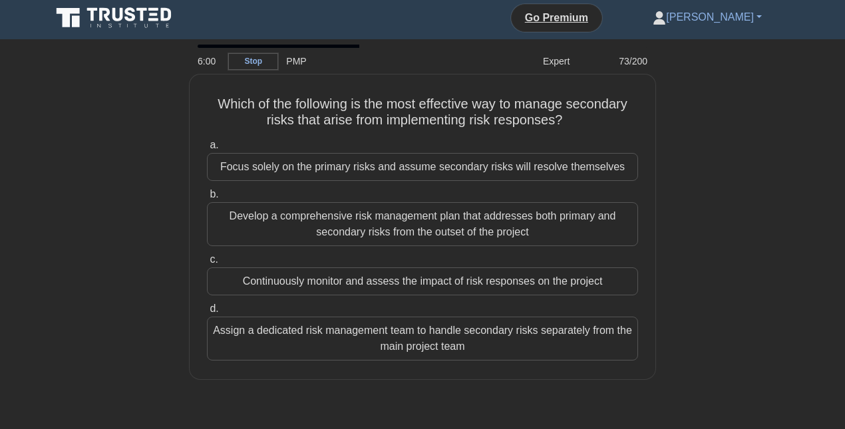
scroll to position [3, 0]
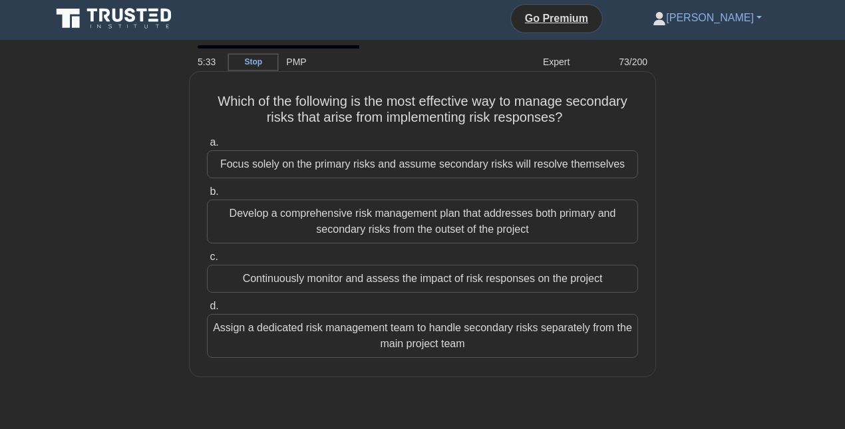
click at [337, 284] on div "Continuously monitor and assess the impact of risk responses on the project" at bounding box center [422, 279] width 431 height 28
click at [207, 261] on input "c. Continuously monitor and assess the impact of risk responses on the project" at bounding box center [207, 257] width 0 height 9
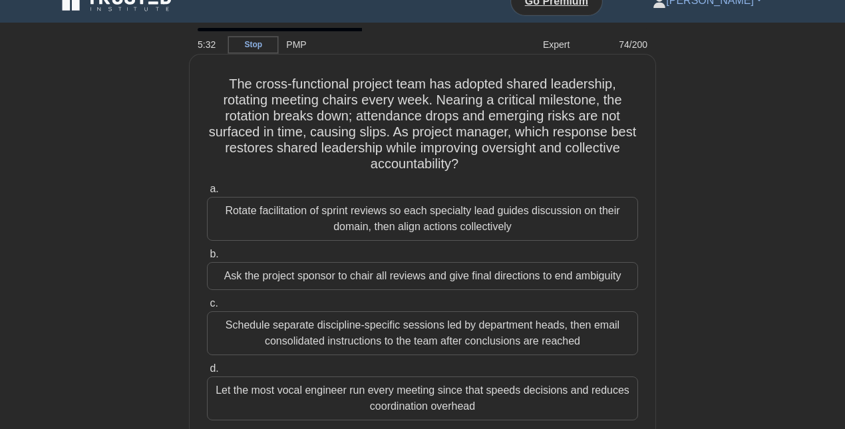
scroll to position [29, 0]
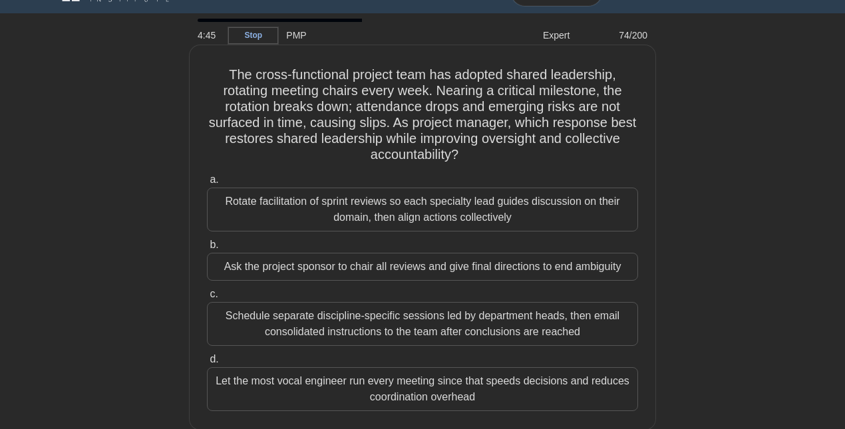
click at [397, 195] on div "Rotate facilitation of sprint reviews so each specialty lead guides discussion …" at bounding box center [422, 210] width 431 height 44
click at [207, 184] on input "a. Rotate facilitation of sprint reviews so each specialty lead guides discussi…" at bounding box center [207, 180] width 0 height 9
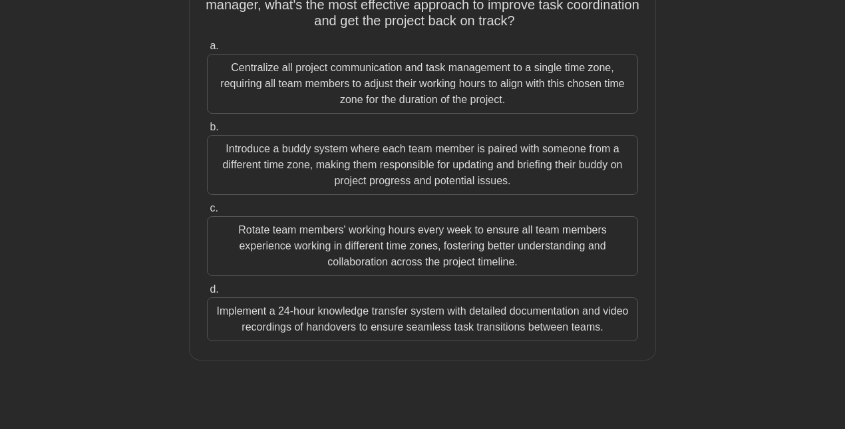
scroll to position [207, 0]
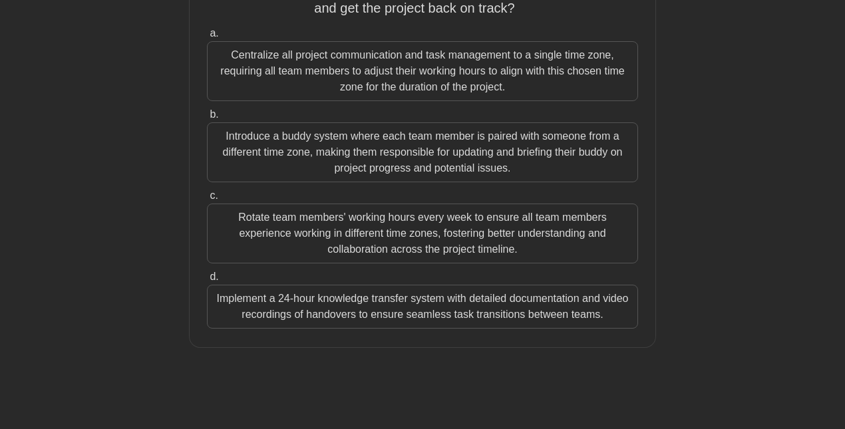
click at [311, 141] on div "Introduce a buddy system where each team member is paired with someone from a d…" at bounding box center [422, 152] width 431 height 60
click at [207, 119] on input "b. Introduce a buddy system where each team member is paired with someone from …" at bounding box center [207, 114] width 0 height 9
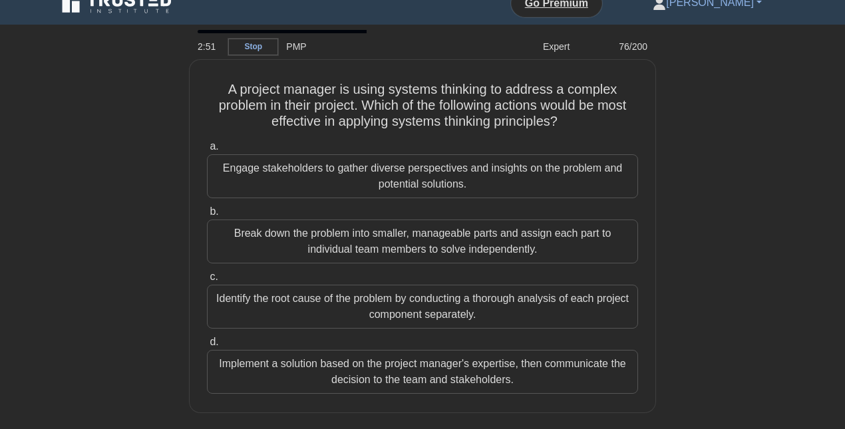
scroll to position [0, 0]
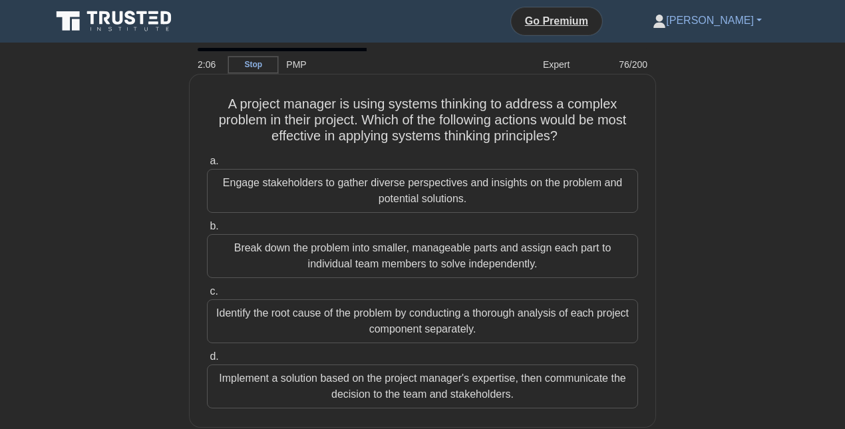
click at [352, 184] on div "Engage stakeholders to gather diverse perspectives and insights on the problem …" at bounding box center [422, 191] width 431 height 44
click at [207, 166] on input "a. Engage stakeholders to gather diverse perspectives and insights on the probl…" at bounding box center [207, 161] width 0 height 9
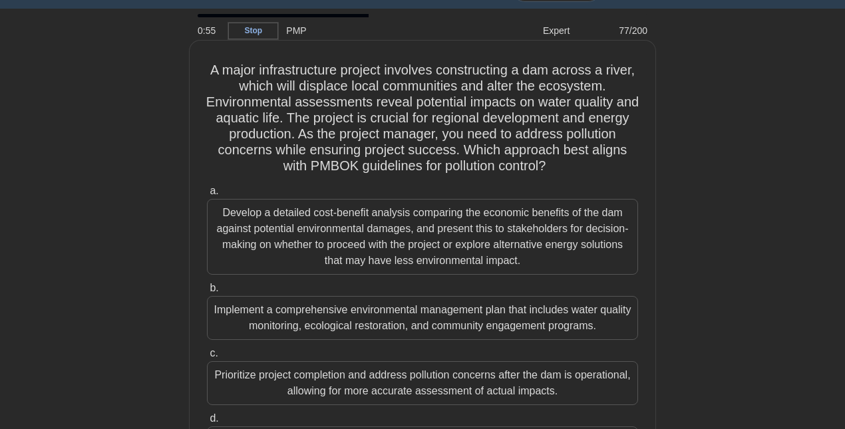
scroll to position [144, 0]
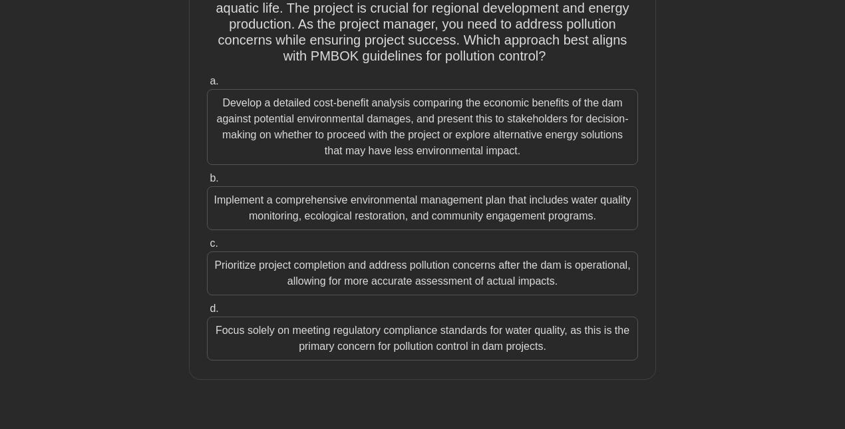
click at [337, 202] on div "Implement a comprehensive environmental management plan that includes water qua…" at bounding box center [422, 208] width 431 height 44
click at [207, 183] on input "b. Implement a comprehensive environmental management plan that includes water …" at bounding box center [207, 178] width 0 height 9
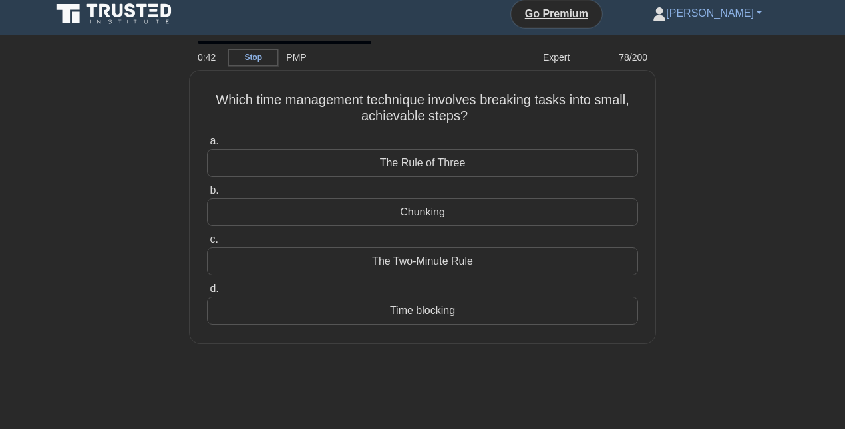
scroll to position [0, 0]
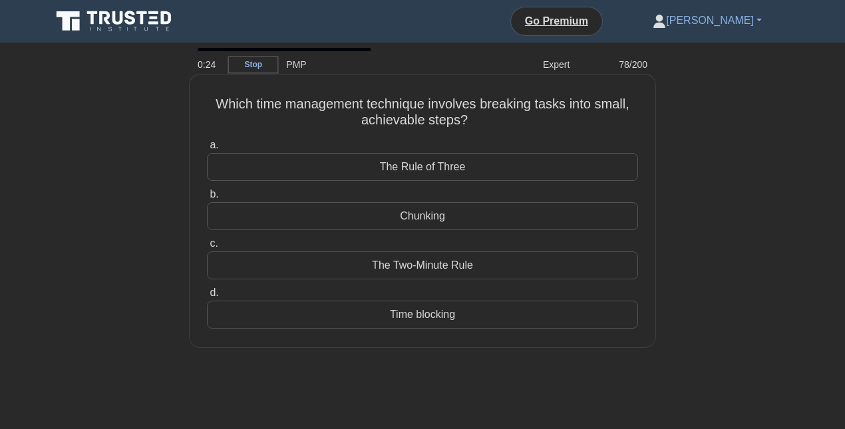
click at [413, 317] on div "Time blocking" at bounding box center [422, 315] width 431 height 28
click at [207, 297] on input "d. Time blocking" at bounding box center [207, 293] width 0 height 9
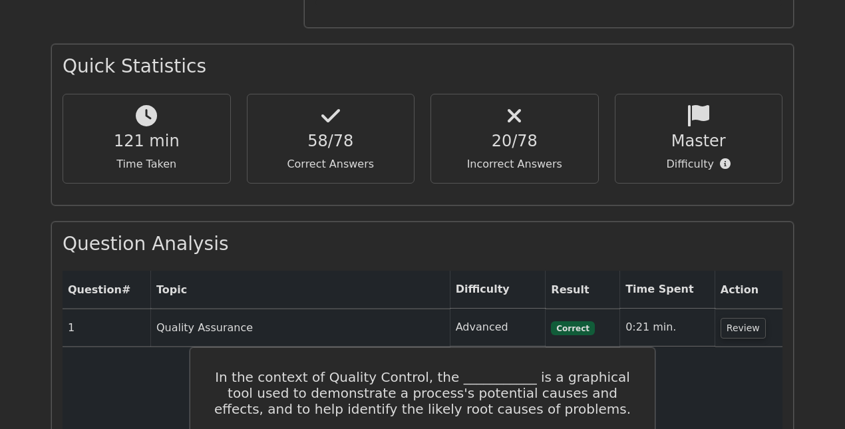
scroll to position [1659, 0]
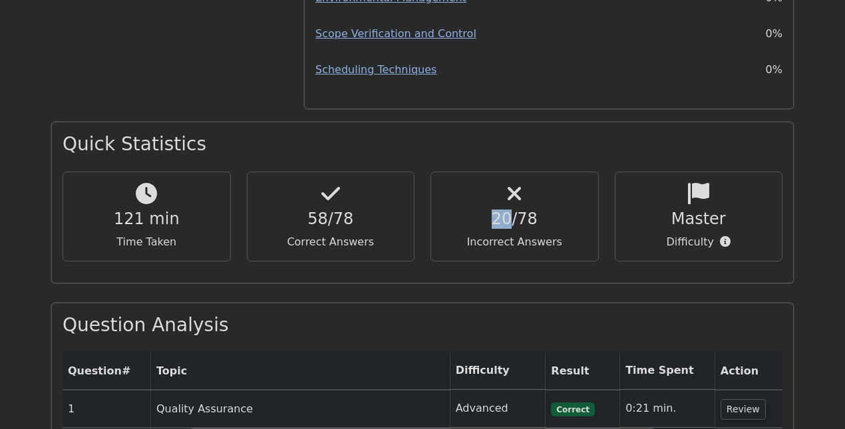
drag, startPoint x: 508, startPoint y: 166, endPoint x: 492, endPoint y: 166, distance: 16.0
click at [492, 209] on h4 "20/78" at bounding box center [515, 218] width 146 height 19
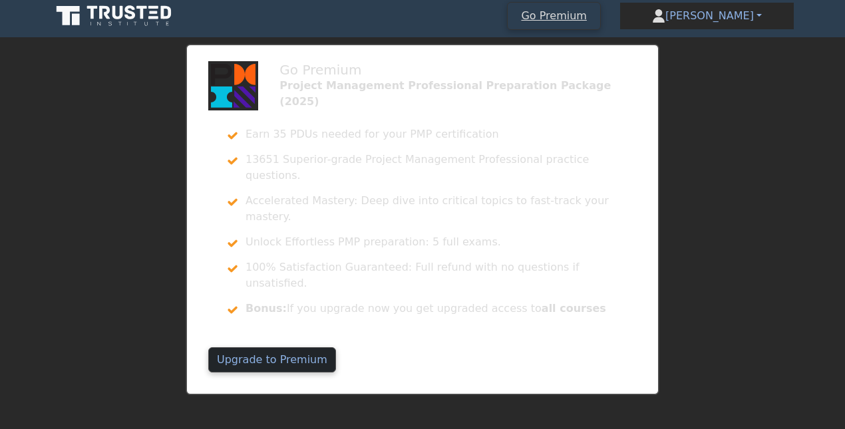
scroll to position [304, 0]
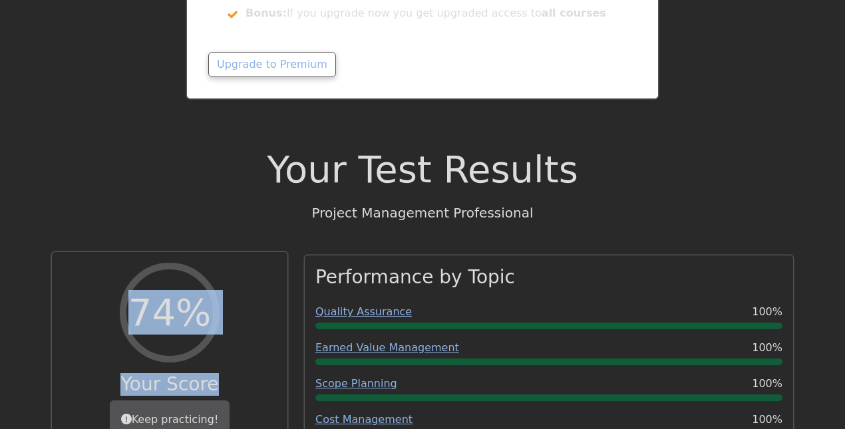
drag, startPoint x: 172, startPoint y: 213, endPoint x: 188, endPoint y: 351, distance: 139.2
click at [188, 351] on div "74% Your Score Keep practicing!" at bounding box center [169, 356] width 235 height 209
click at [198, 290] on h2 "74%" at bounding box center [169, 312] width 82 height 45
click at [189, 290] on h2 "74%" at bounding box center [169, 312] width 82 height 45
